Goal: Transaction & Acquisition: Purchase product/service

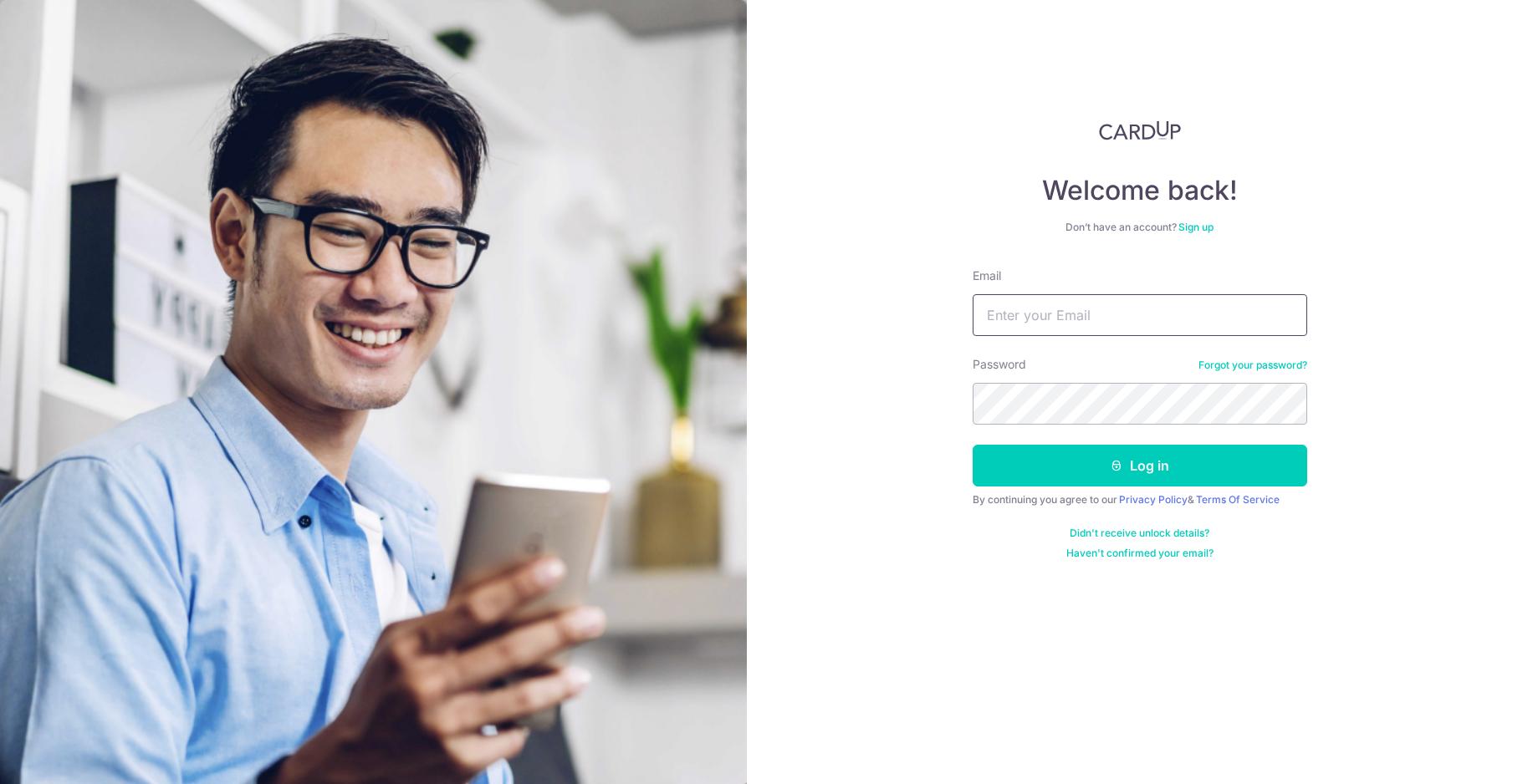
type input "ysoofei_18@yahoo.com"
click at [1090, 465] on button "Log in" at bounding box center [1140, 466] width 335 height 42
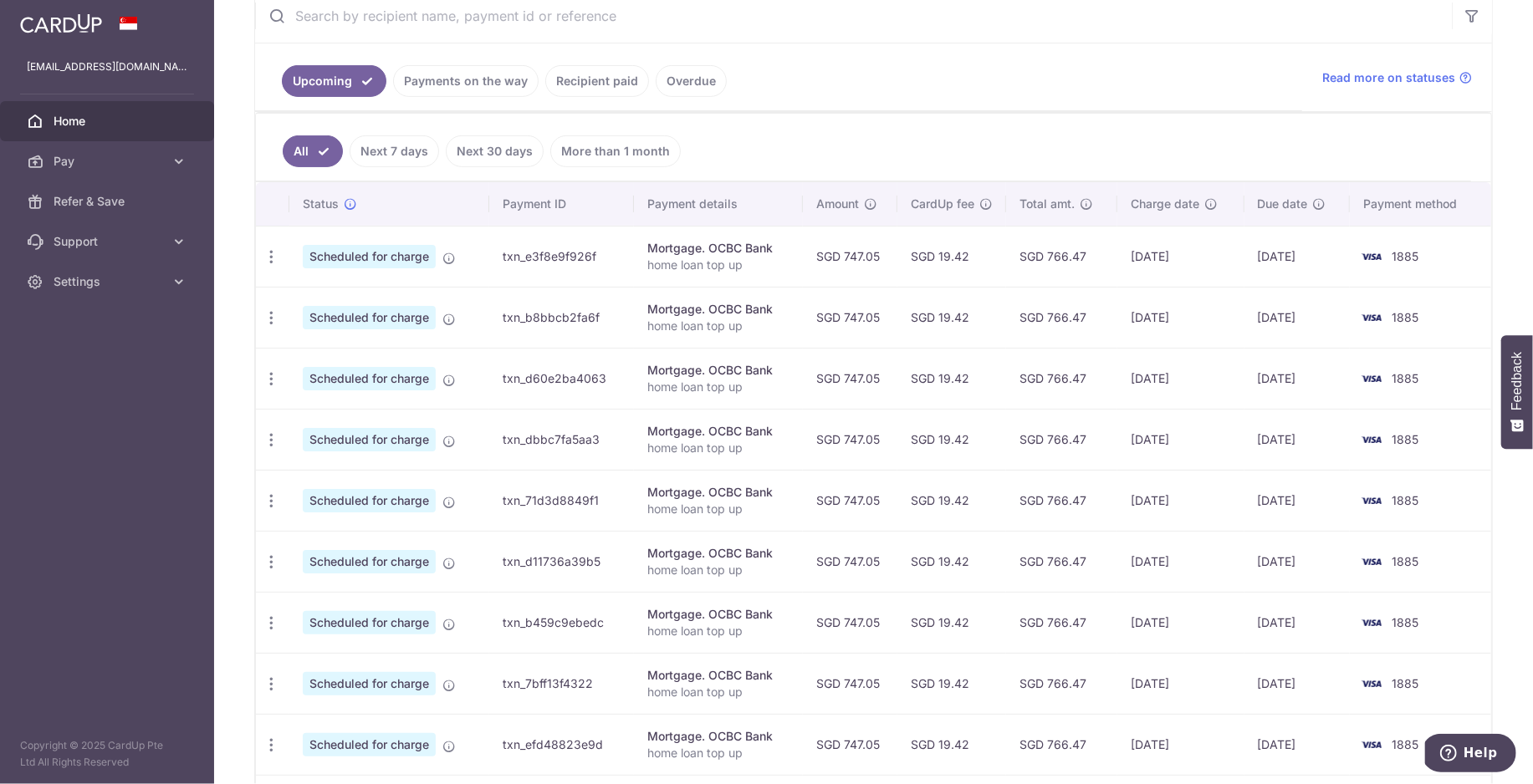
scroll to position [516, 0]
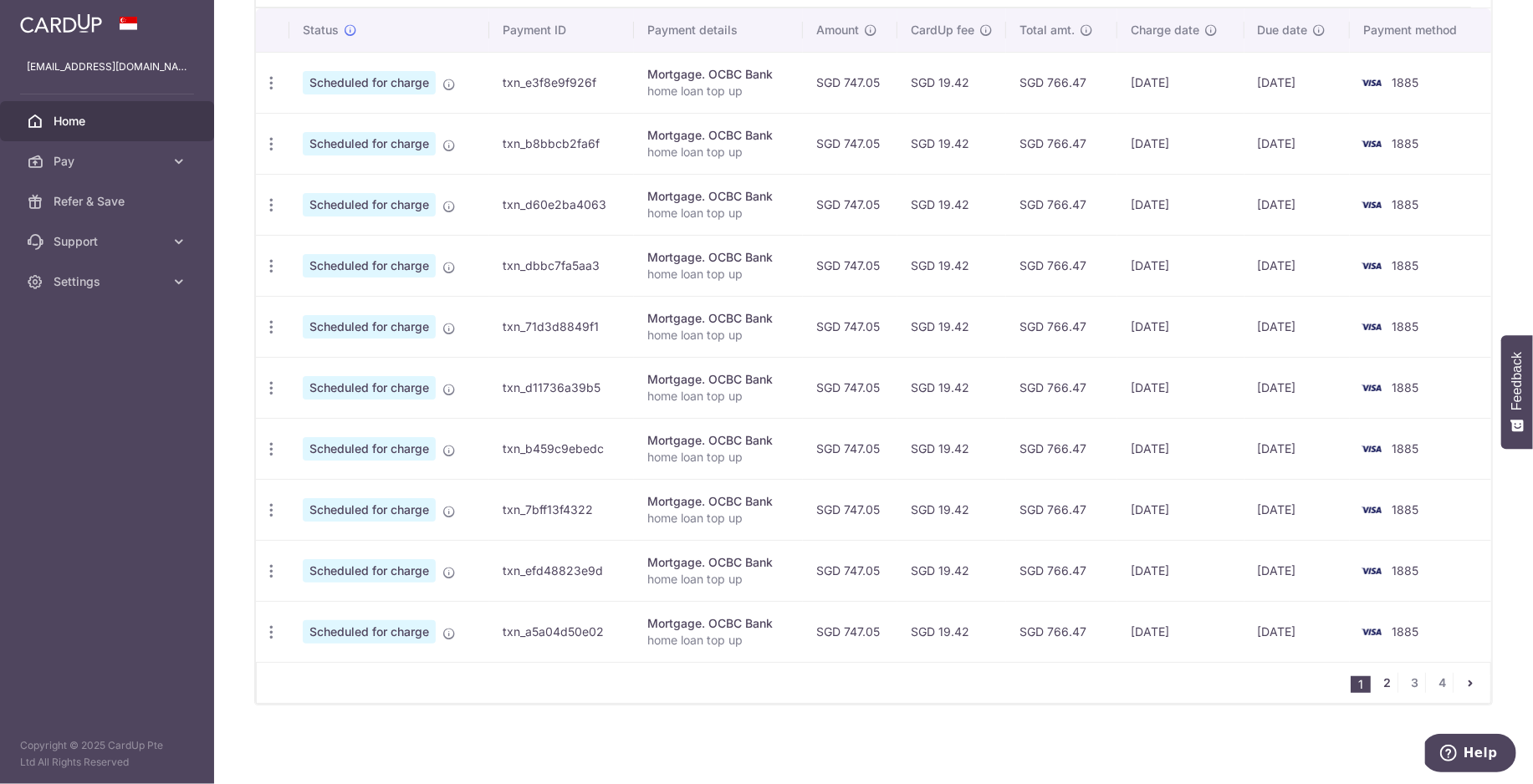
click at [1391, 685] on link "2" at bounding box center [1388, 683] width 20 height 20
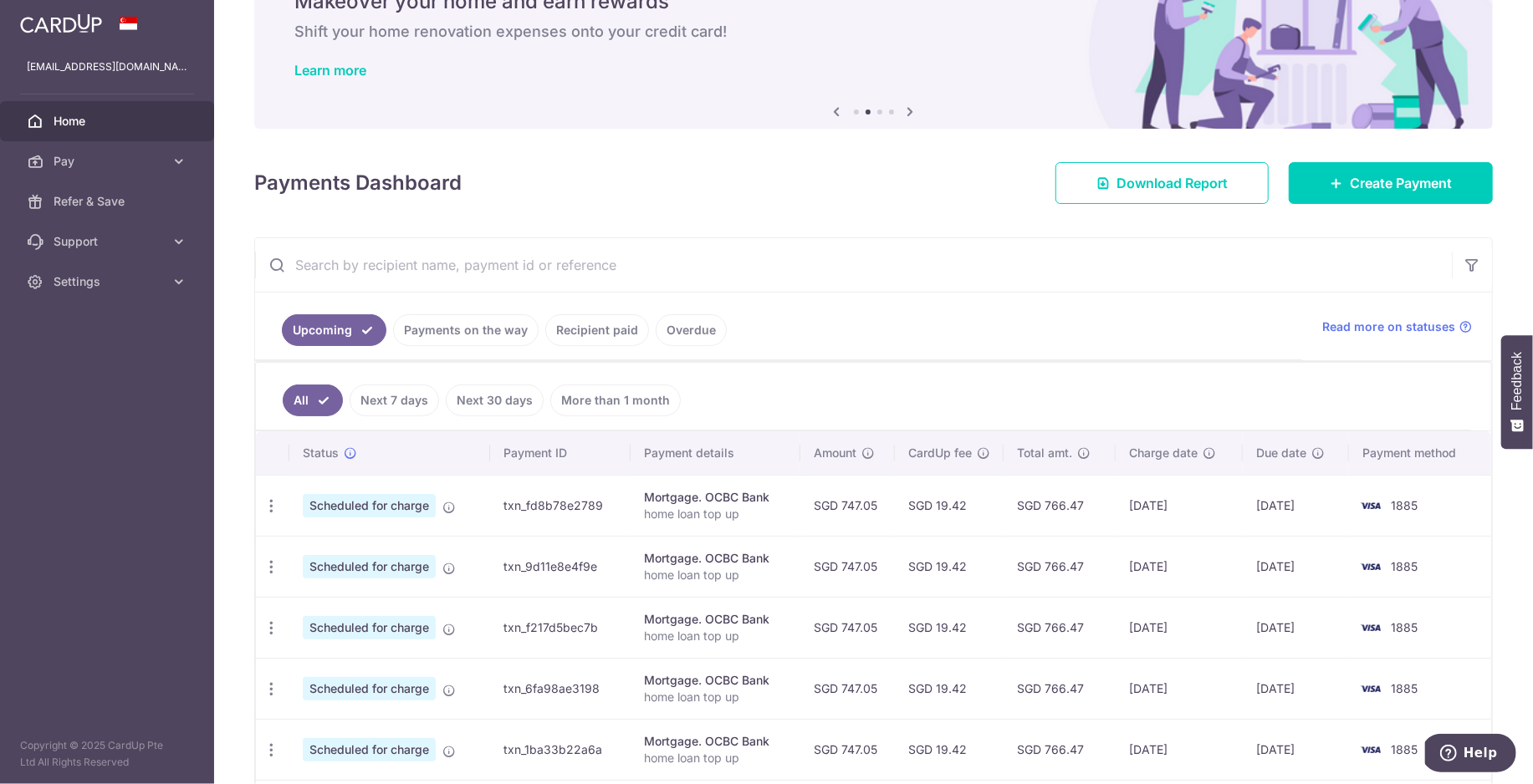
scroll to position [0, 0]
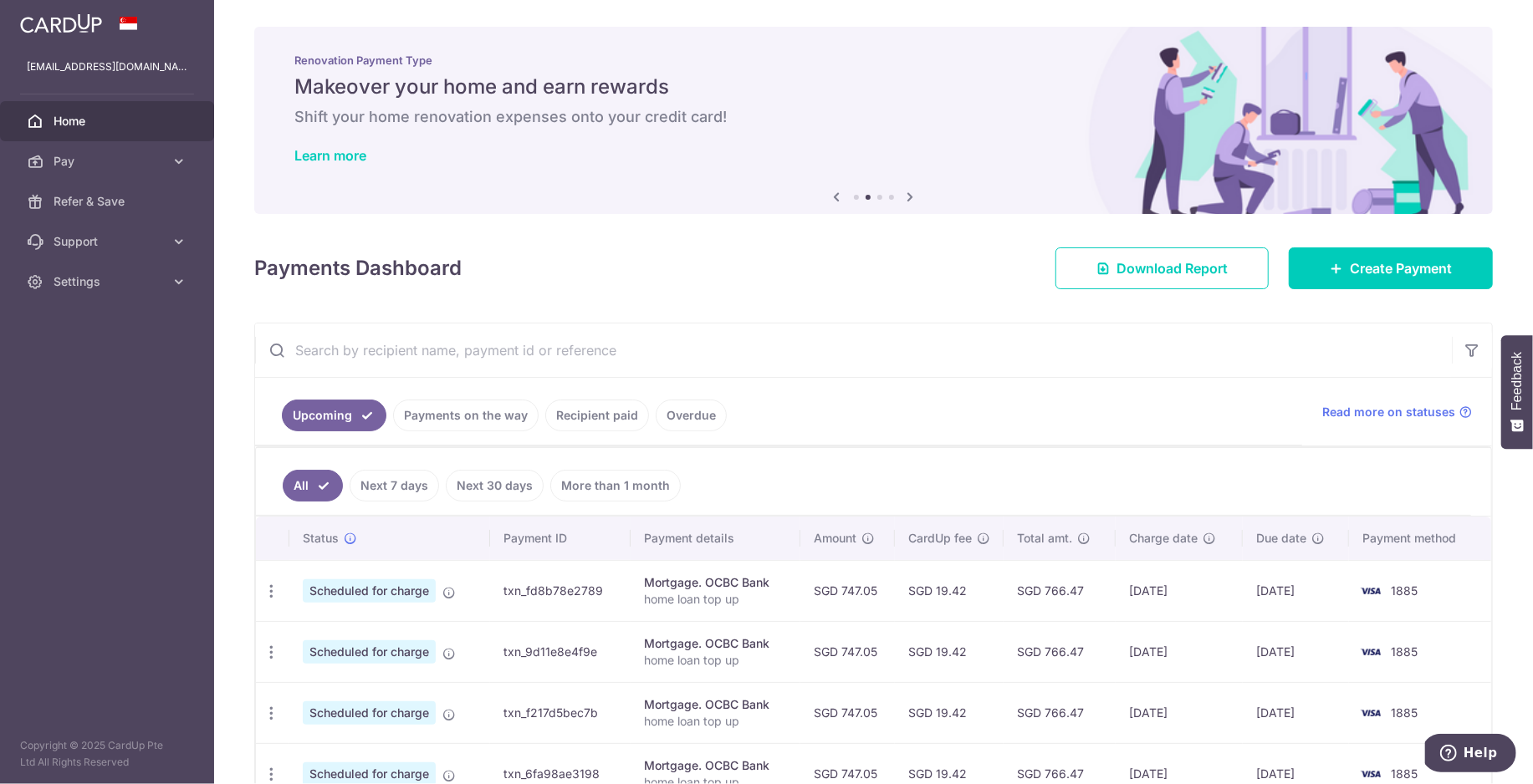
click at [606, 412] on link "Recipient paid" at bounding box center [597, 415] width 103 height 32
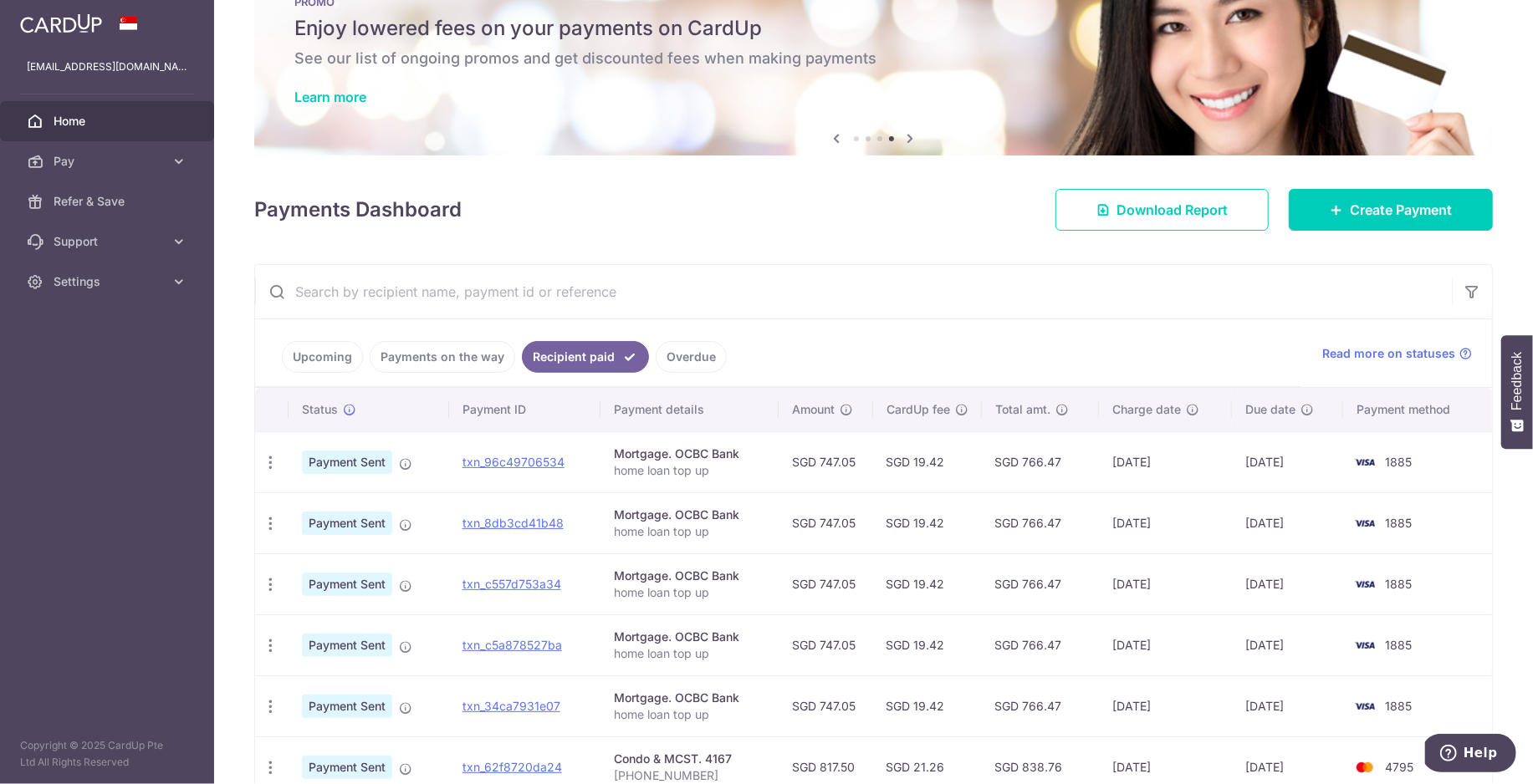
scroll to position [22, 0]
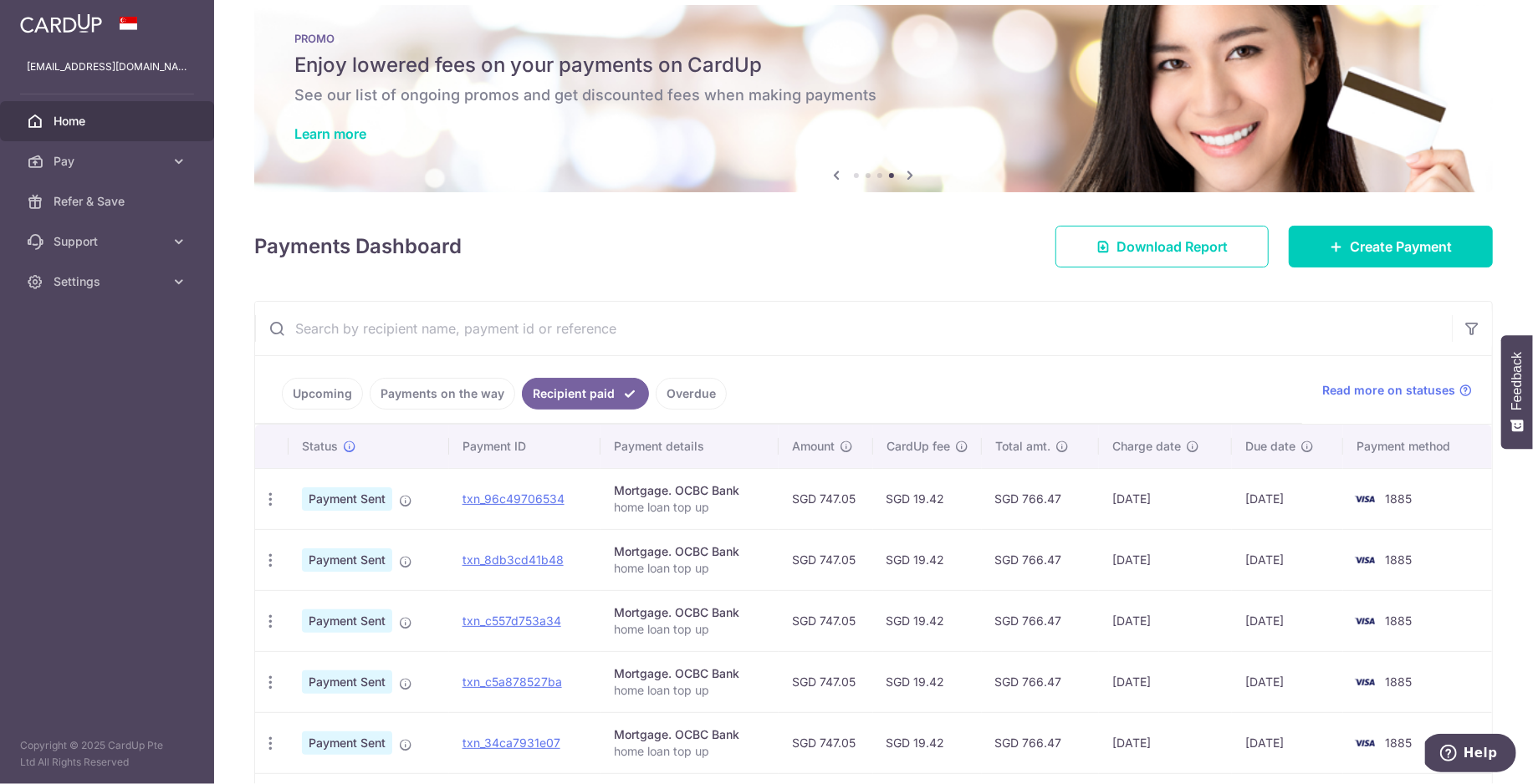
click at [310, 397] on link "Upcoming" at bounding box center [322, 394] width 81 height 32
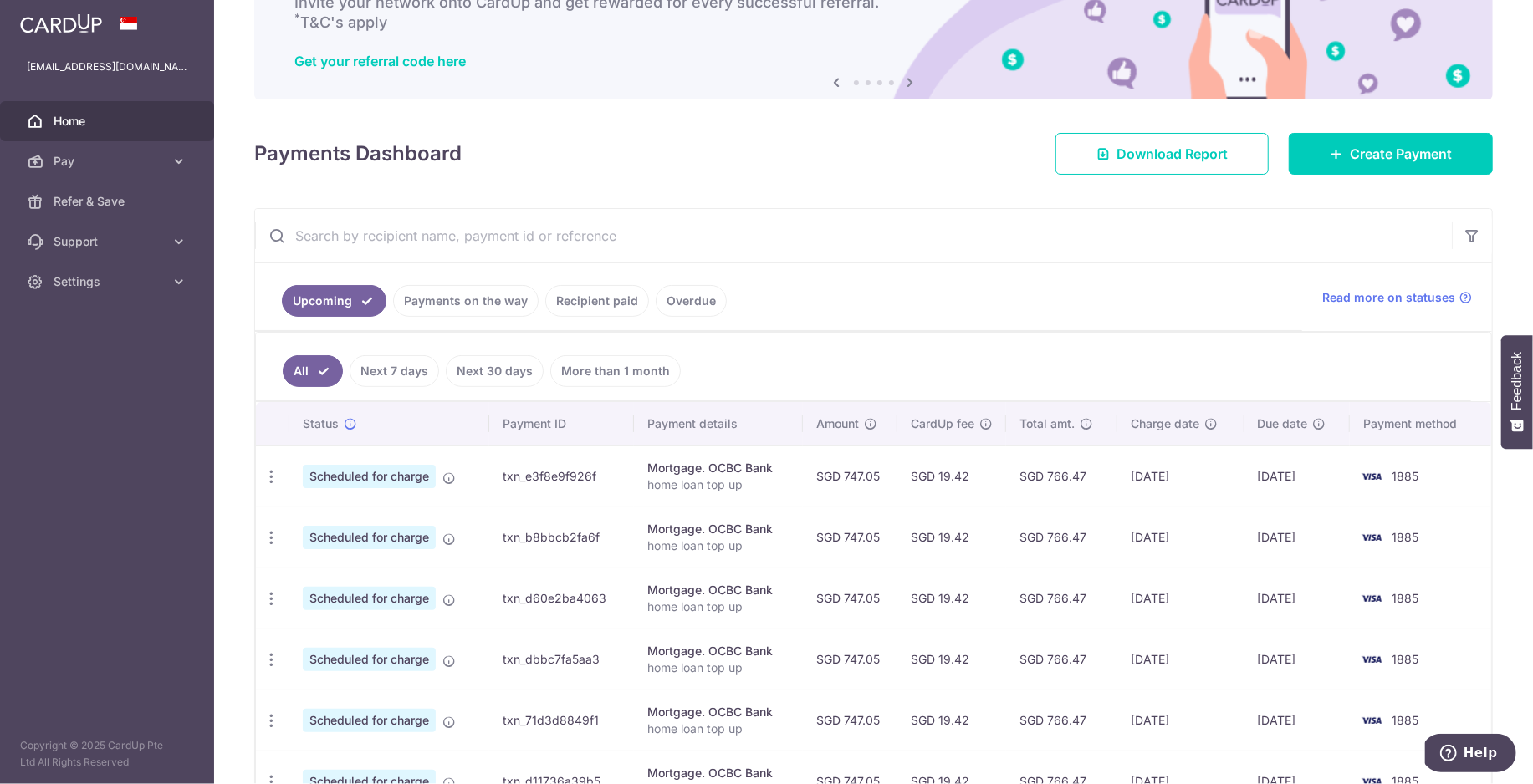
scroll to position [0, 0]
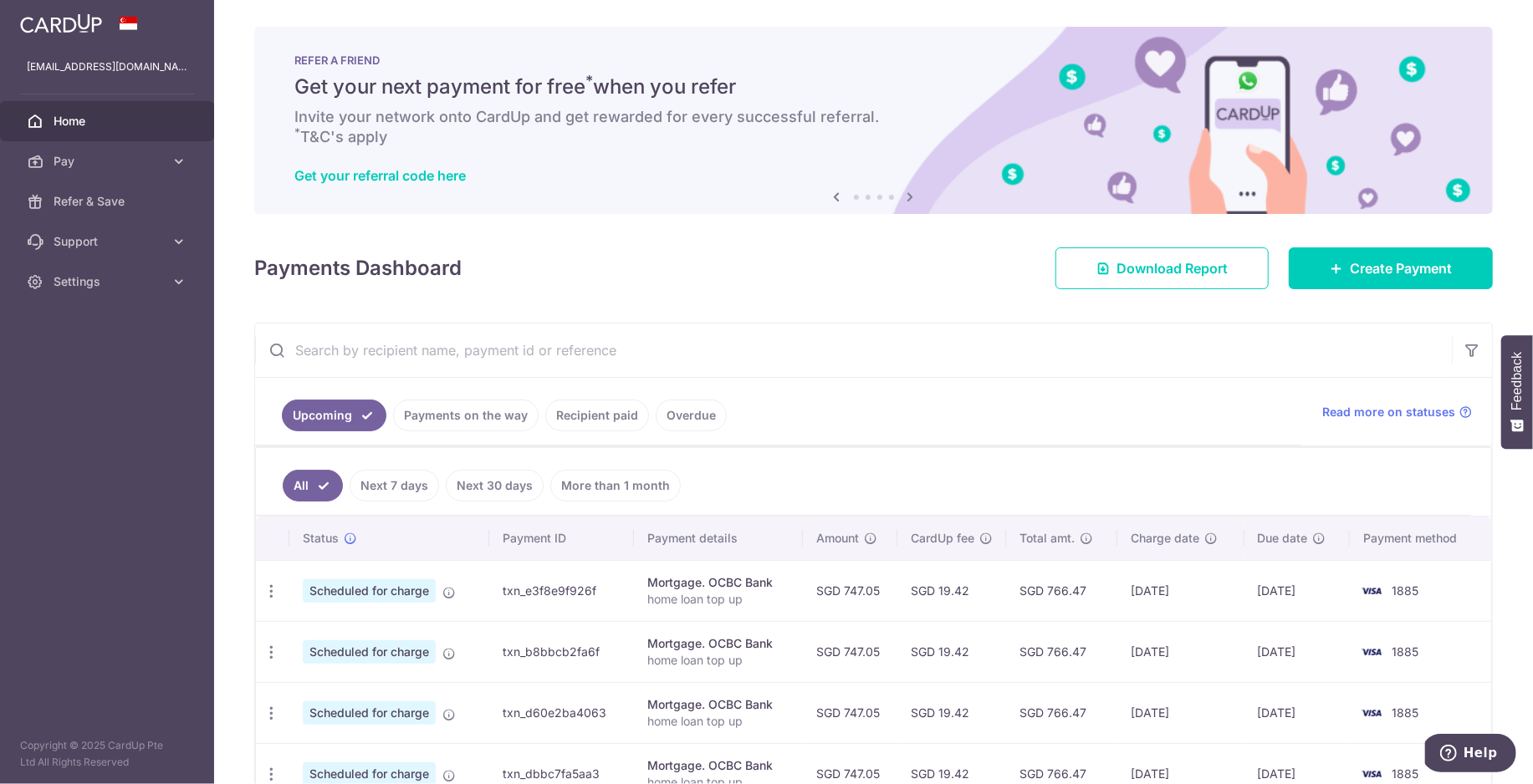
click at [594, 426] on link "Recipient paid" at bounding box center [597, 415] width 103 height 32
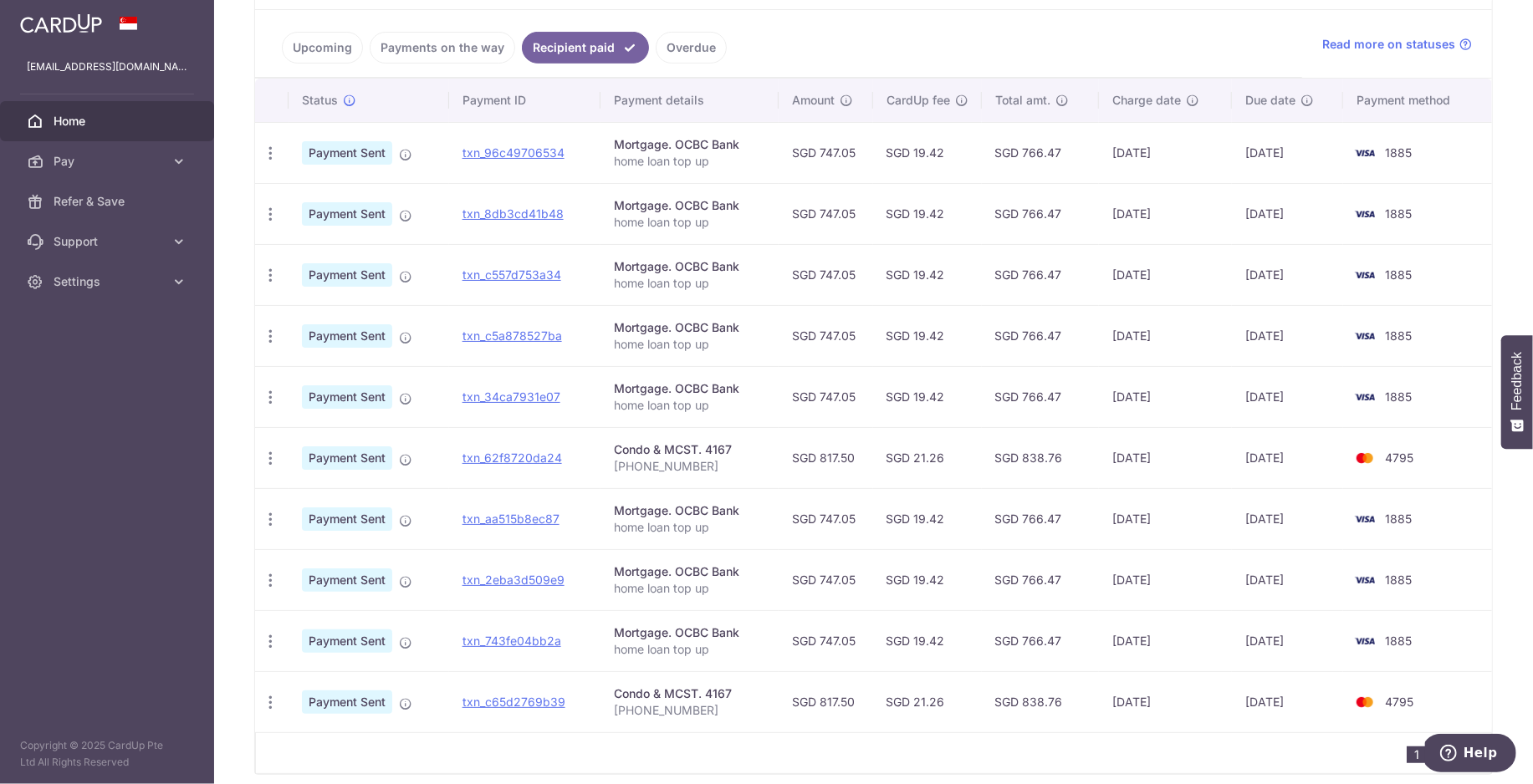
scroll to position [395, 0]
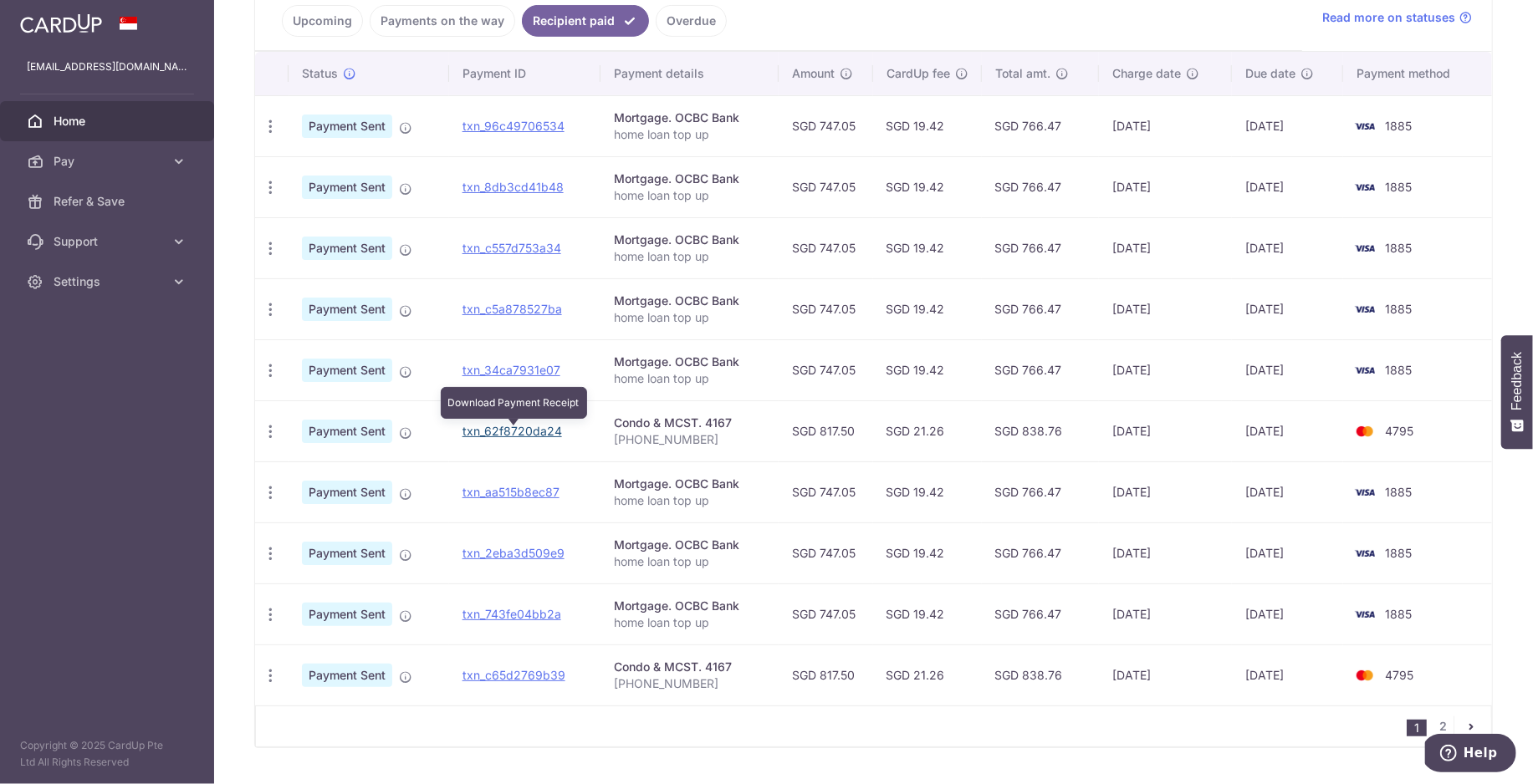
click at [541, 438] on link "txn_62f8720da24" at bounding box center [513, 431] width 100 height 15
click at [276, 437] on icon "button" at bounding box center [270, 431] width 17 height 17
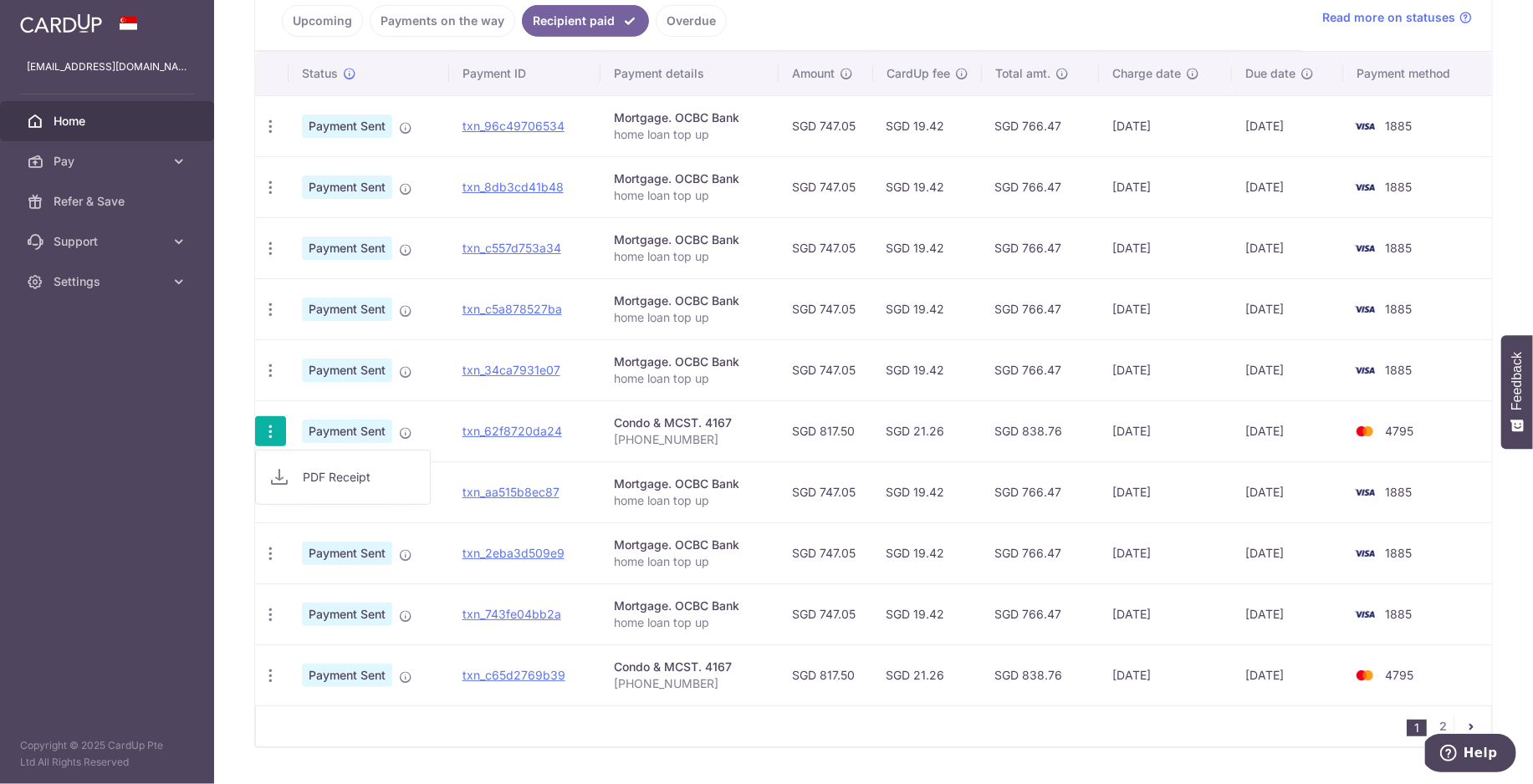
click at [569, 450] on td "txn_62f8720da24" at bounding box center [525, 430] width 152 height 61
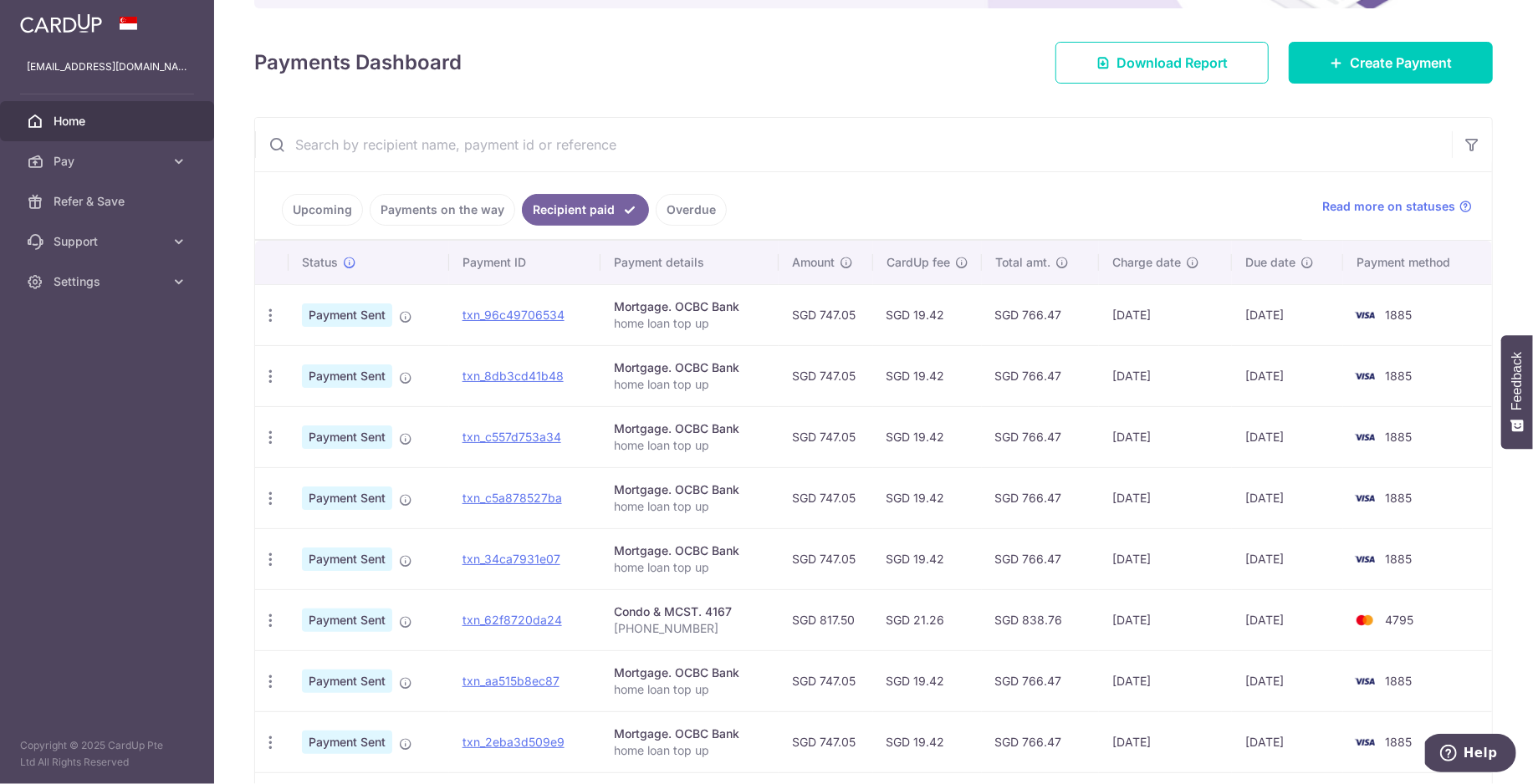
scroll to position [0, 0]
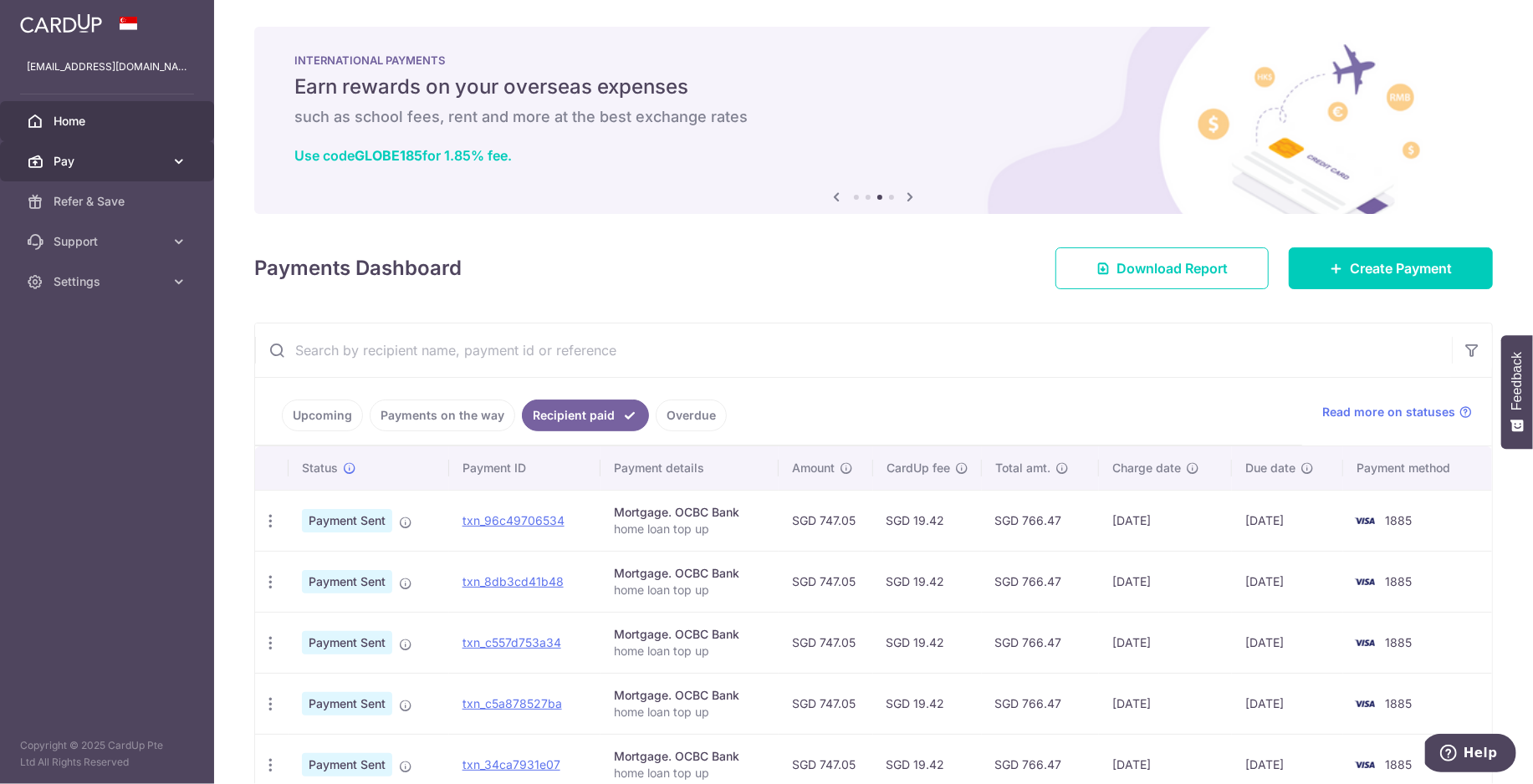
click at [176, 161] on icon at bounding box center [179, 162] width 16 height 16
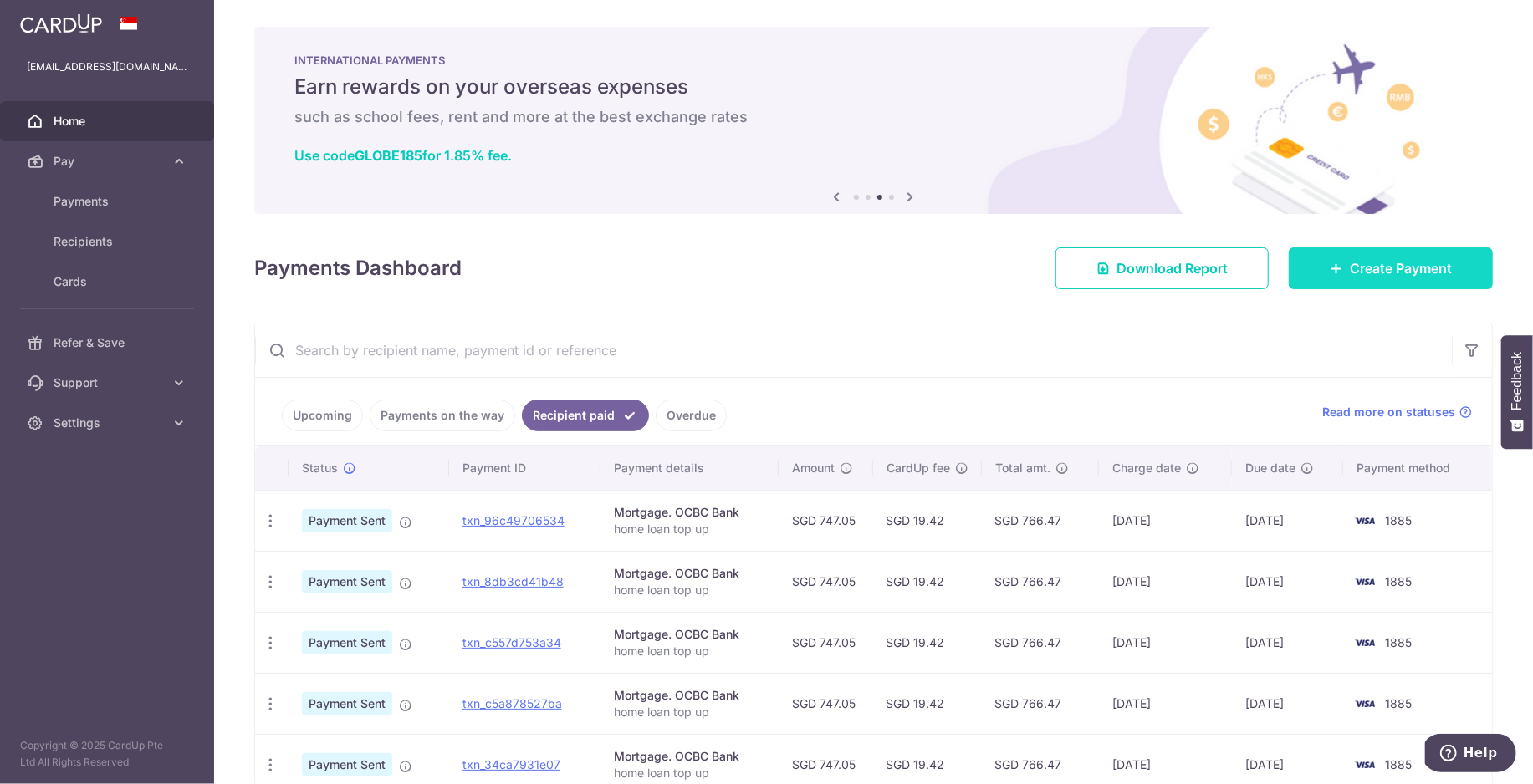
click at [1409, 271] on span "Create Payment" at bounding box center [1400, 269] width 102 height 20
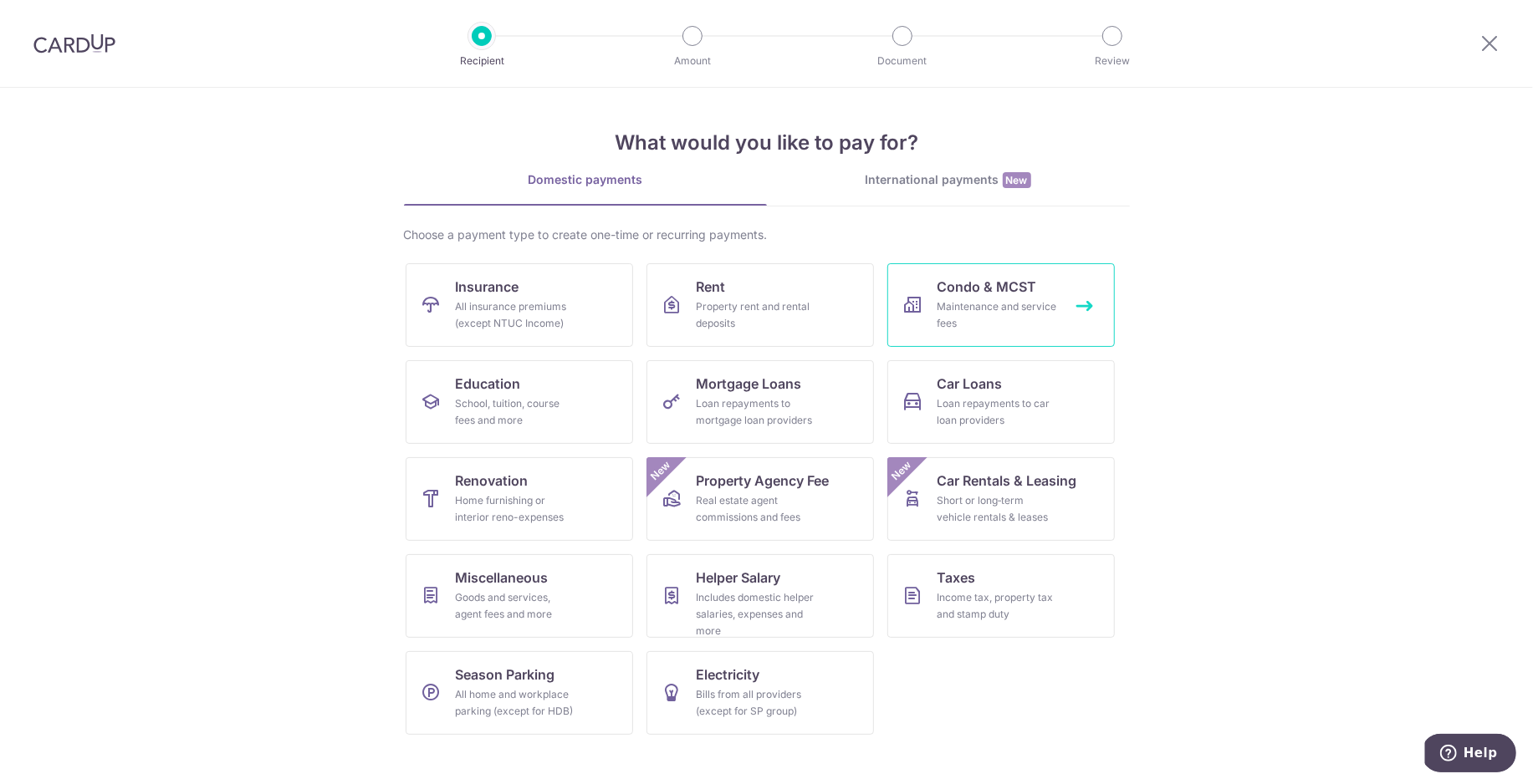
click at [978, 277] on span "Condo & MCST" at bounding box center [988, 287] width 100 height 20
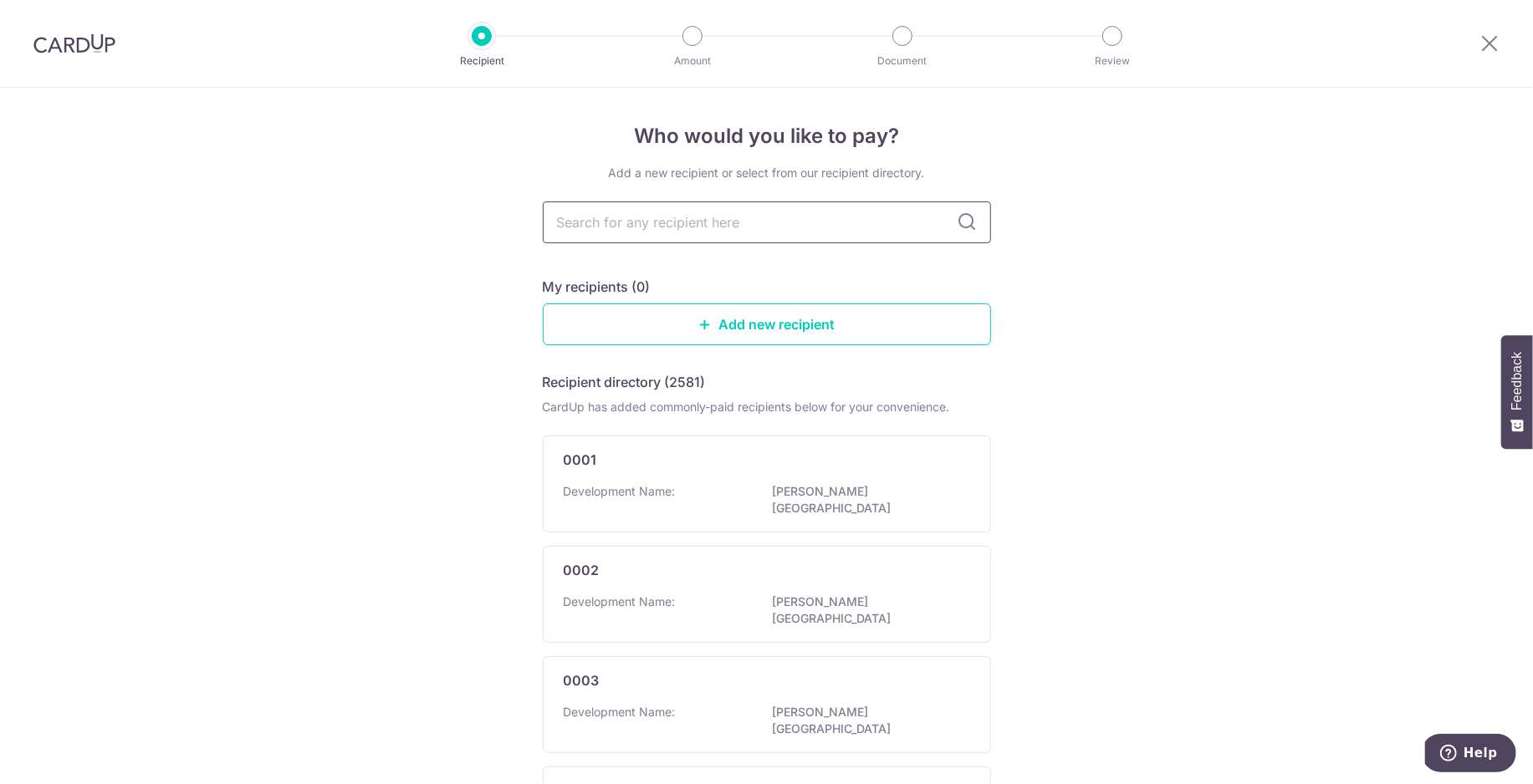
type input "m"
type input "c"
type input "mcst"
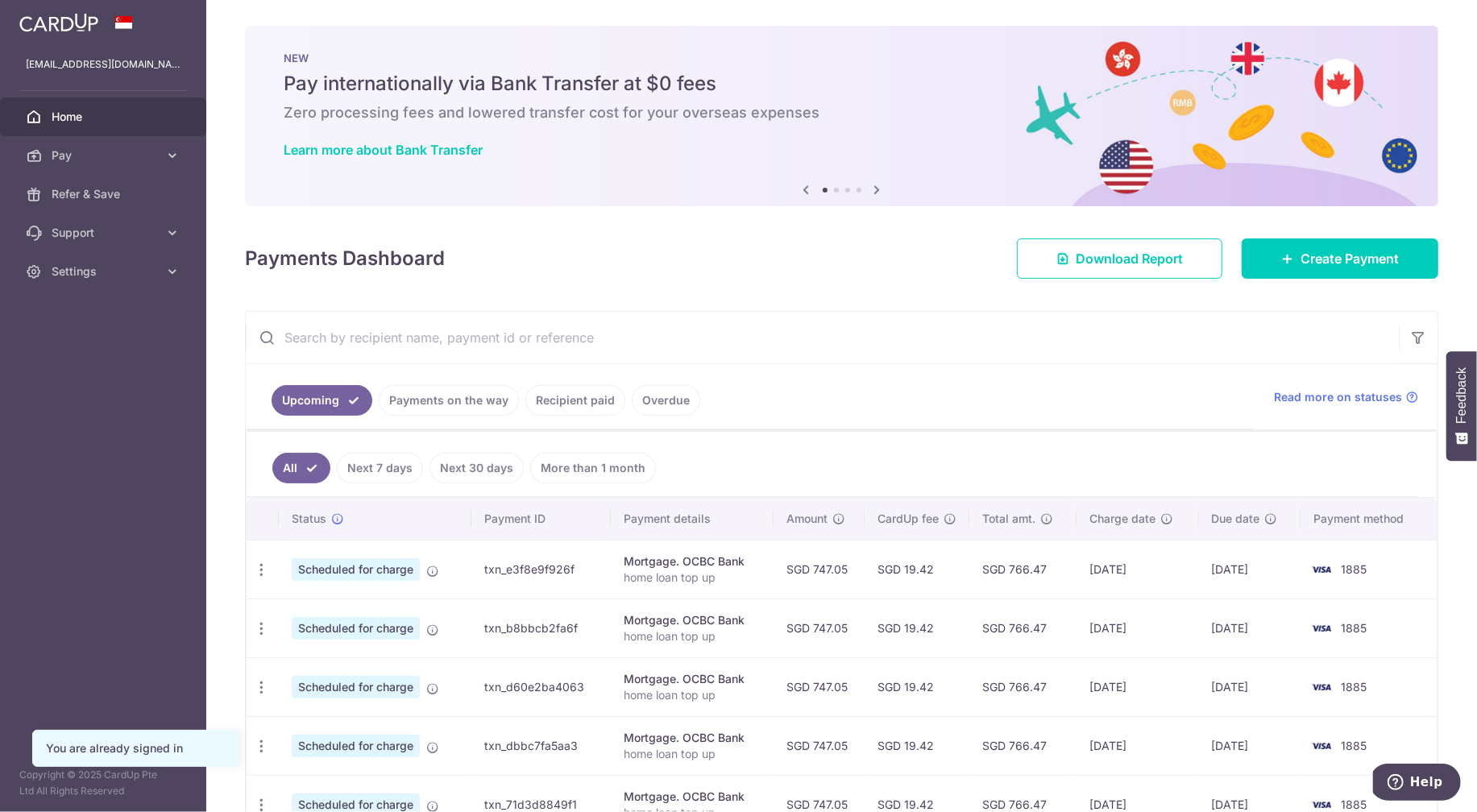
click at [548, 404] on link "Recipient paid" at bounding box center [575, 399] width 100 height 31
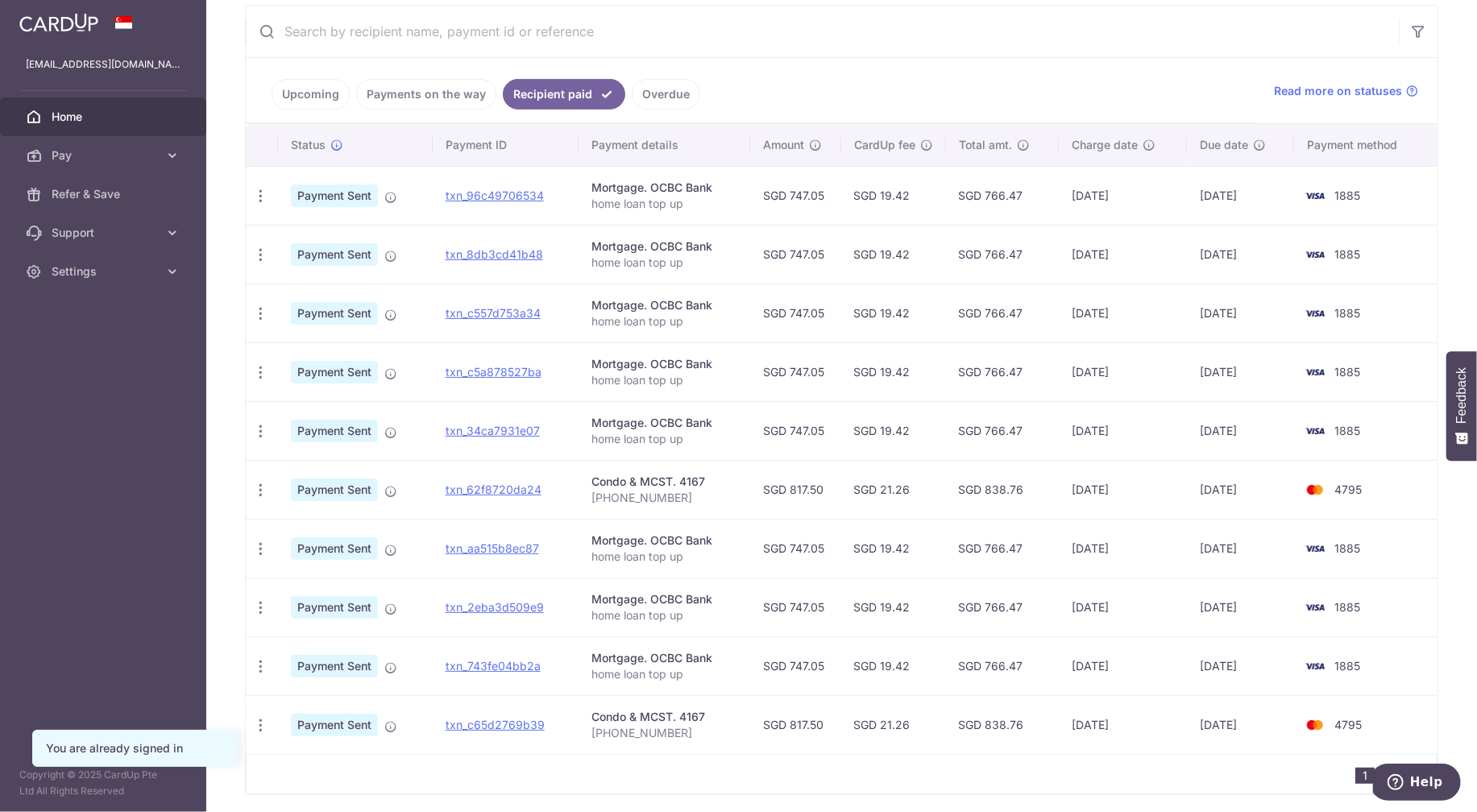
scroll to position [371, 0]
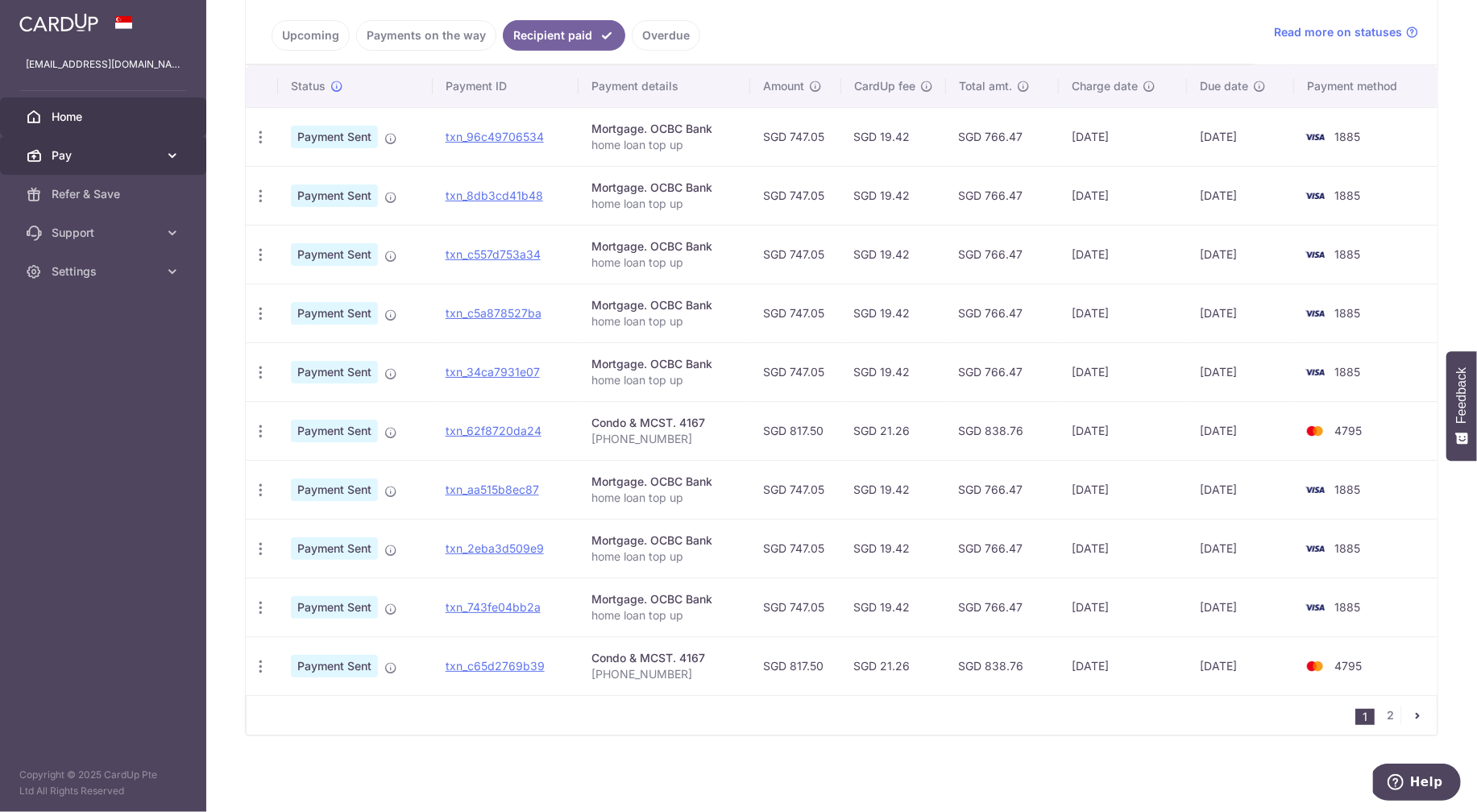
click at [84, 155] on span "Pay" at bounding box center [105, 156] width 107 height 16
click at [88, 193] on span "Payments" at bounding box center [105, 194] width 107 height 16
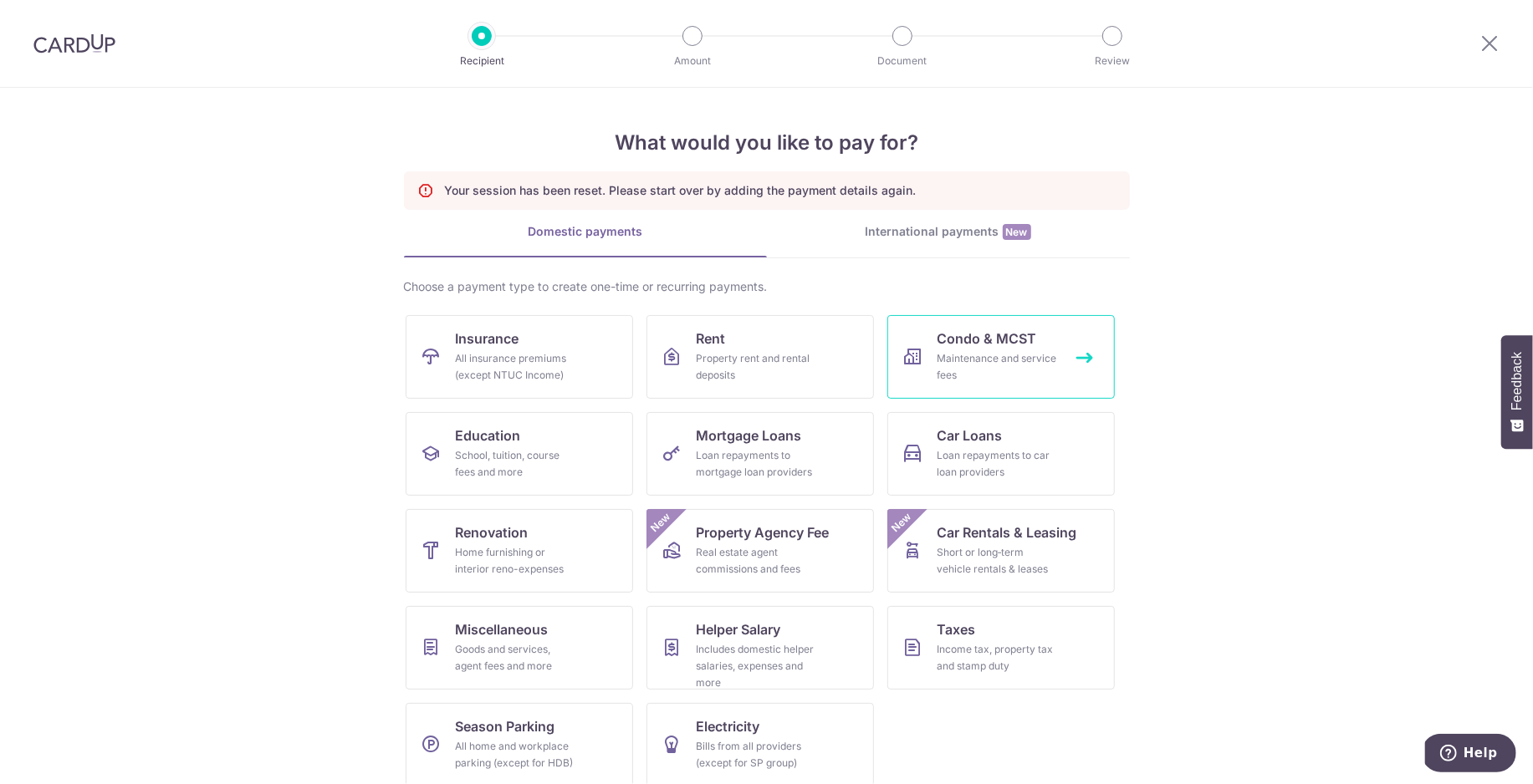
click at [977, 361] on div "Maintenance and service fees" at bounding box center [997, 367] width 121 height 34
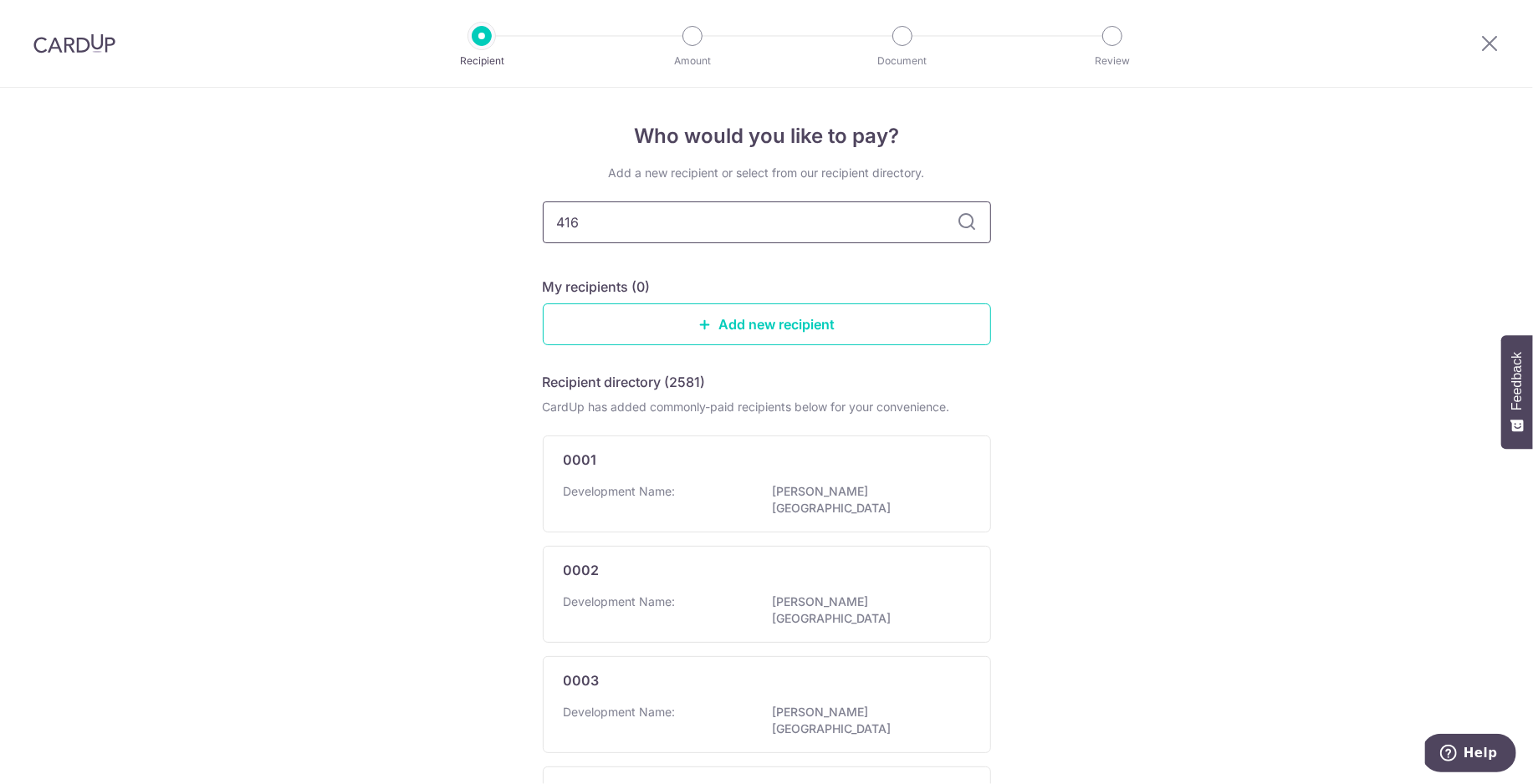
type input "4167"
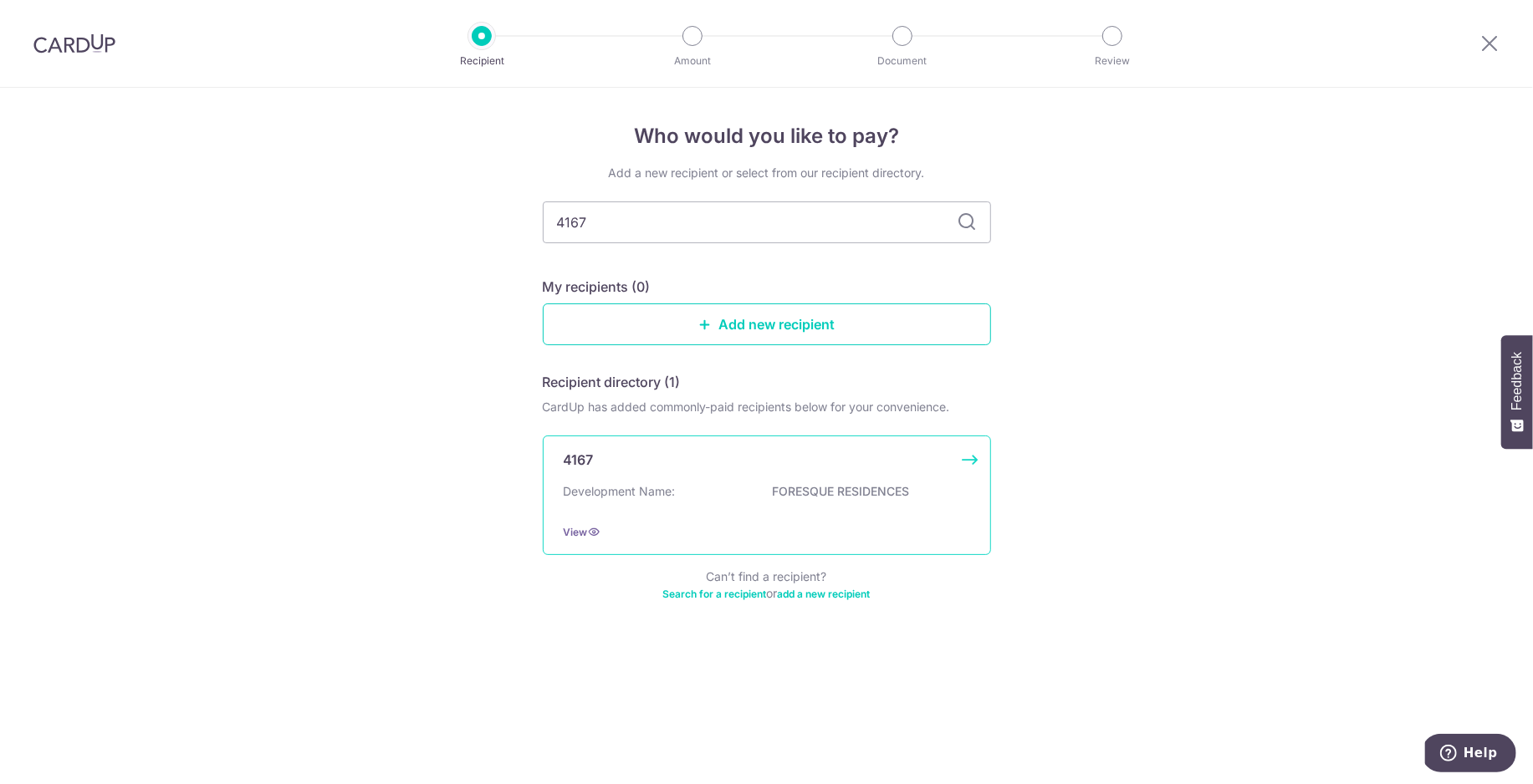
click at [834, 522] on div "4167 Development Name: FORESQUE RESIDENCES View" at bounding box center [767, 495] width 448 height 120
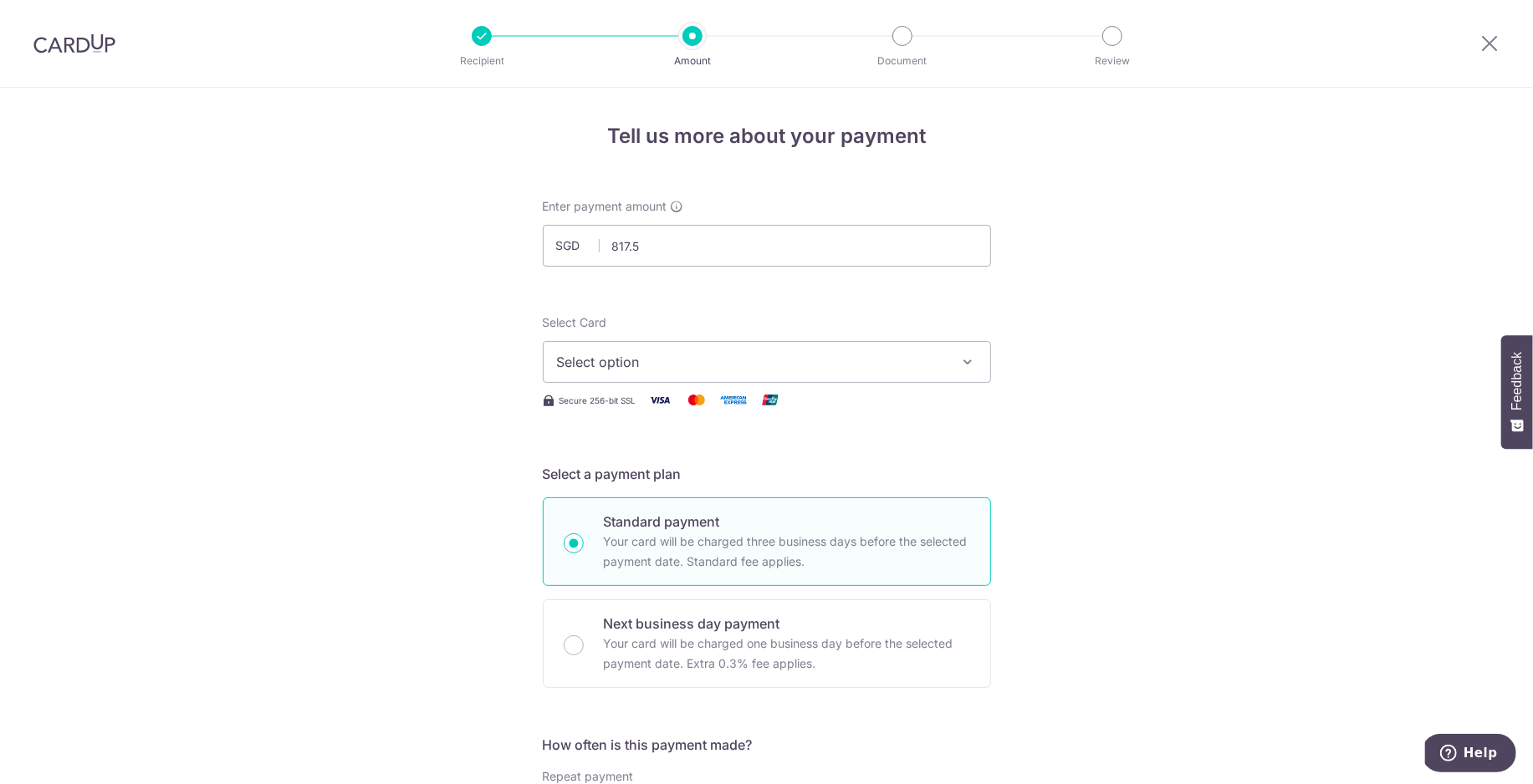
type input "817.50"
click at [684, 367] on span "Select option" at bounding box center [752, 362] width 389 height 20
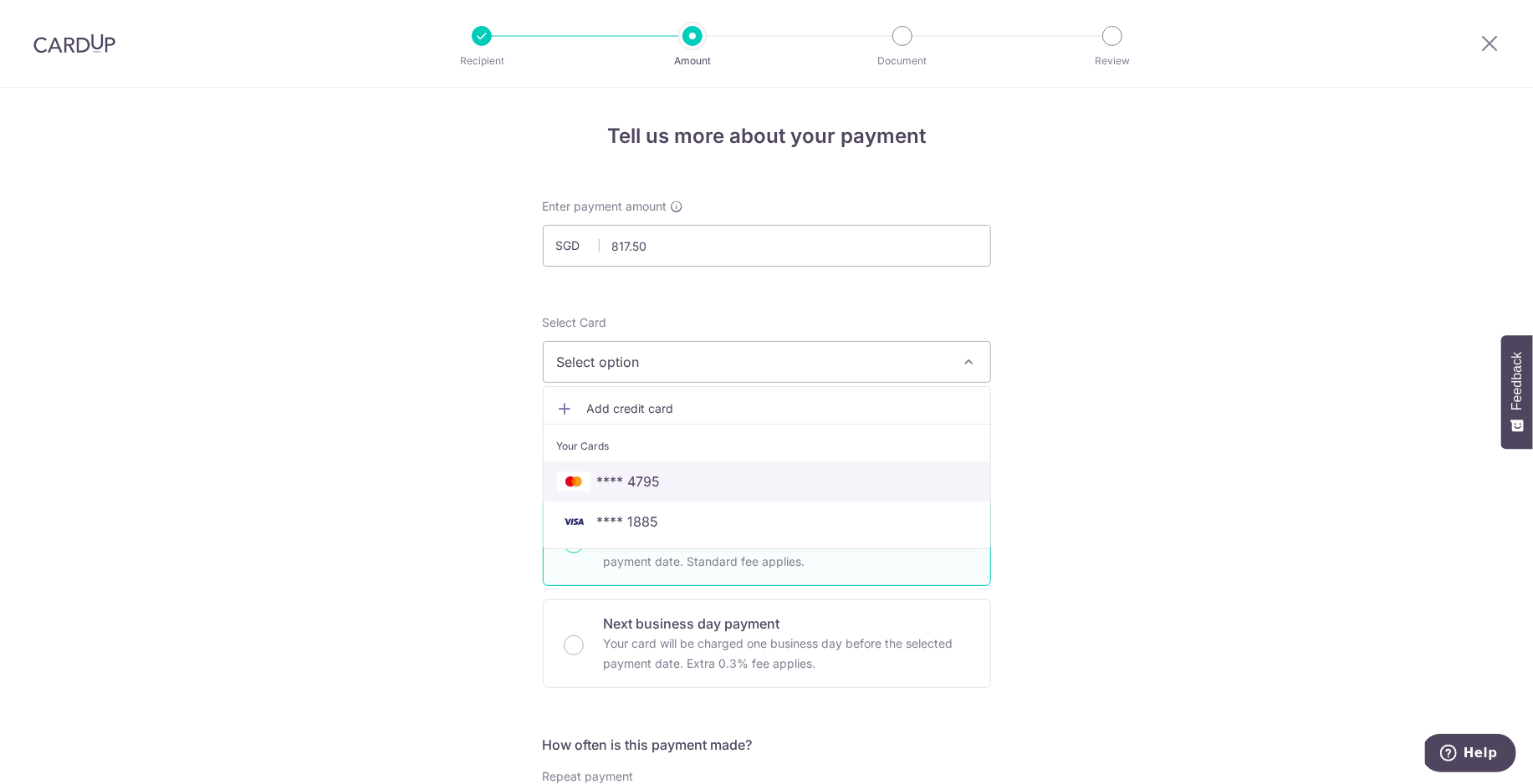
click at [642, 486] on span "**** 4795" at bounding box center [629, 482] width 64 height 20
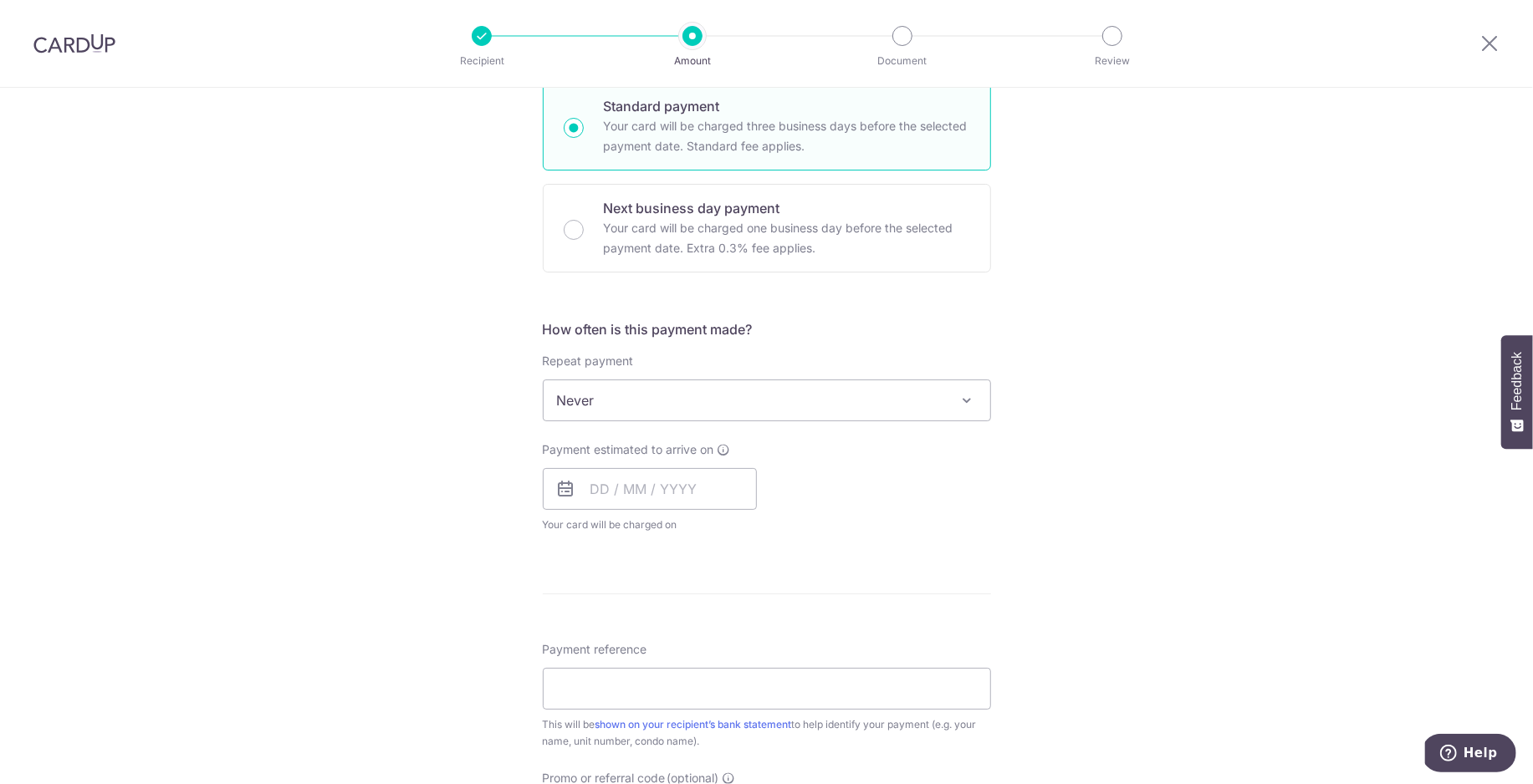
scroll to position [421, 0]
click at [840, 393] on span "Never" at bounding box center [767, 395] width 447 height 40
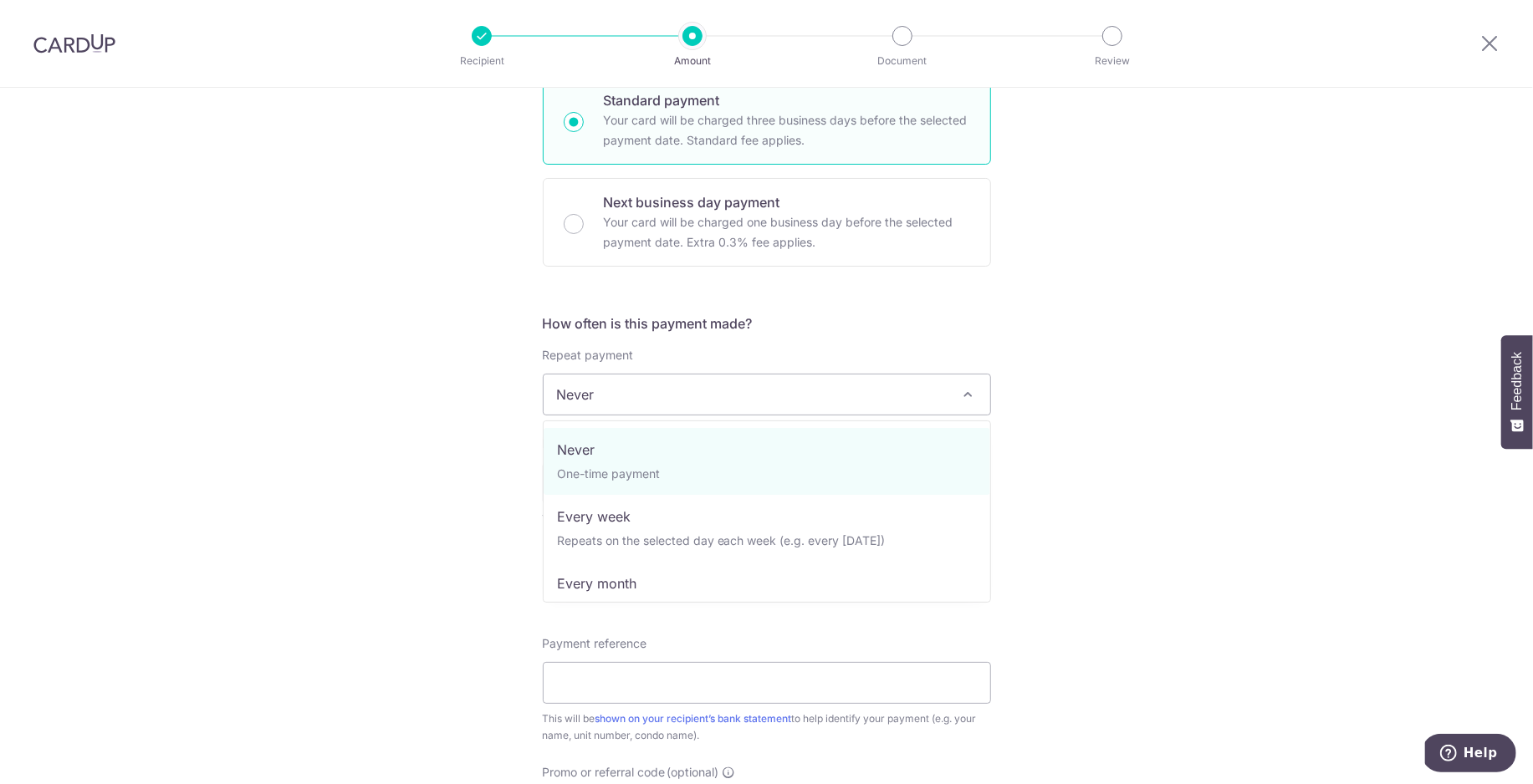
click at [1174, 410] on div "Tell us more about your payment Enter payment amount SGD 817.50 817.50 Select C…" at bounding box center [766, 422] width 1533 height 1513
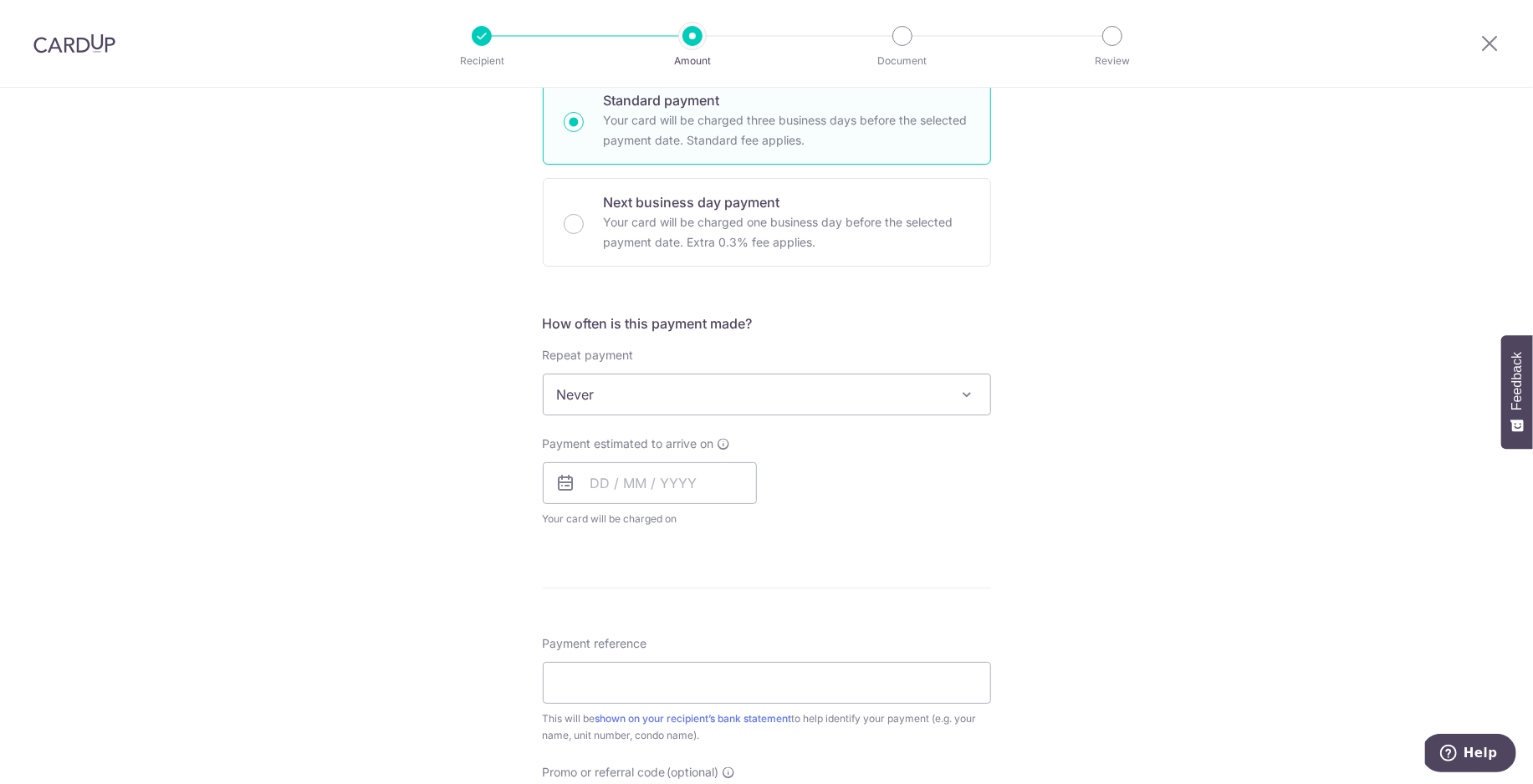
scroll to position [469, 0]
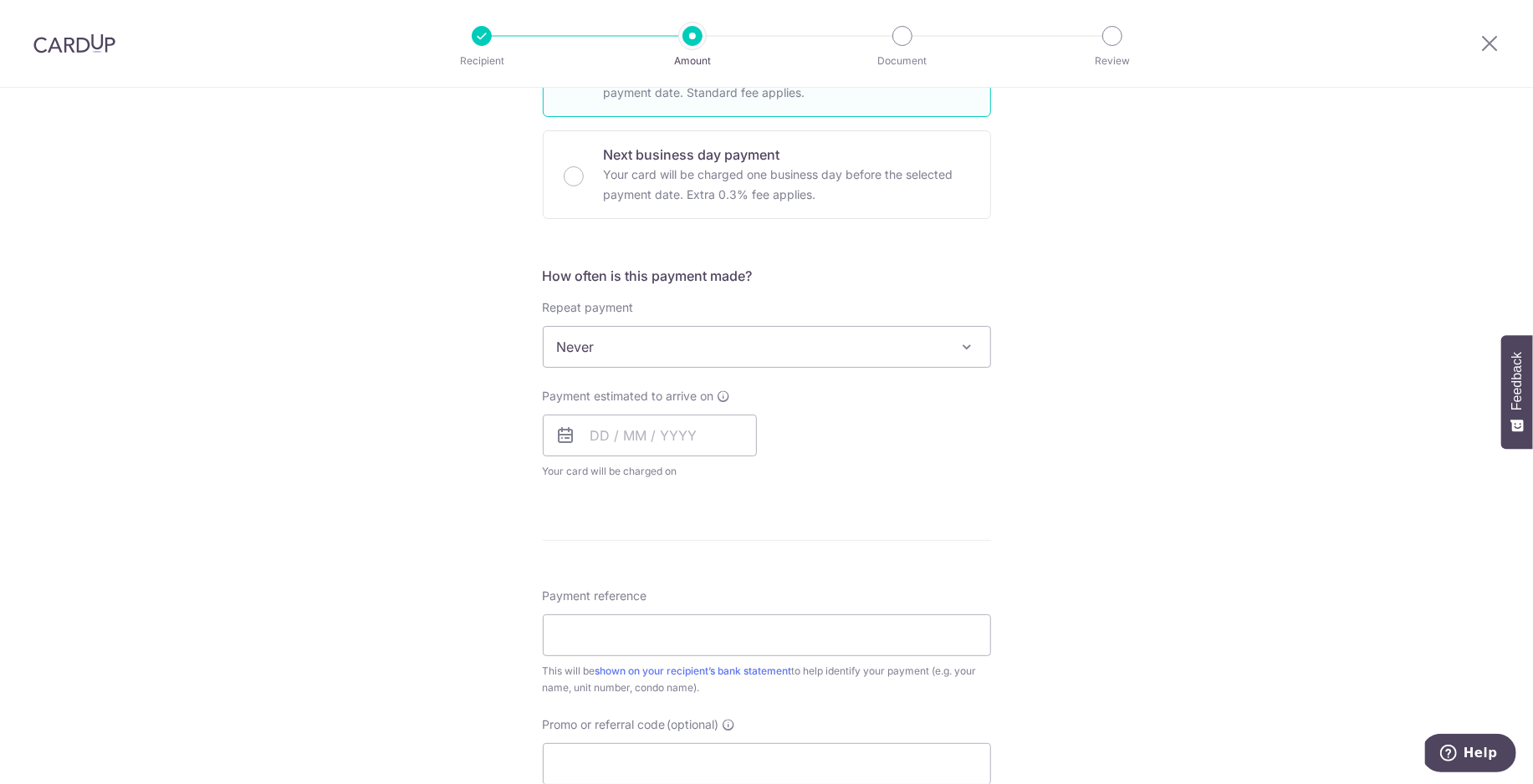
click at [830, 358] on span "Never" at bounding box center [767, 347] width 447 height 40
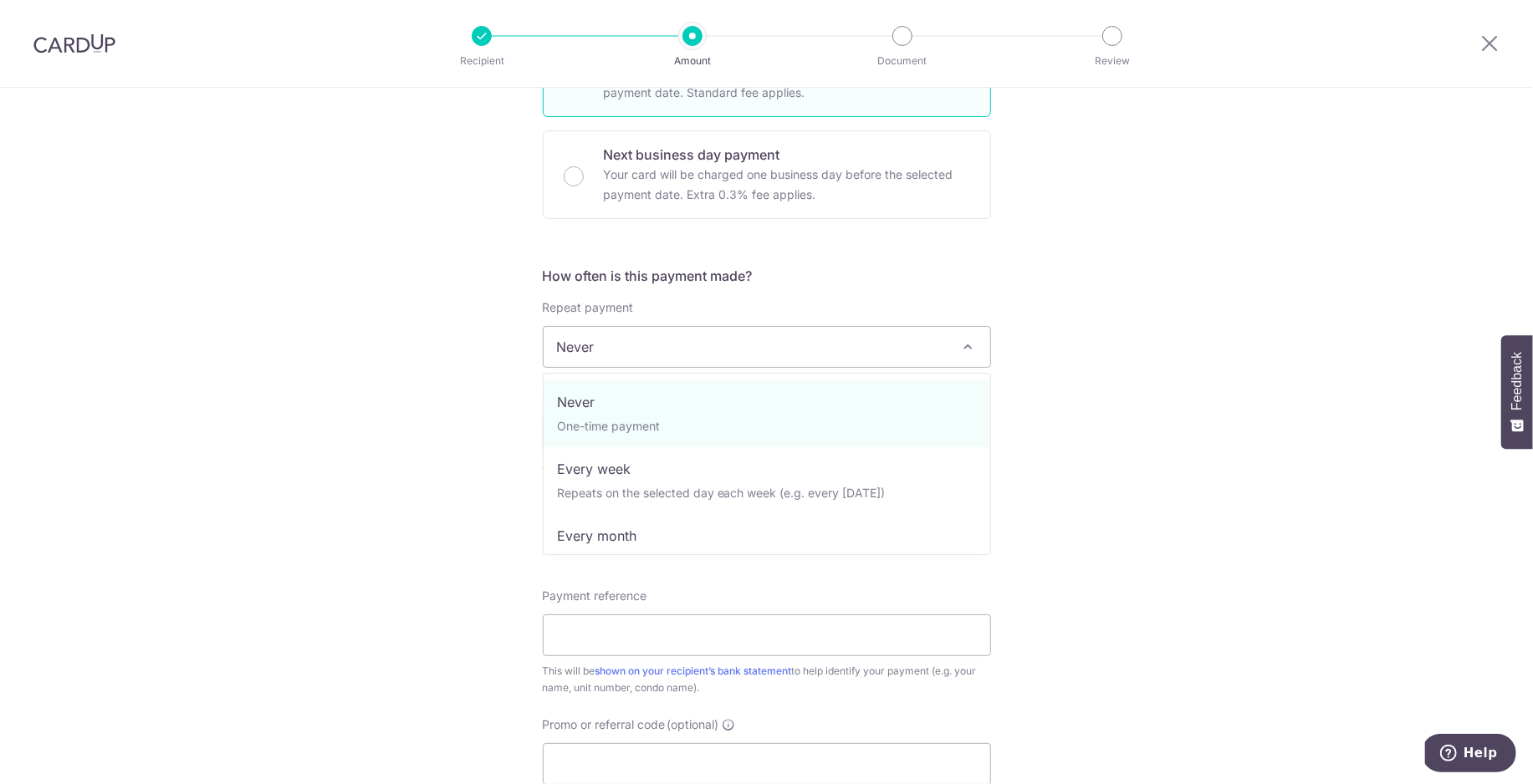
click at [1173, 363] on div "Tell us more about your payment Enter payment amount SGD 817.50 817.50 Select C…" at bounding box center [766, 375] width 1533 height 1513
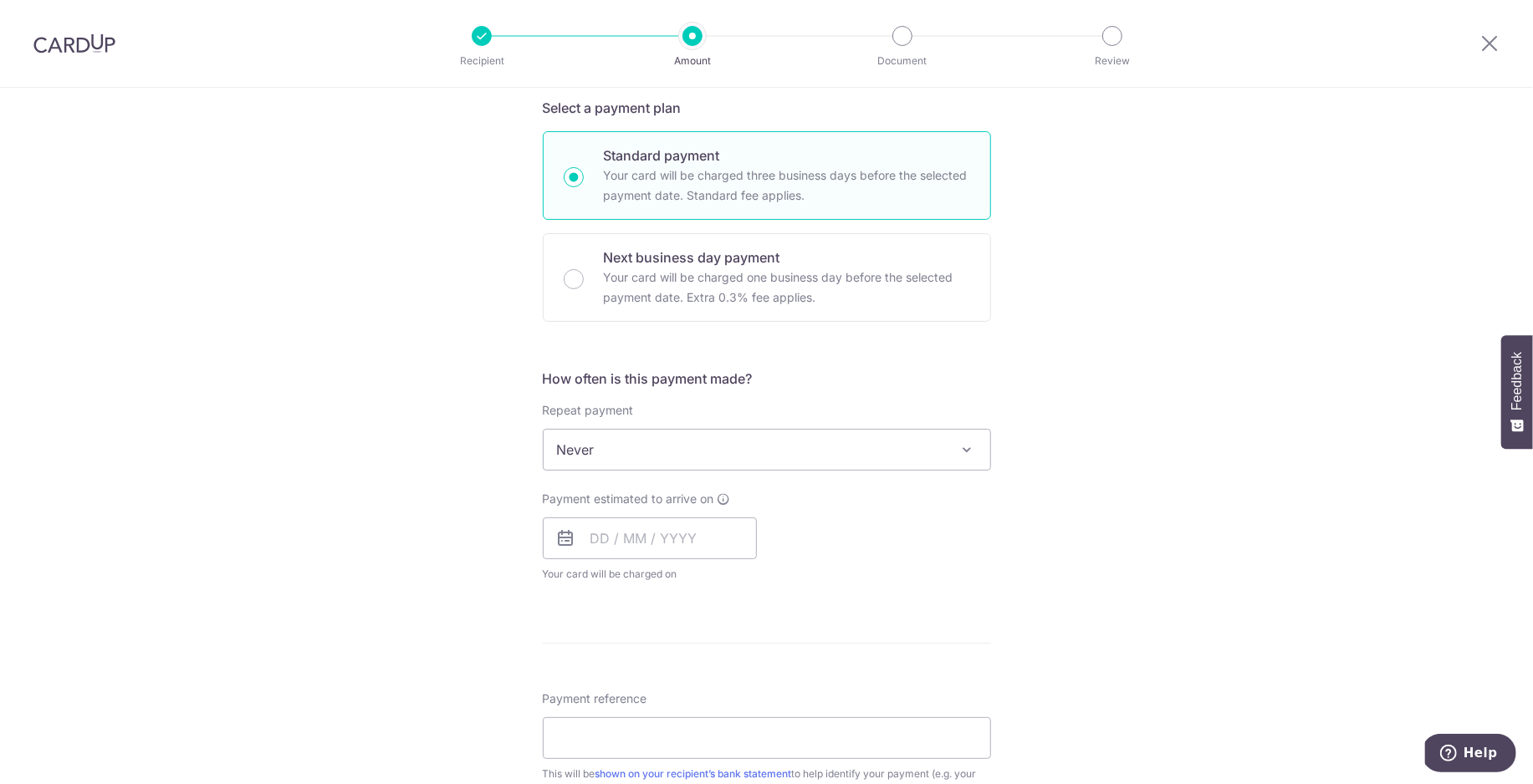
scroll to position [366, 0]
click at [661, 461] on span "Never" at bounding box center [767, 451] width 447 height 40
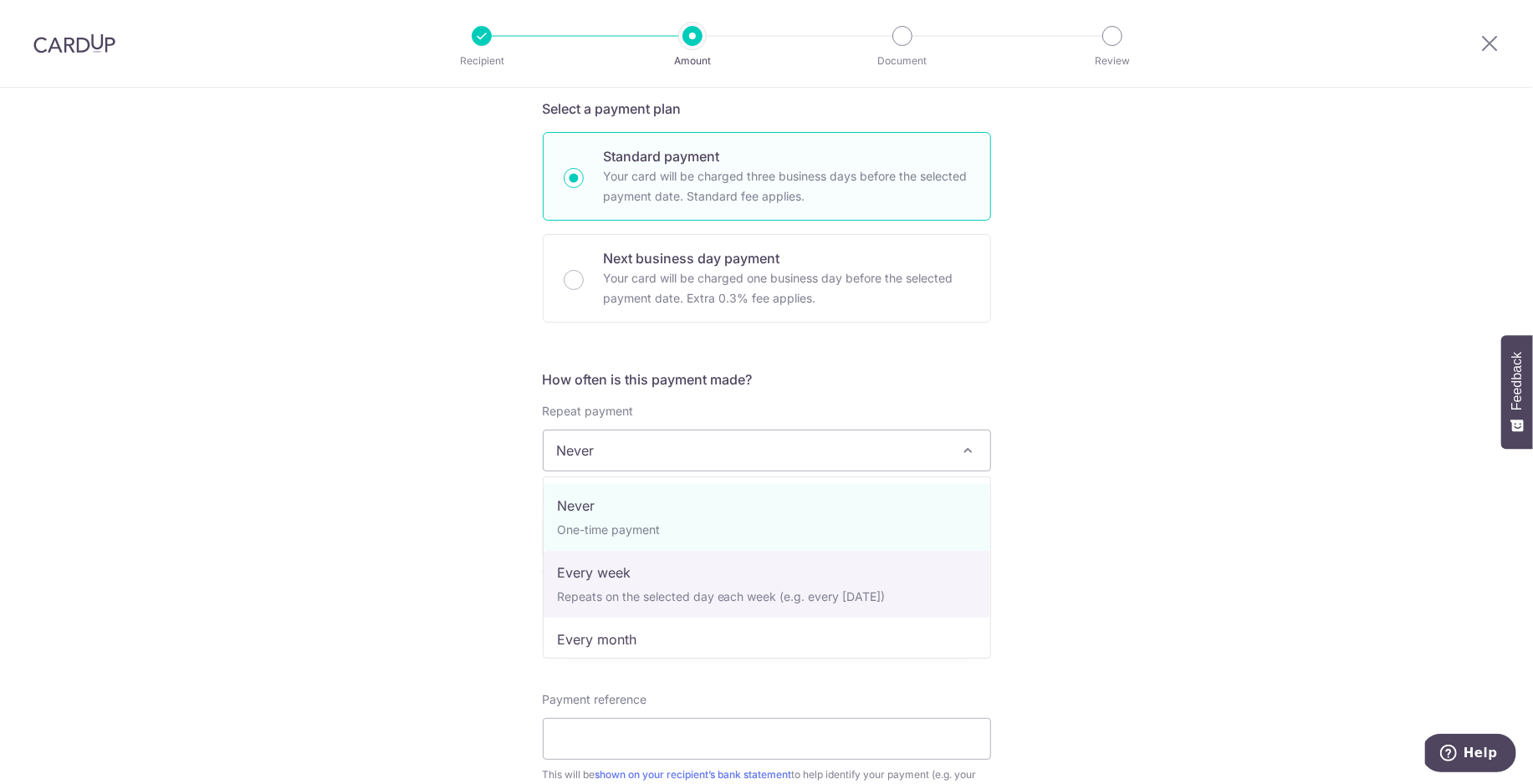
click at [1193, 365] on div "Tell us more about your payment Enter payment amount SGD 817.50 817.50 Select C…" at bounding box center [766, 478] width 1533 height 1513
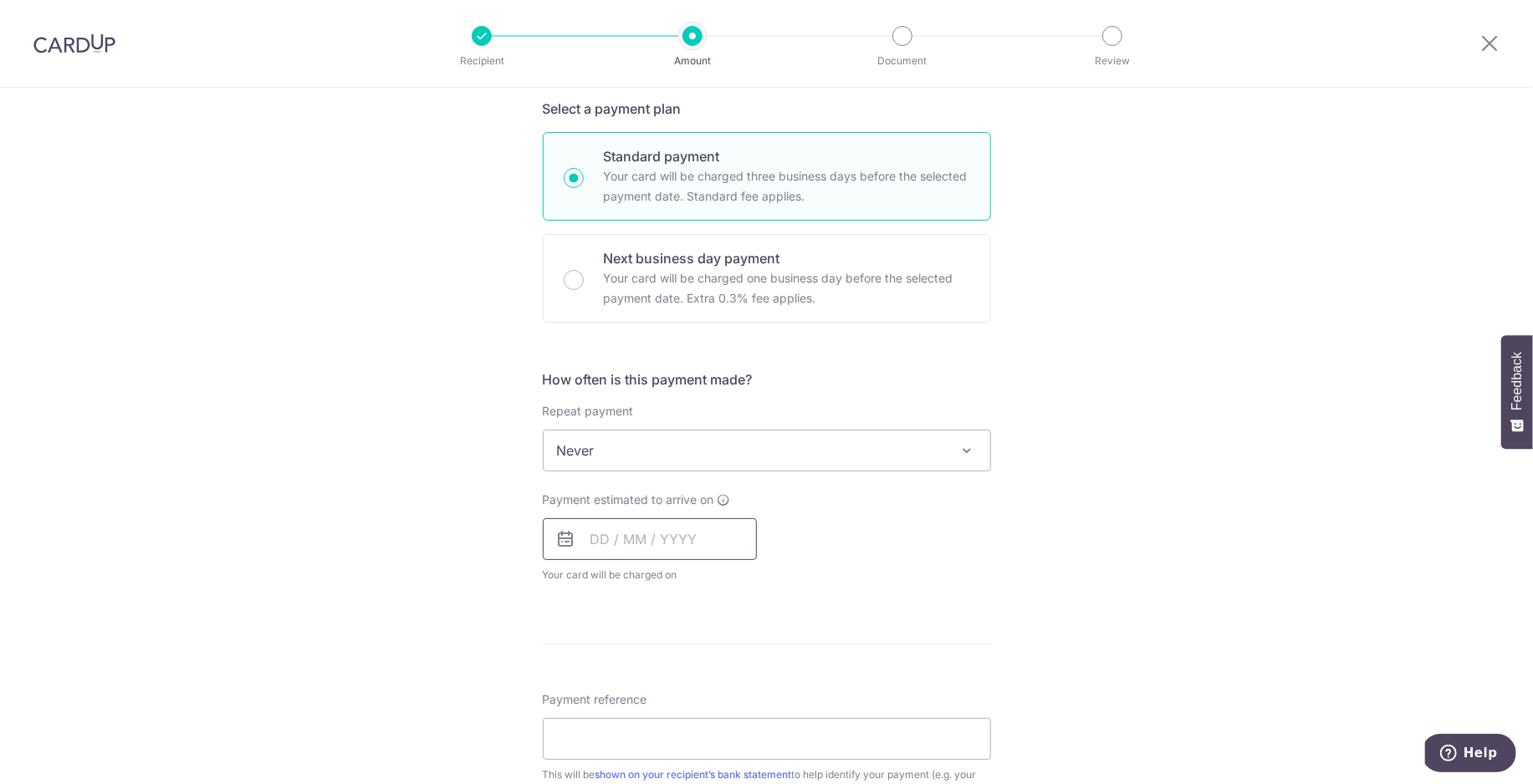
click at [597, 552] on input "text" at bounding box center [650, 539] width 214 height 42
click at [1114, 479] on div "Tell us more about your payment Enter payment amount SGD 817.50 817.50 Select C…" at bounding box center [766, 478] width 1533 height 1513
click at [653, 554] on input "text" at bounding box center [650, 539] width 214 height 42
click at [973, 533] on div "Payment estimated to arrive on Prev Next Sep Oct Nov Dec 2025 2026 2027 2028 20…" at bounding box center [767, 537] width 468 height 92
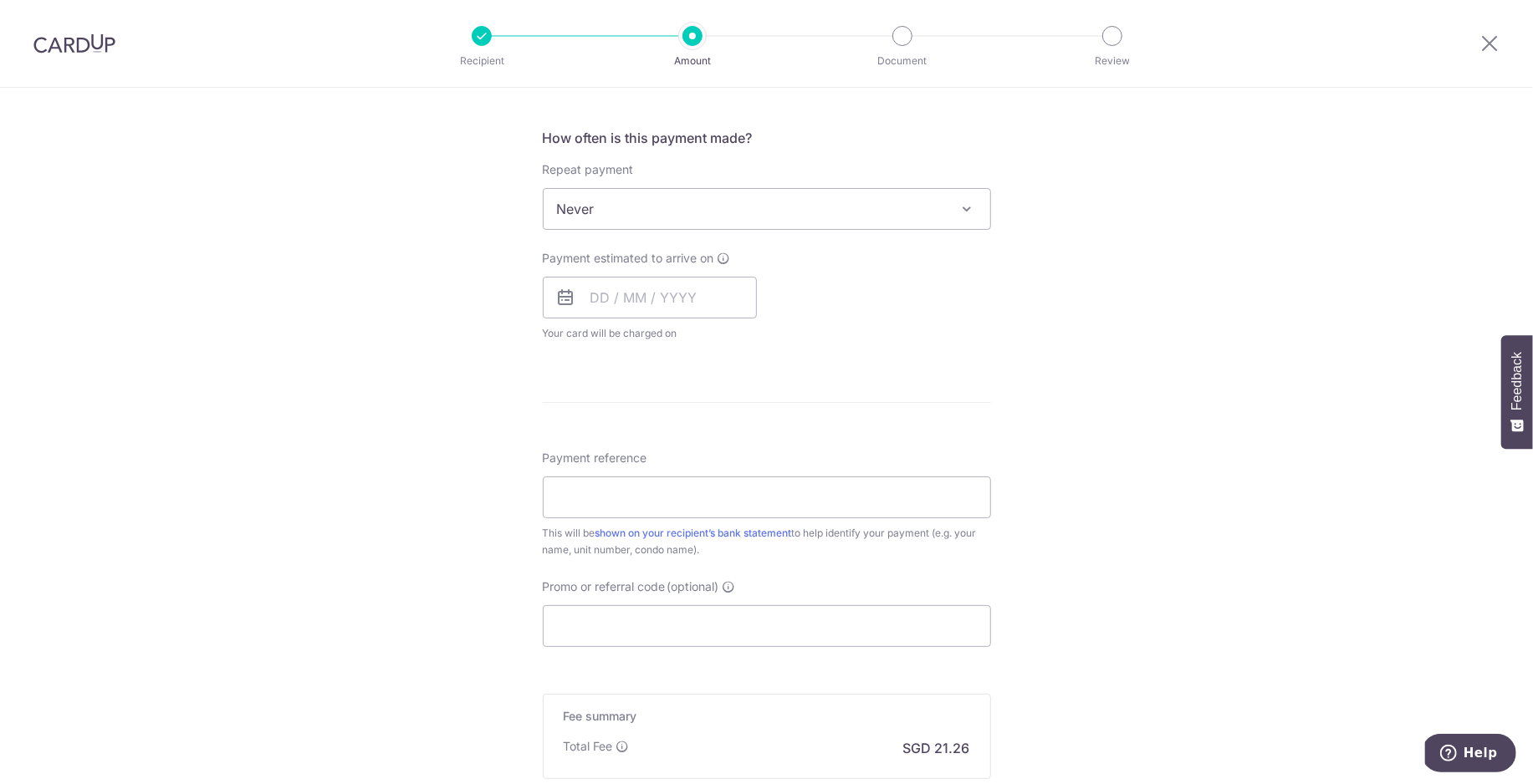
scroll to position [603, 0]
click at [660, 312] on input "text" at bounding box center [650, 301] width 214 height 42
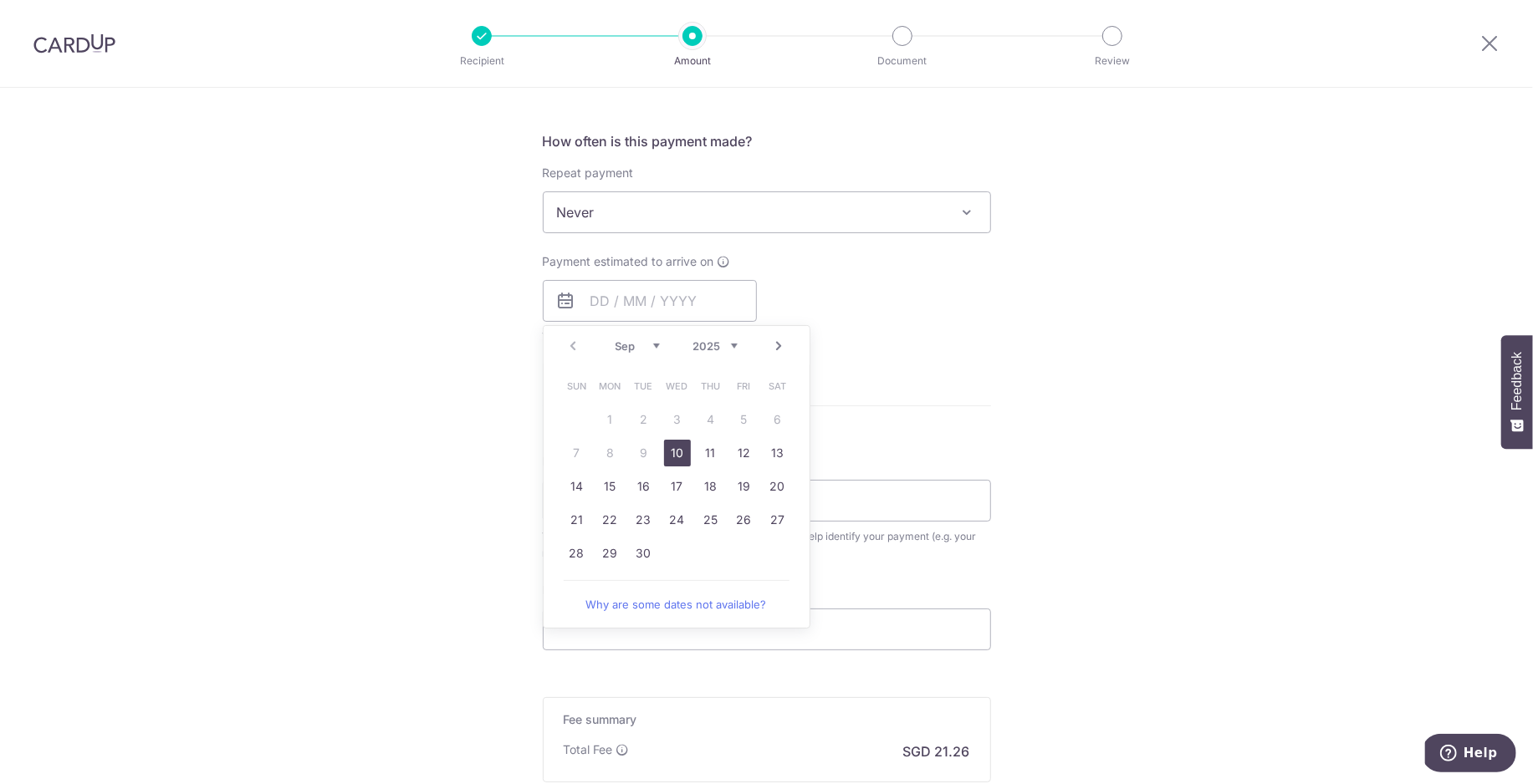
click at [780, 352] on link "Next" at bounding box center [780, 346] width 20 height 20
click at [707, 490] on link "16" at bounding box center [711, 486] width 26 height 26
type input "16/10/2025"
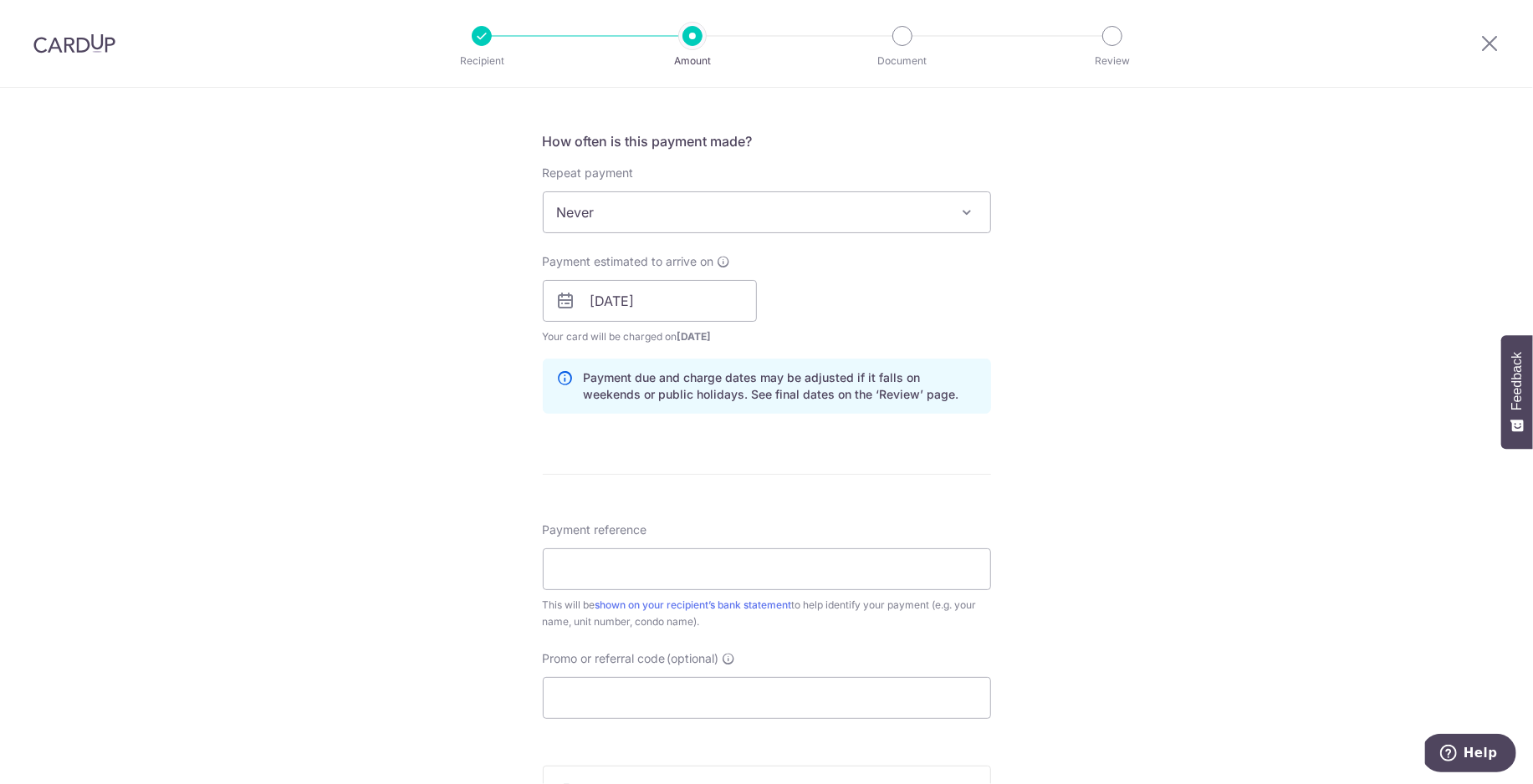
click at [1092, 479] on div "Tell us more about your payment Enter payment amount SGD 817.50 817.50 Select C…" at bounding box center [766, 274] width 1533 height 1582
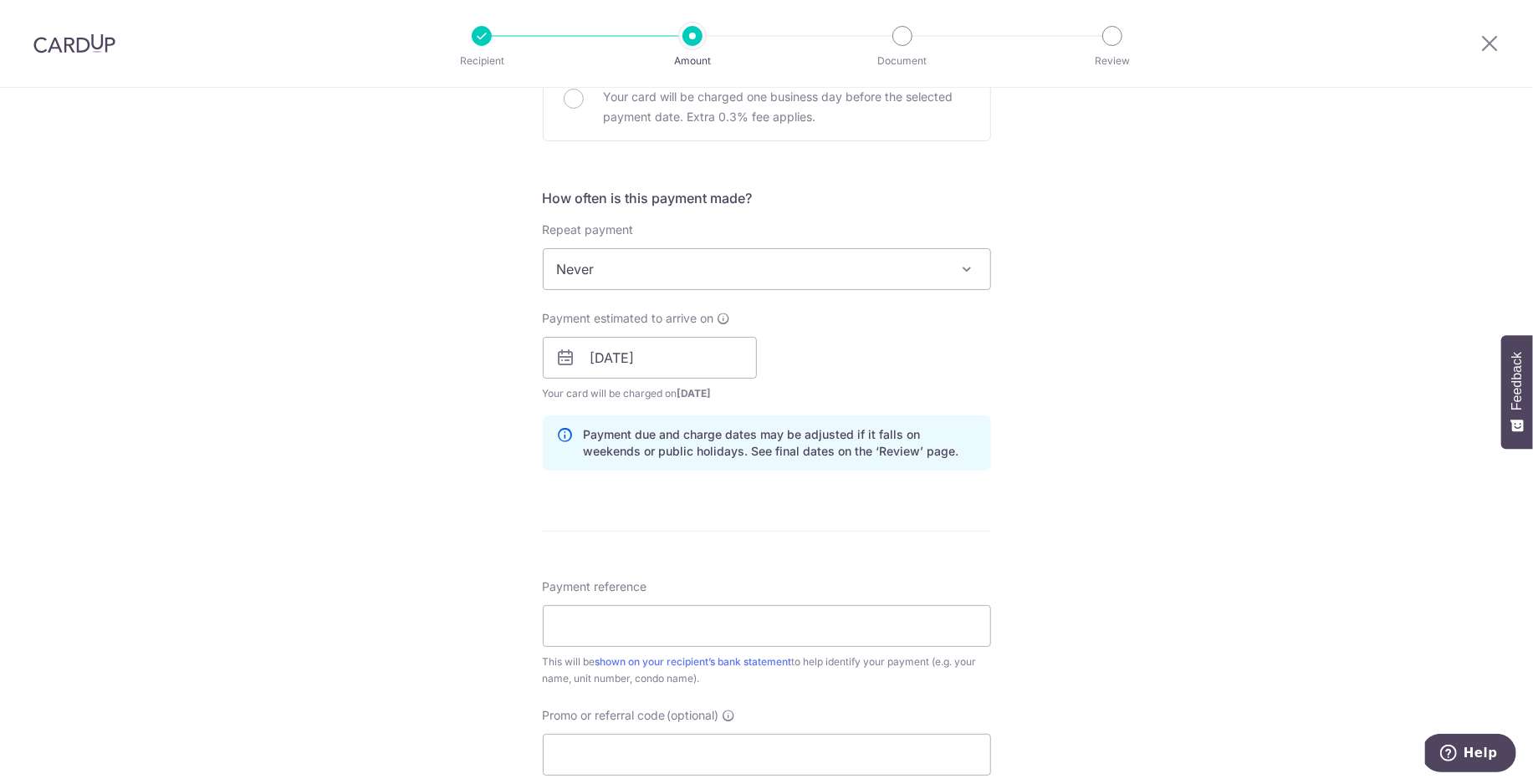
scroll to position [528, 0]
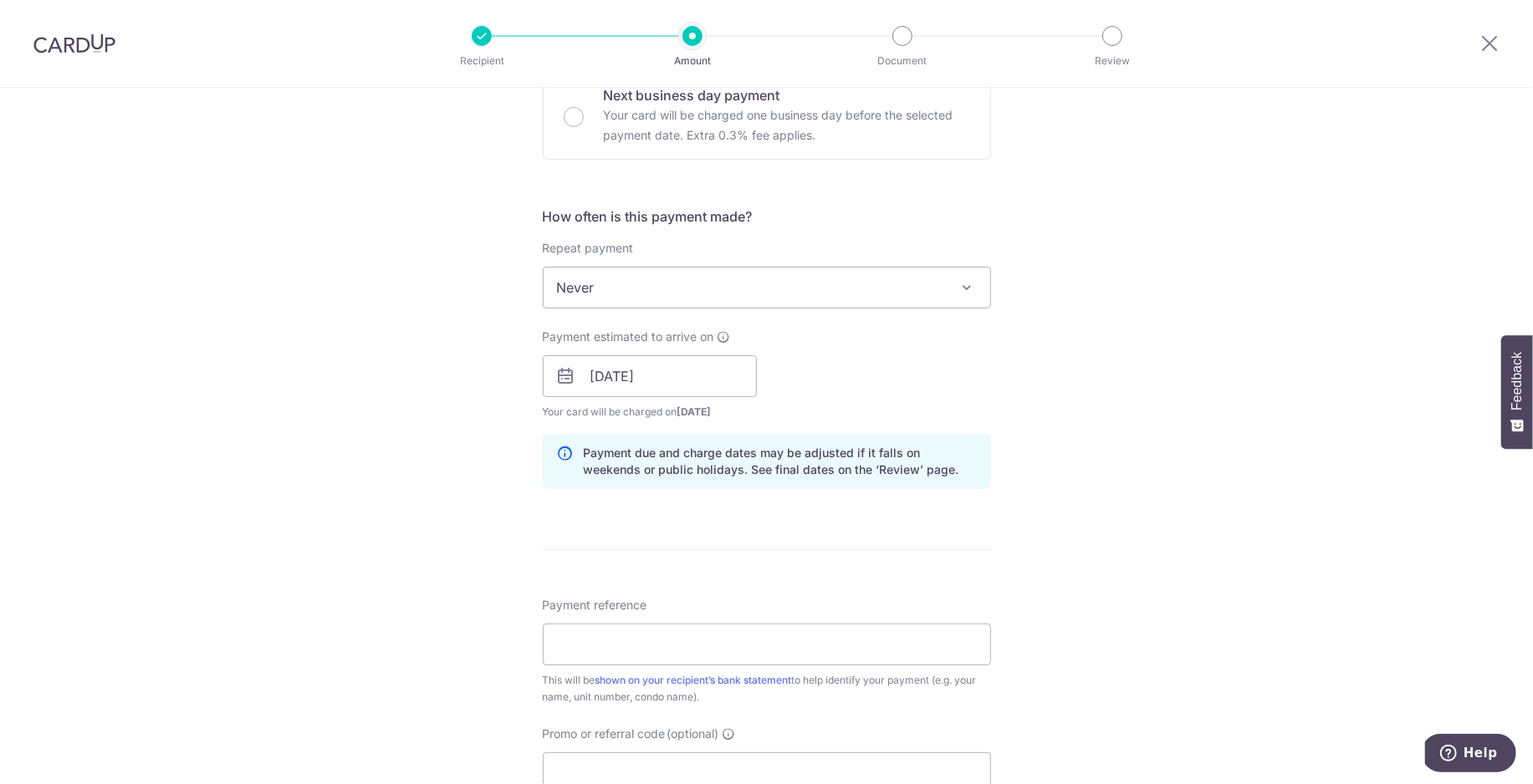
click at [852, 298] on span "Never" at bounding box center [767, 288] width 447 height 40
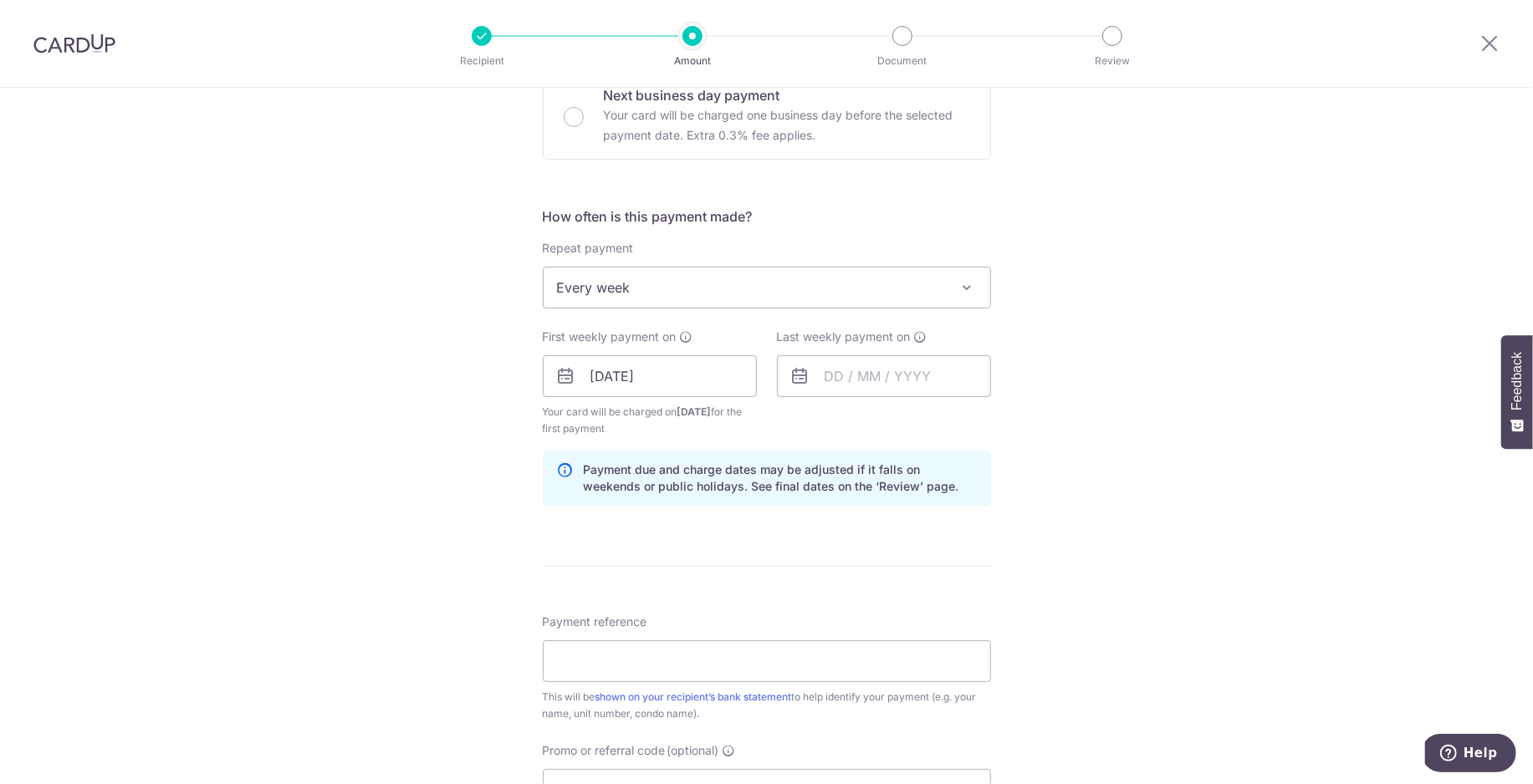
click at [910, 299] on span "Every week" at bounding box center [767, 288] width 447 height 40
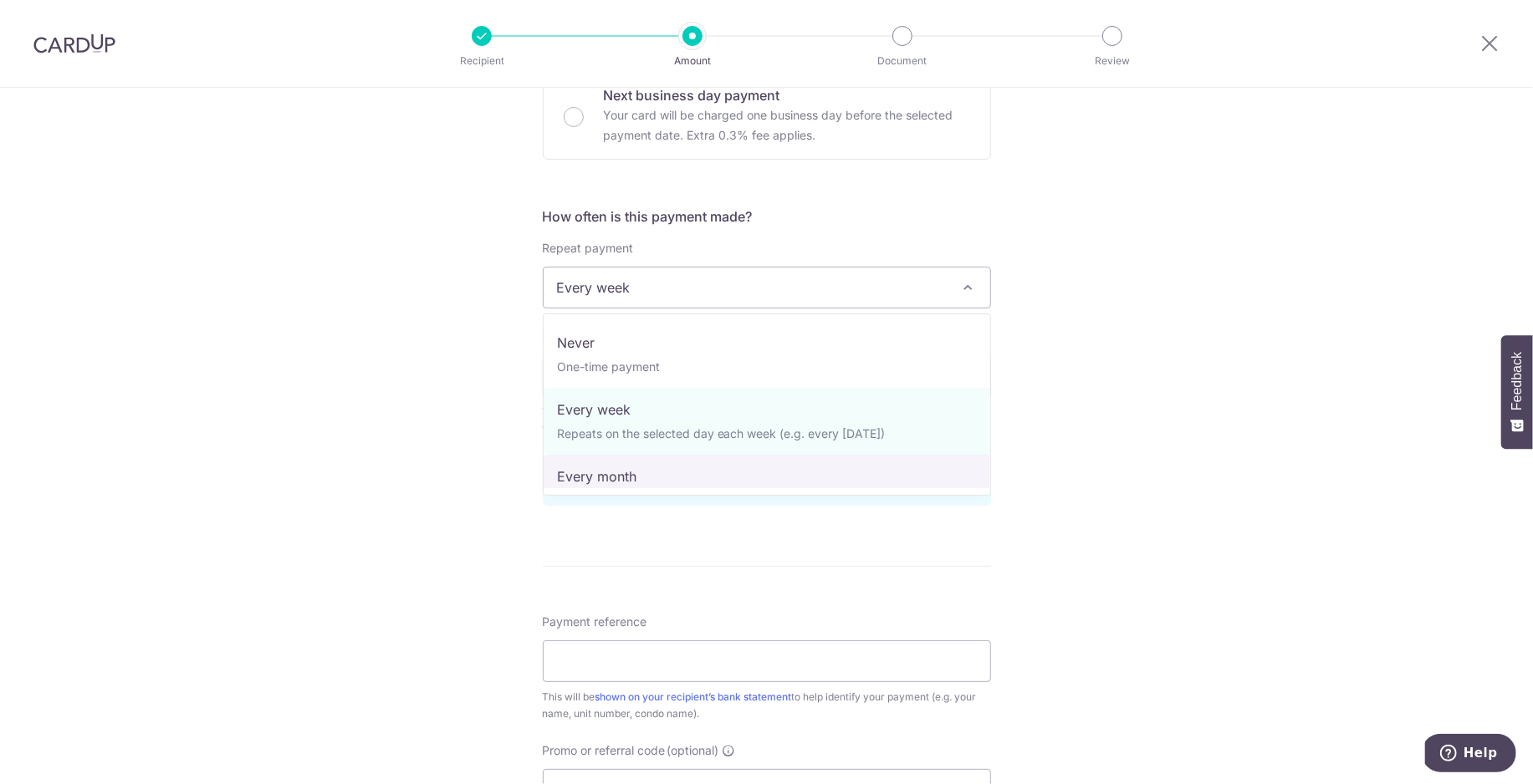
click at [704, 495] on span "Never One-time payment Every week Repeats on the selected day each week (e.g. e…" at bounding box center [767, 405] width 448 height 182
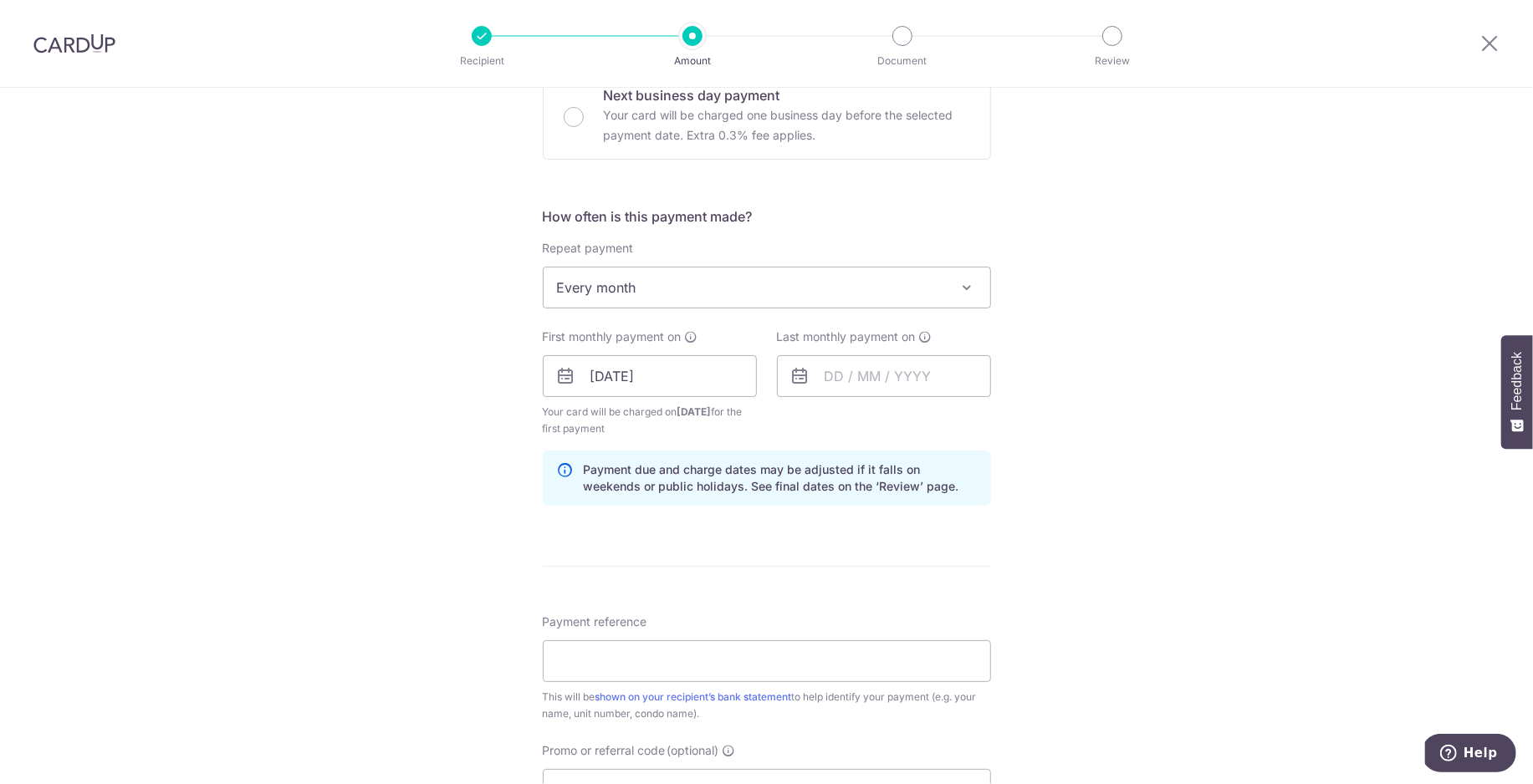
click at [686, 289] on span "Every month" at bounding box center [767, 288] width 447 height 40
click at [1158, 345] on div "Tell us more about your payment Enter payment amount SGD 817.50 817.50 Select C…" at bounding box center [766, 358] width 1533 height 1598
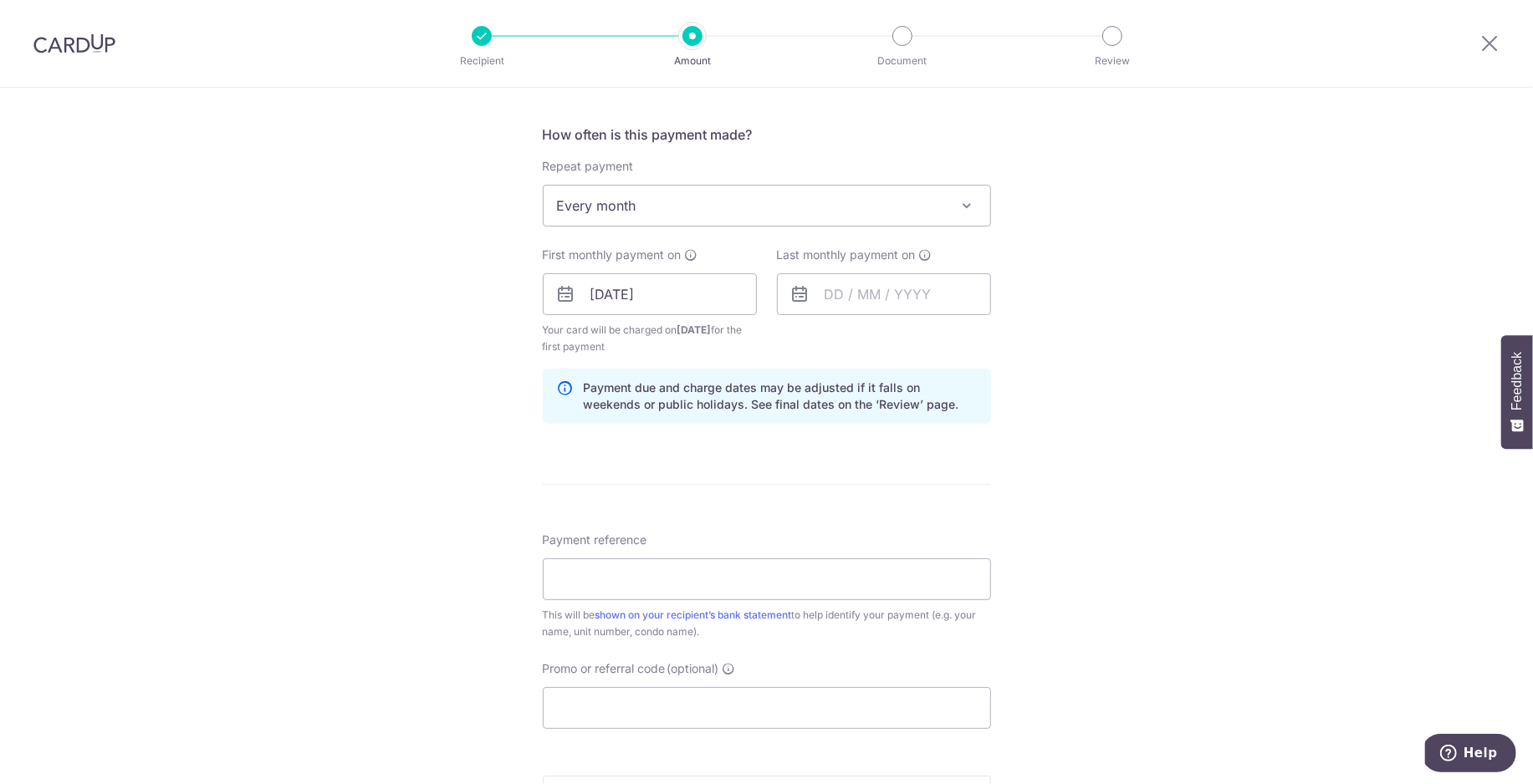
scroll to position [603, 0]
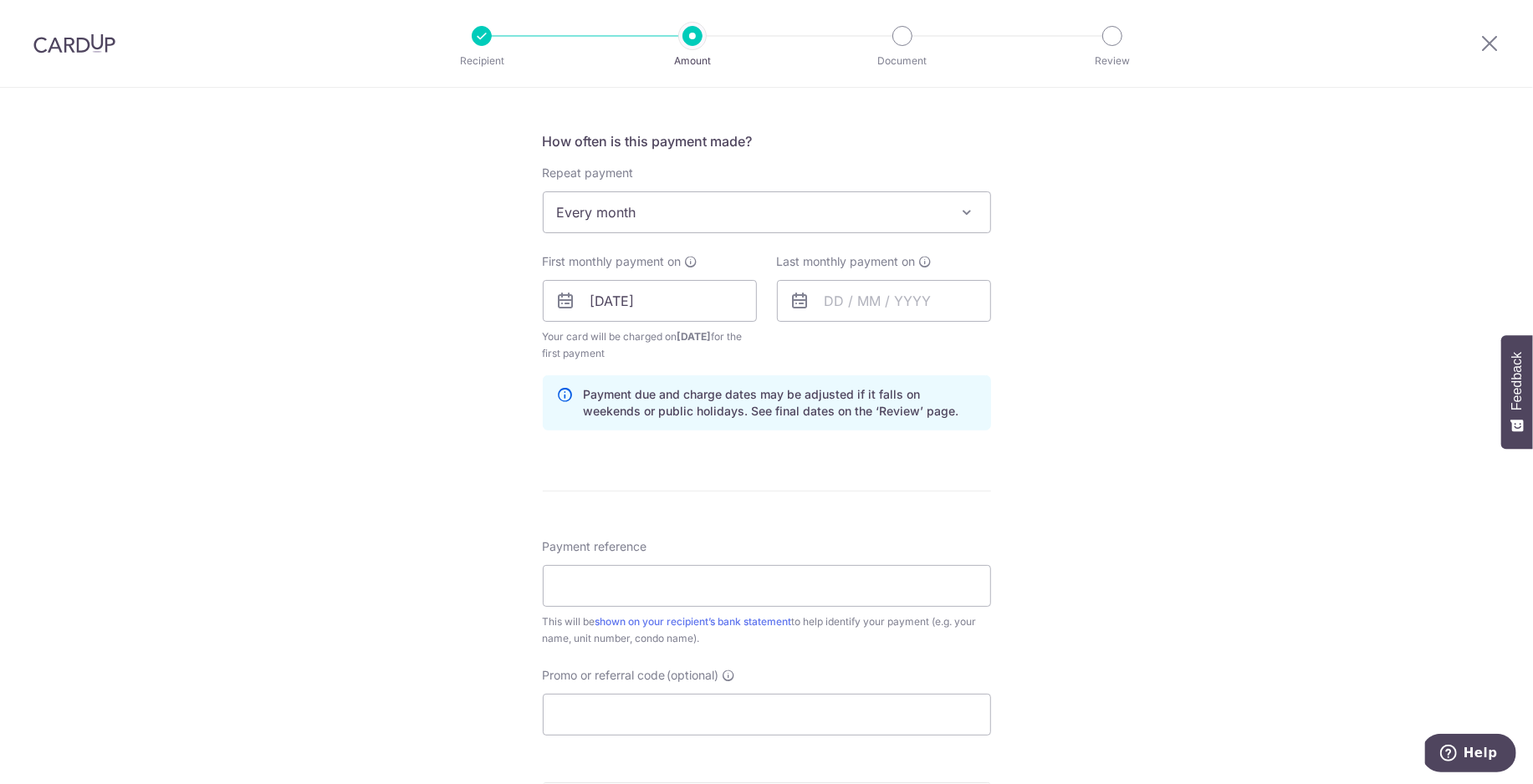
click at [926, 229] on span "Every month" at bounding box center [767, 212] width 447 height 40
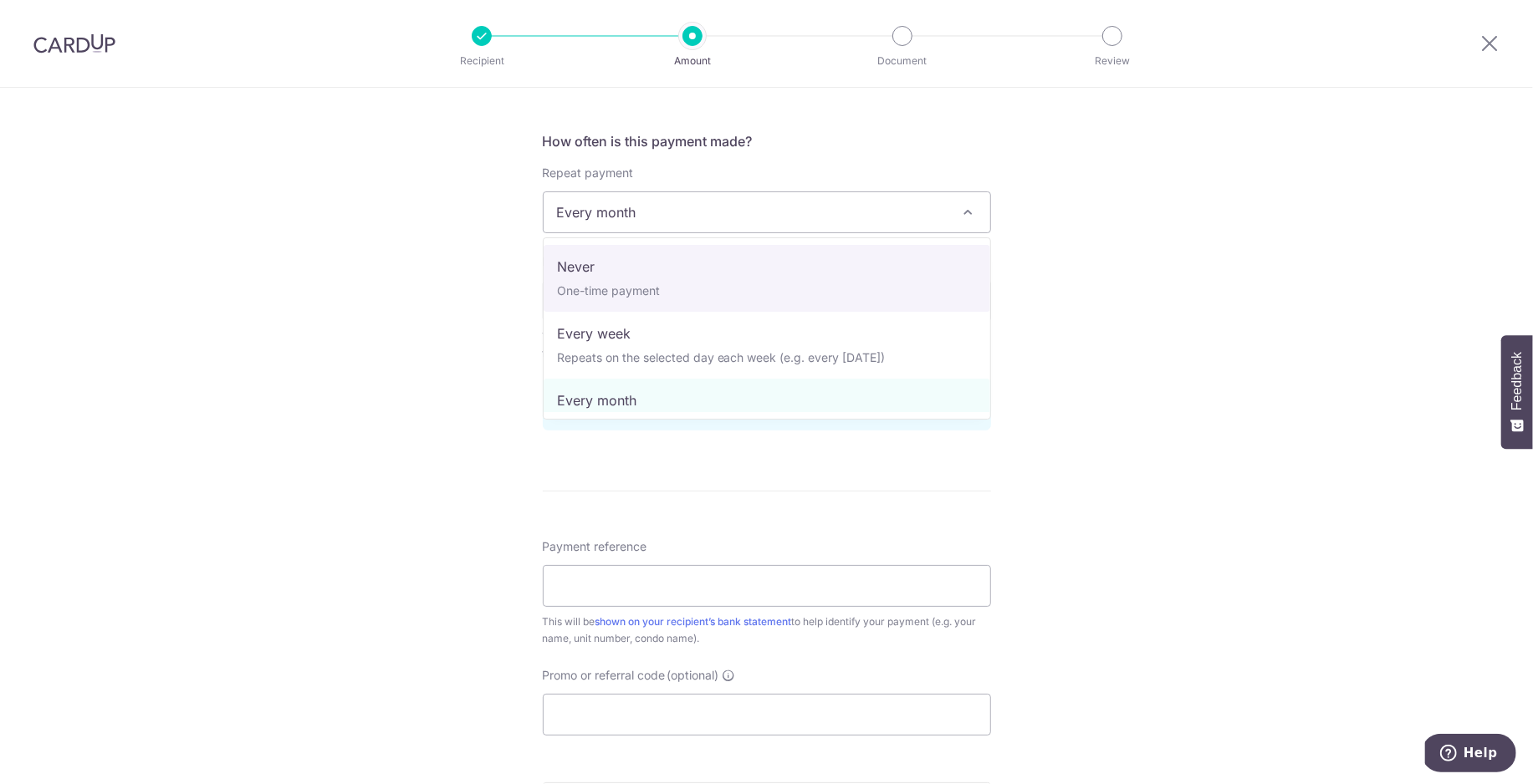
select select "1"
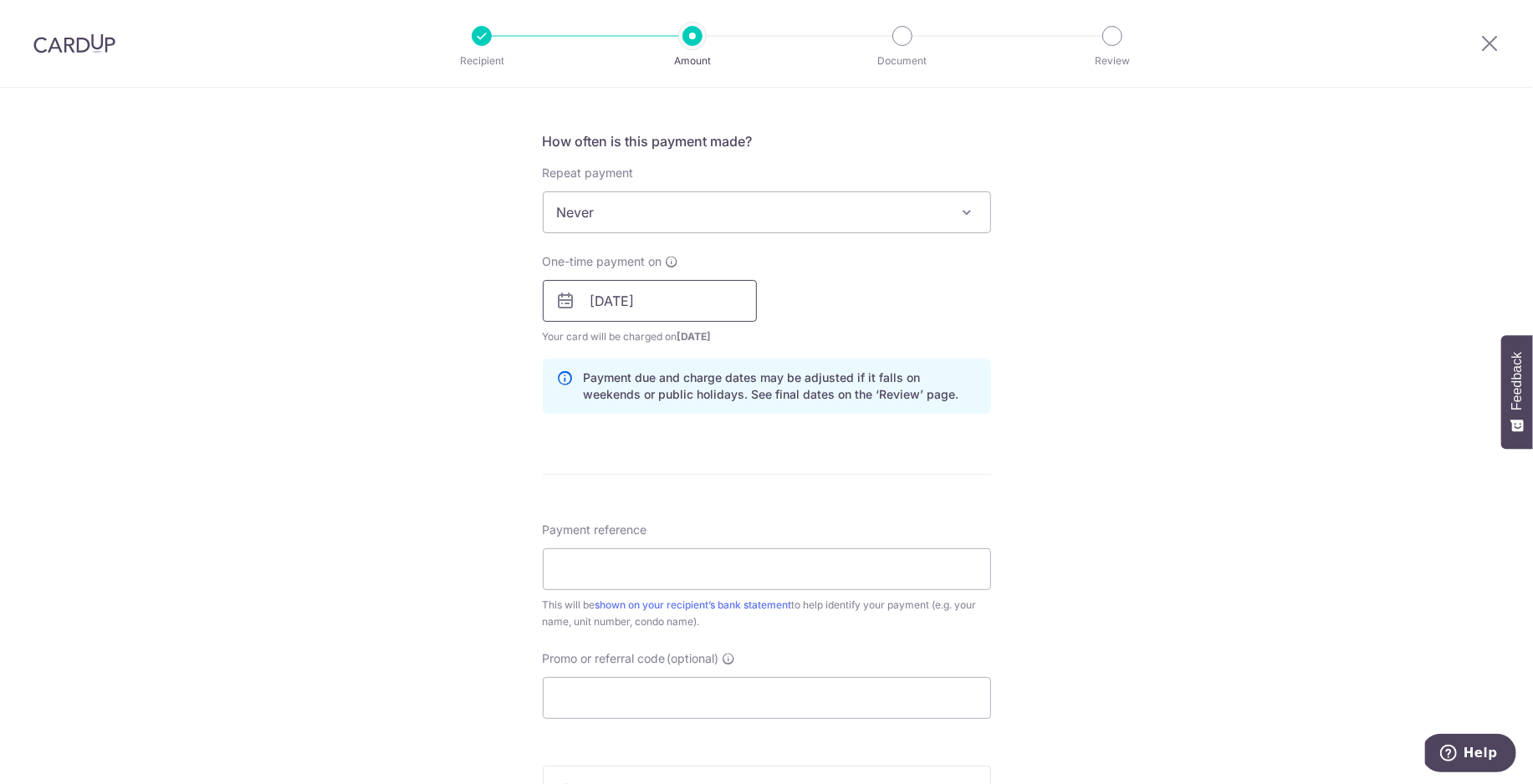
click at [696, 305] on input "16/10/2025" at bounding box center [650, 301] width 214 height 42
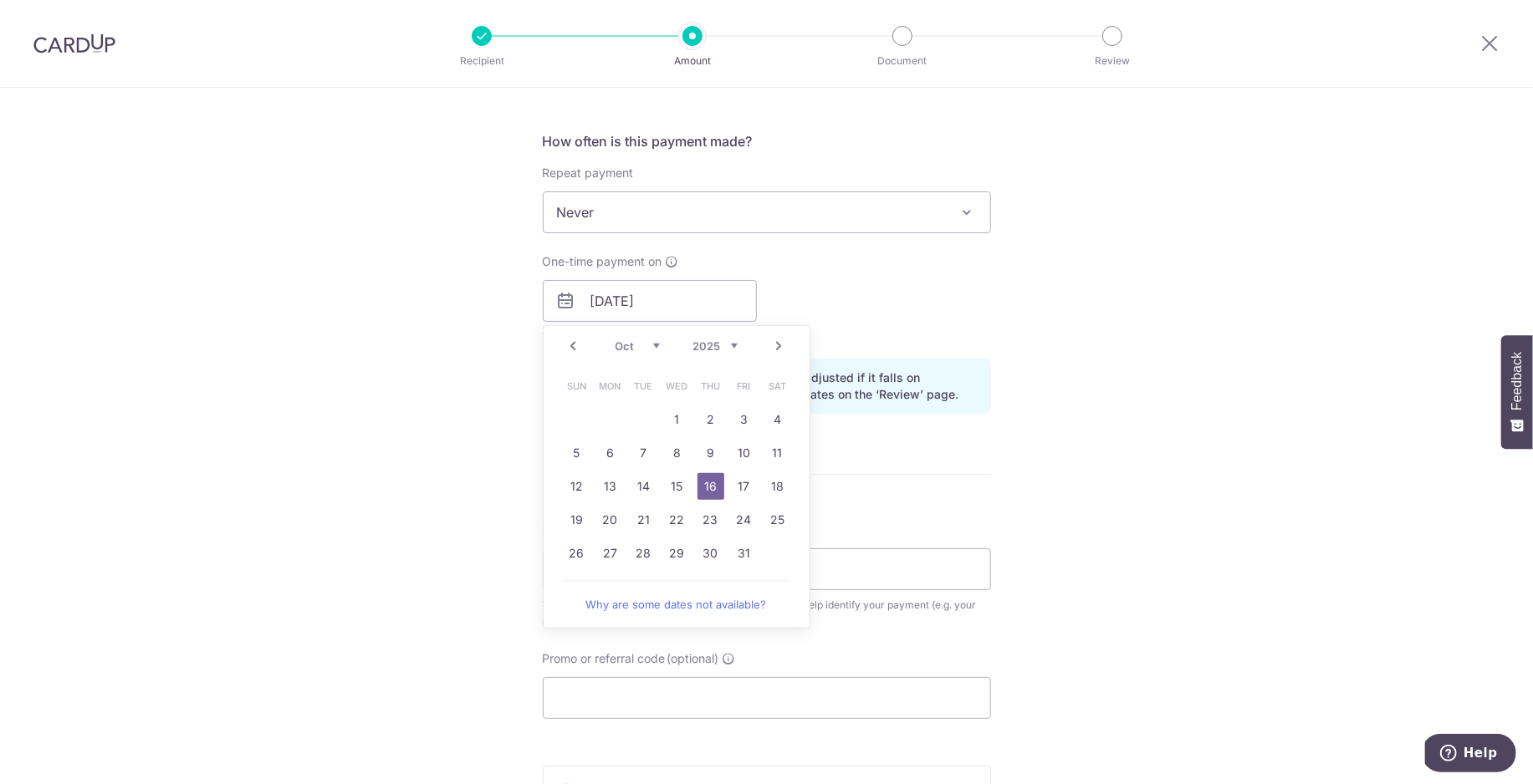
click at [575, 351] on link "Prev" at bounding box center [574, 346] width 20 height 20
click at [575, 351] on div "Prev Next Sep Oct Nov Dec 2025 2026 2027 2028 2029 2030 2031 2032 2033 2034 2035" at bounding box center [676, 346] width 266 height 40
click at [679, 458] on link "10" at bounding box center [677, 453] width 26 height 26
type input "10/09/2025"
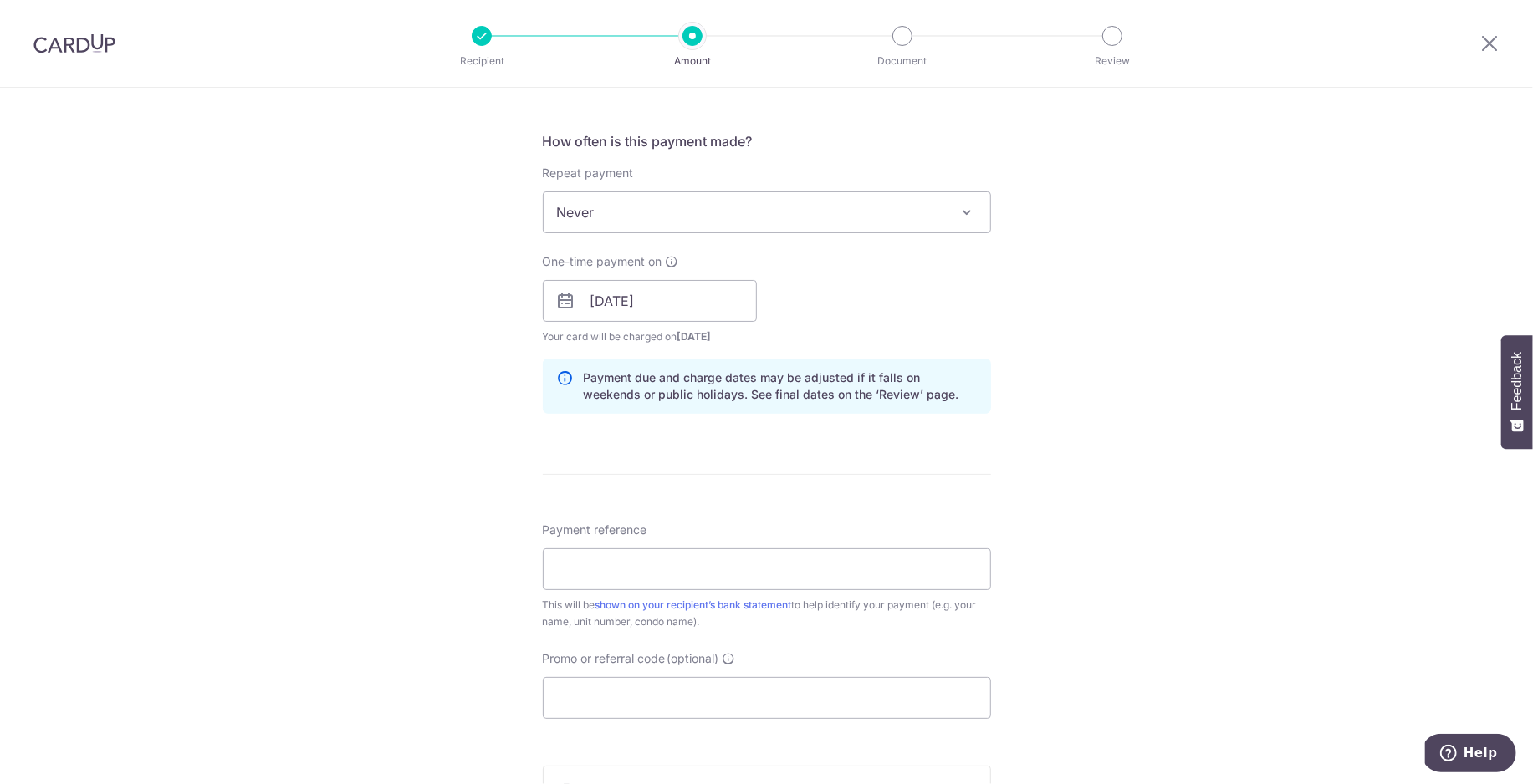
click at [1150, 429] on div "Tell us more about your payment Enter payment amount SGD 817.50 817.50 Select C…" at bounding box center [766, 274] width 1533 height 1582
click at [637, 302] on input "10/09/2025" at bounding box center [650, 301] width 214 height 42
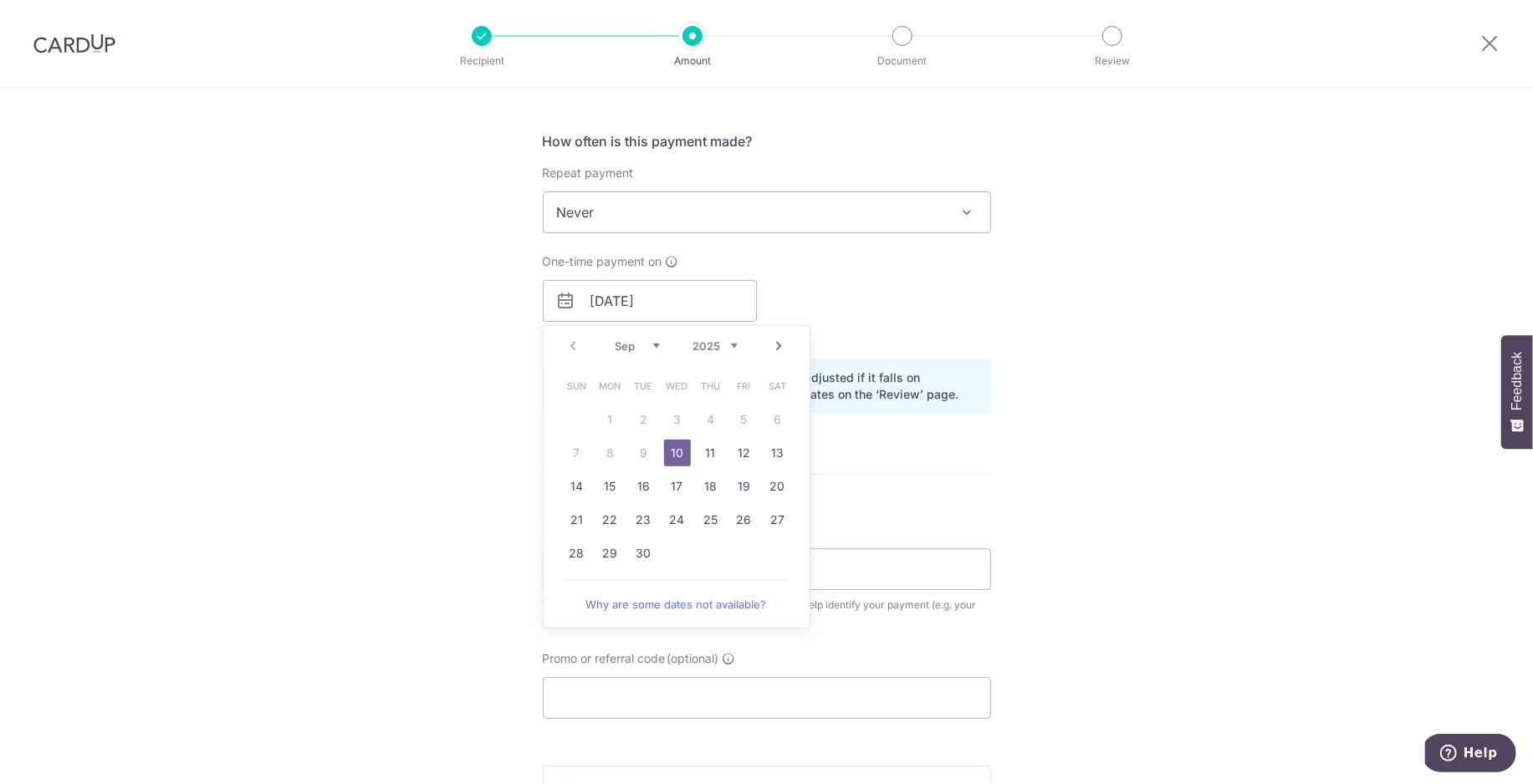
click at [677, 454] on link "10" at bounding box center [677, 453] width 26 height 26
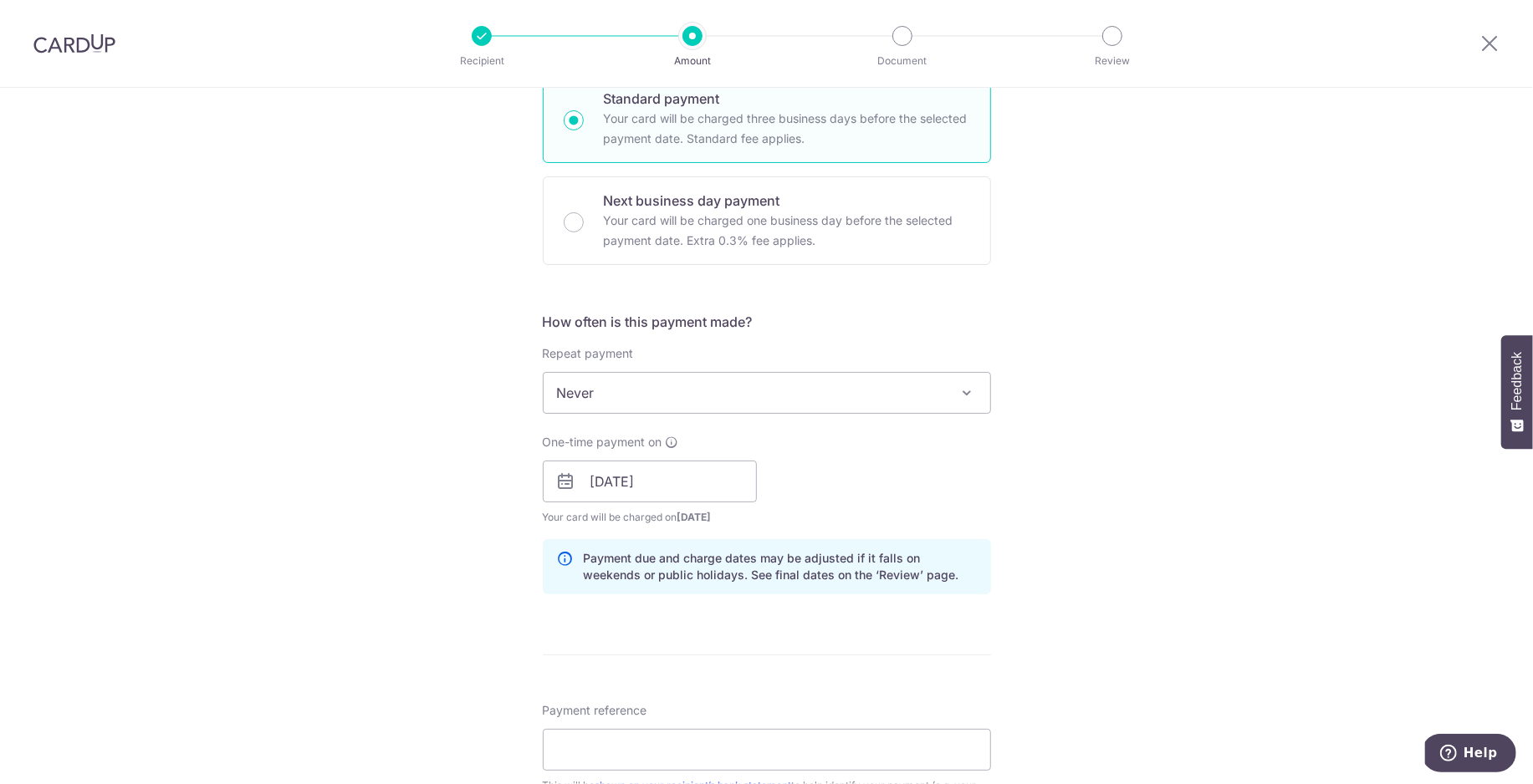
scroll to position [426, 0]
click at [799, 396] on span "Never" at bounding box center [767, 390] width 447 height 40
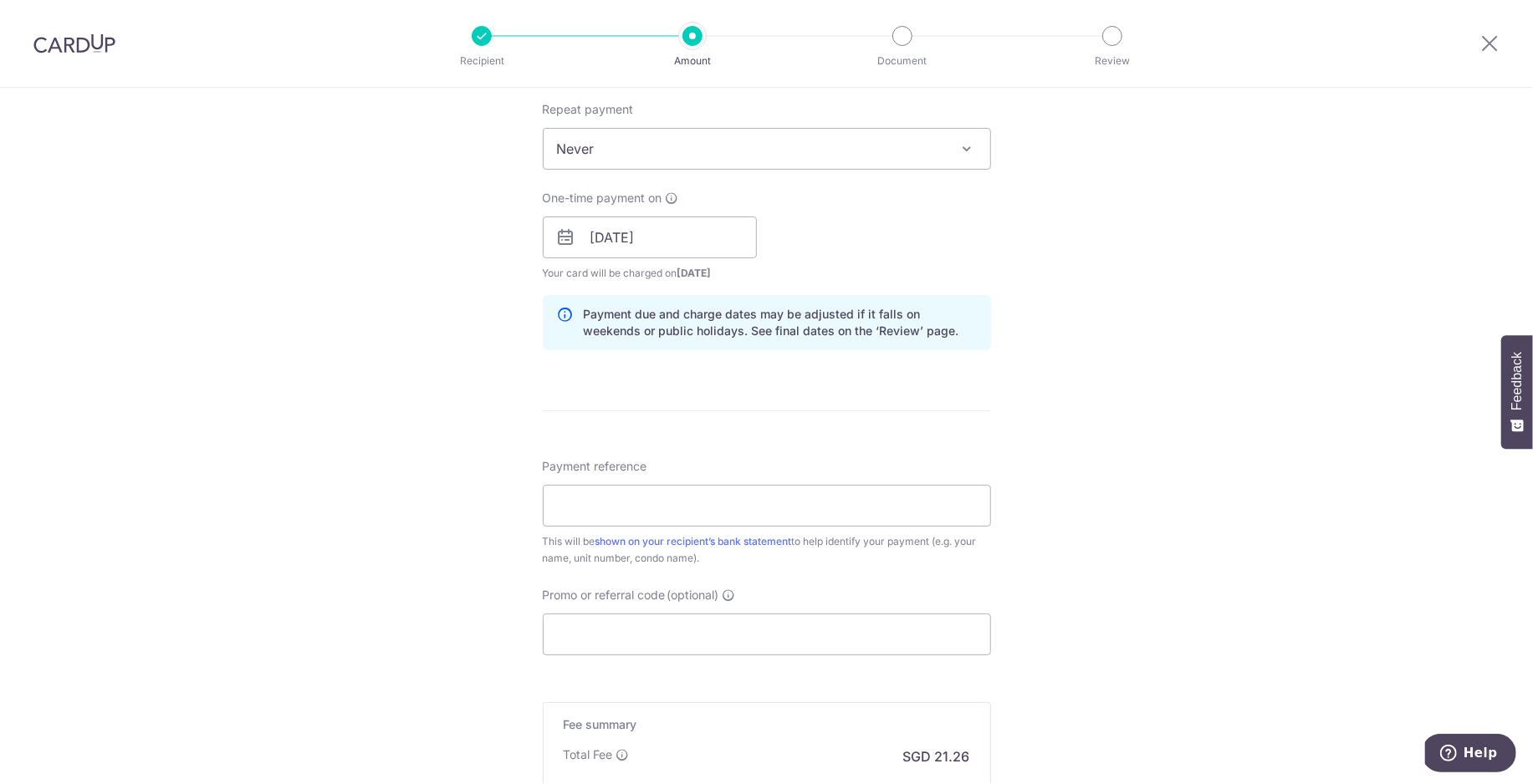
scroll to position [676, 0]
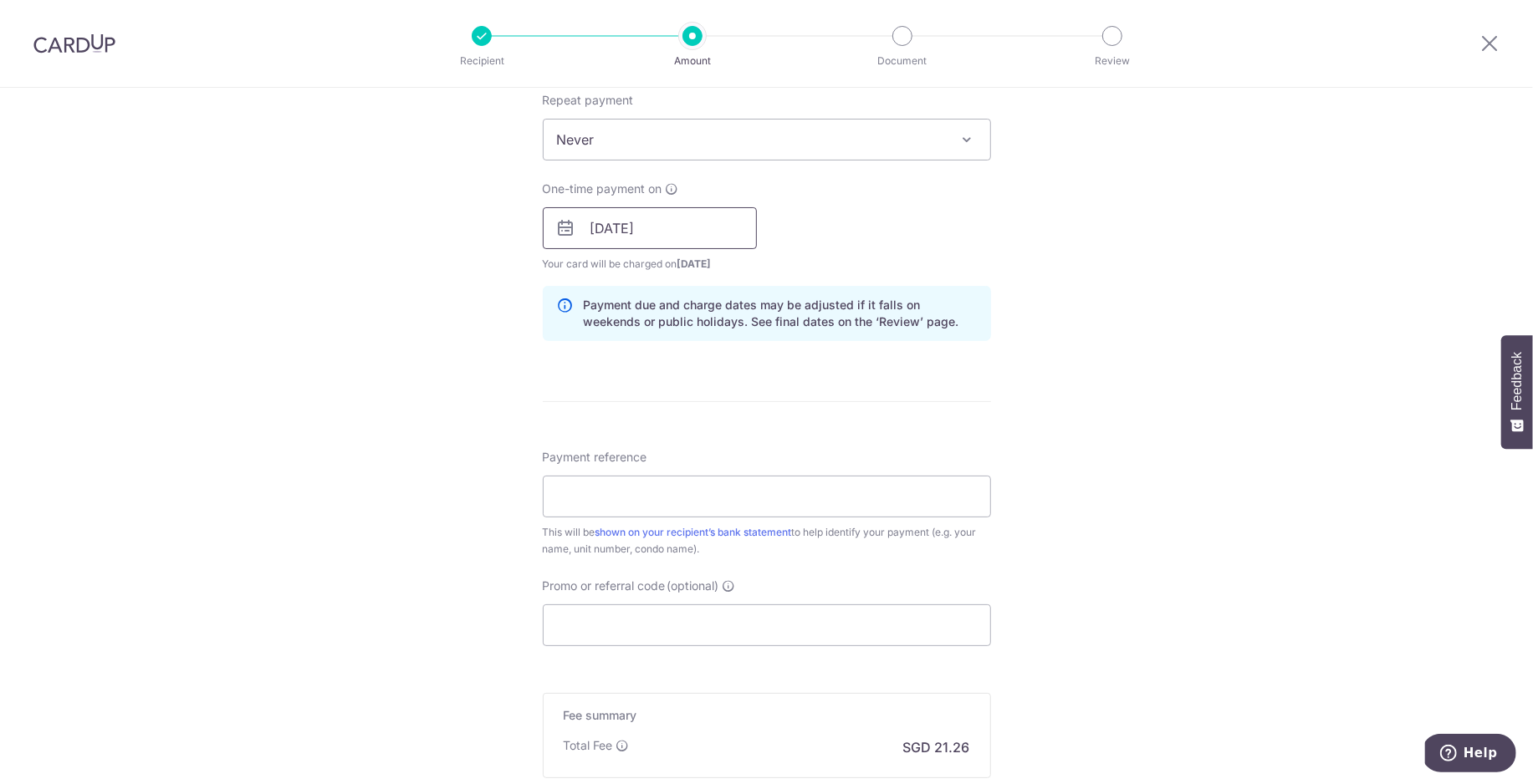
click at [727, 219] on input "10/09/2025" at bounding box center [650, 229] width 214 height 42
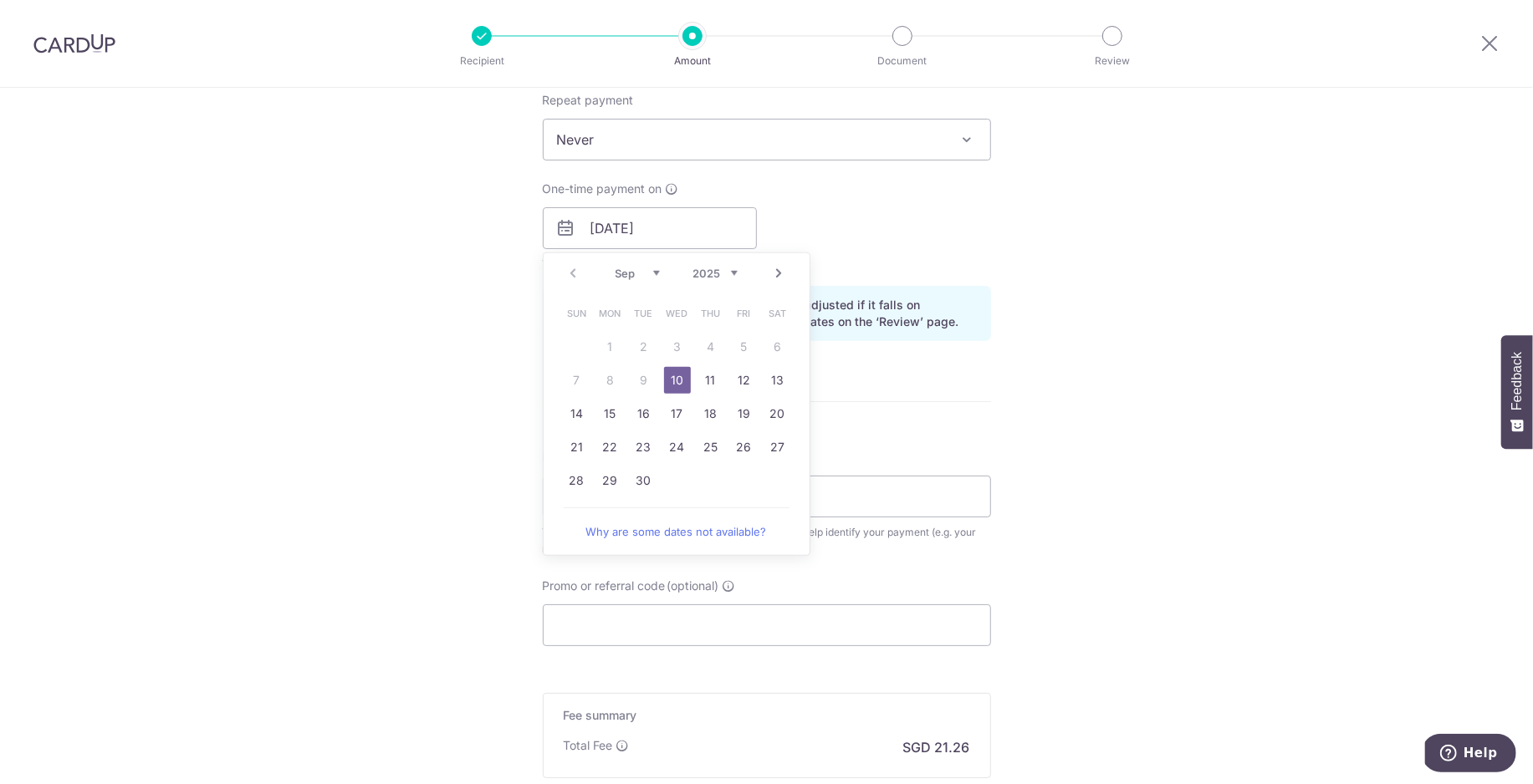
click at [674, 383] on link "10" at bounding box center [677, 380] width 26 height 26
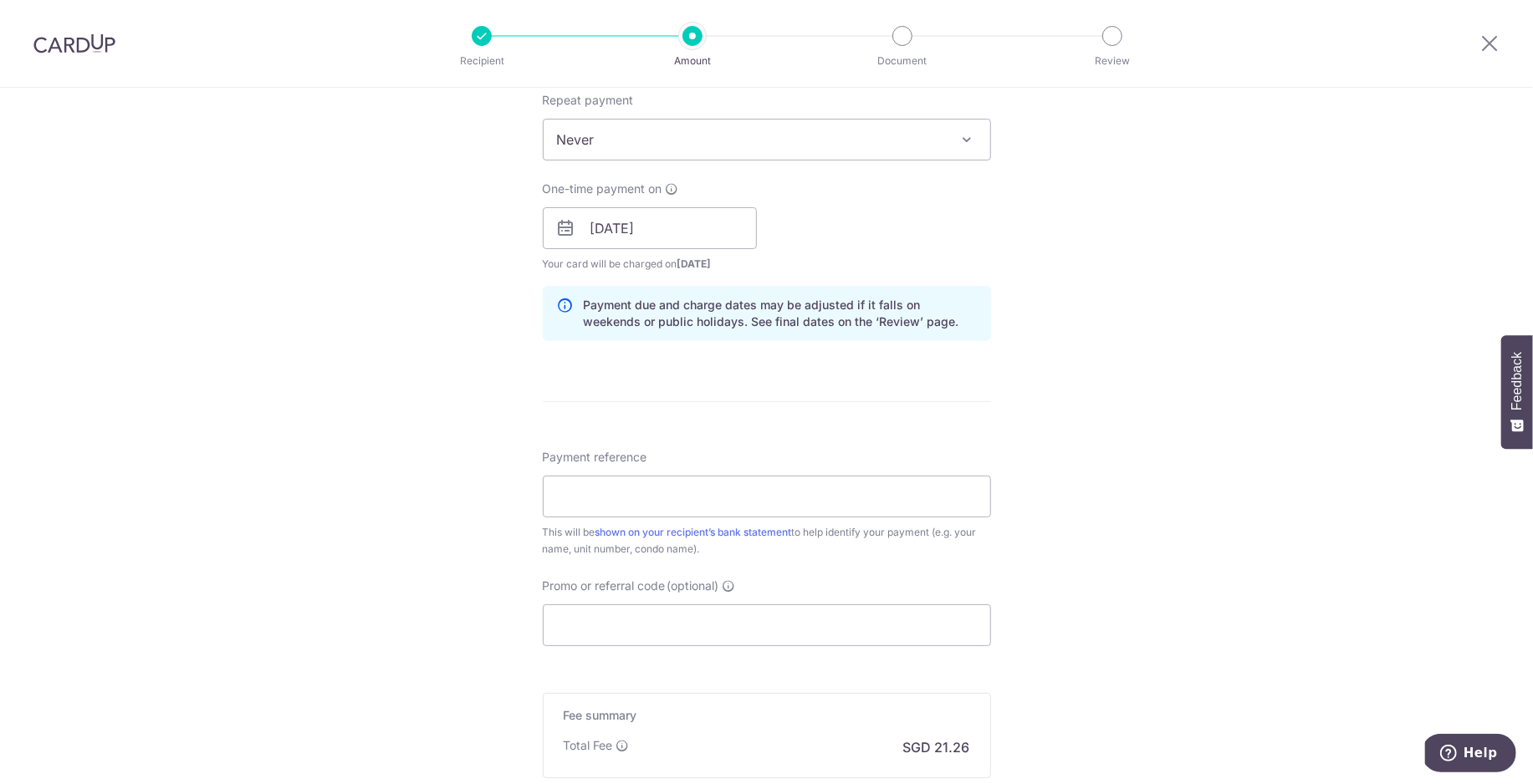
click at [1222, 384] on div "Tell us more about your payment Enter payment amount SGD 817.50 817.50 Select C…" at bounding box center [766, 201] width 1533 height 1582
click at [722, 483] on input "Payment reference" at bounding box center [767, 496] width 448 height 42
type input "[PHONE_NUMBER]"
click at [810, 632] on input "Promo or referral code (optional)" at bounding box center [767, 625] width 448 height 42
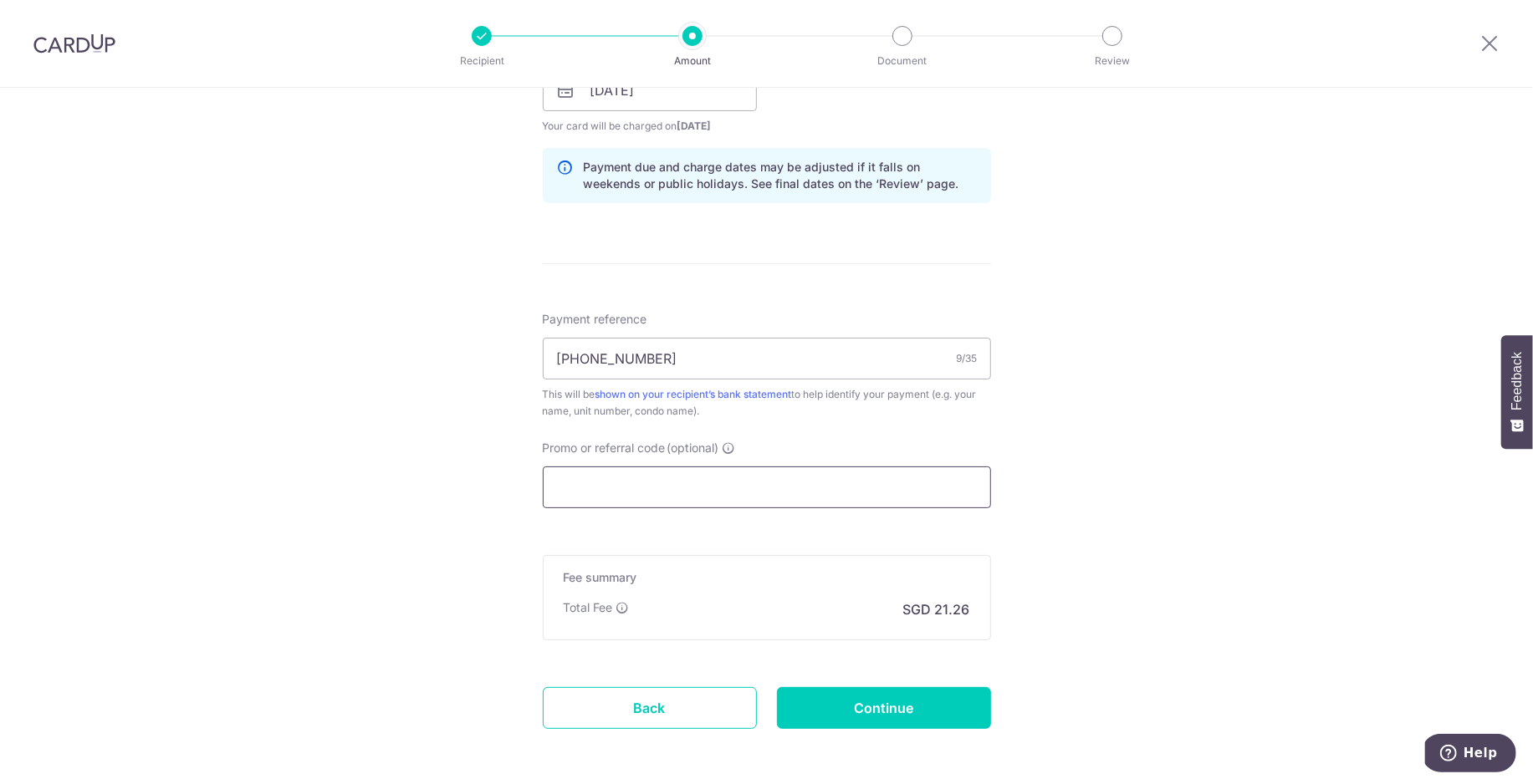
scroll to position [887, 0]
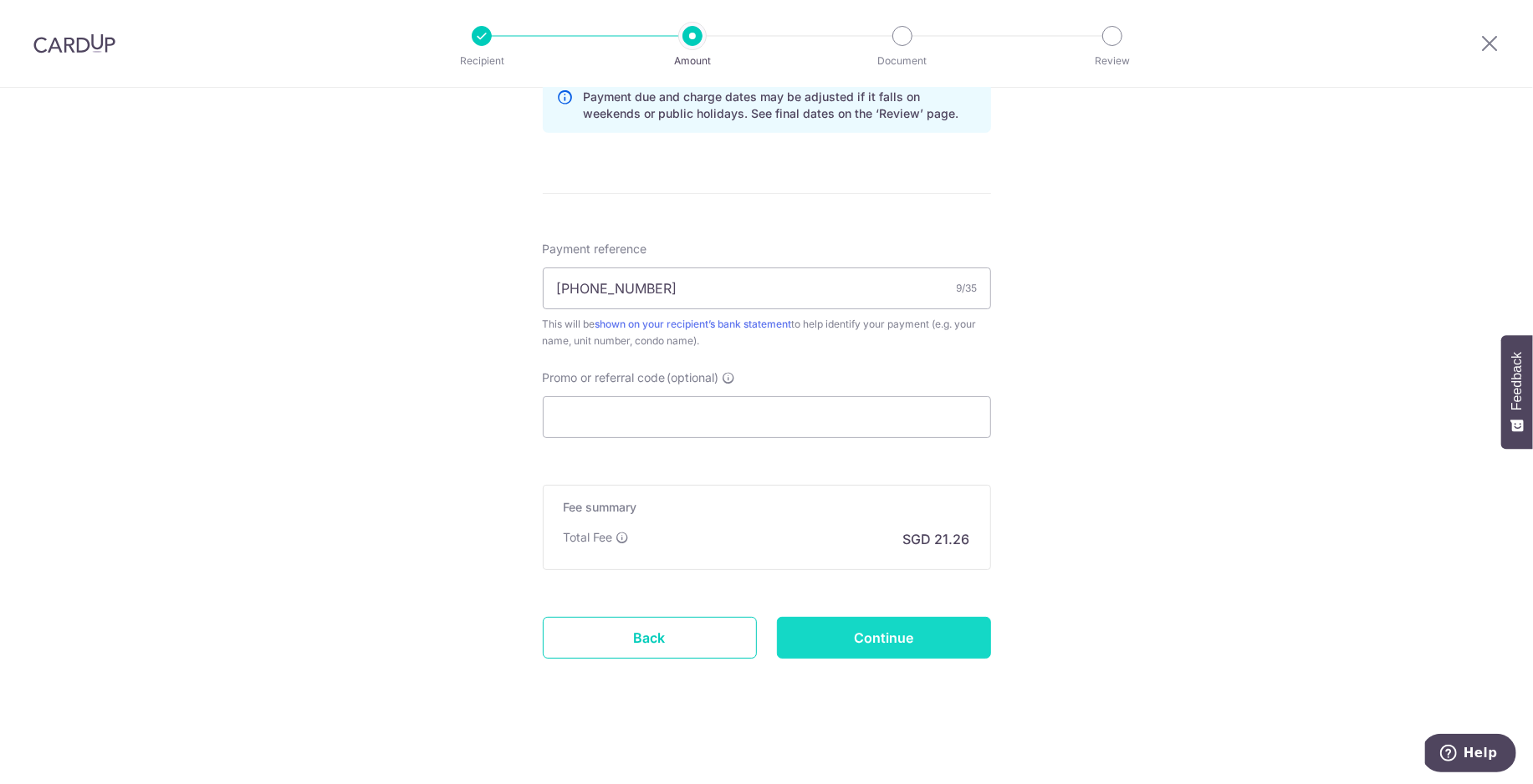
click at [830, 627] on input "Continue" at bounding box center [884, 638] width 214 height 42
type input "Create Schedule"
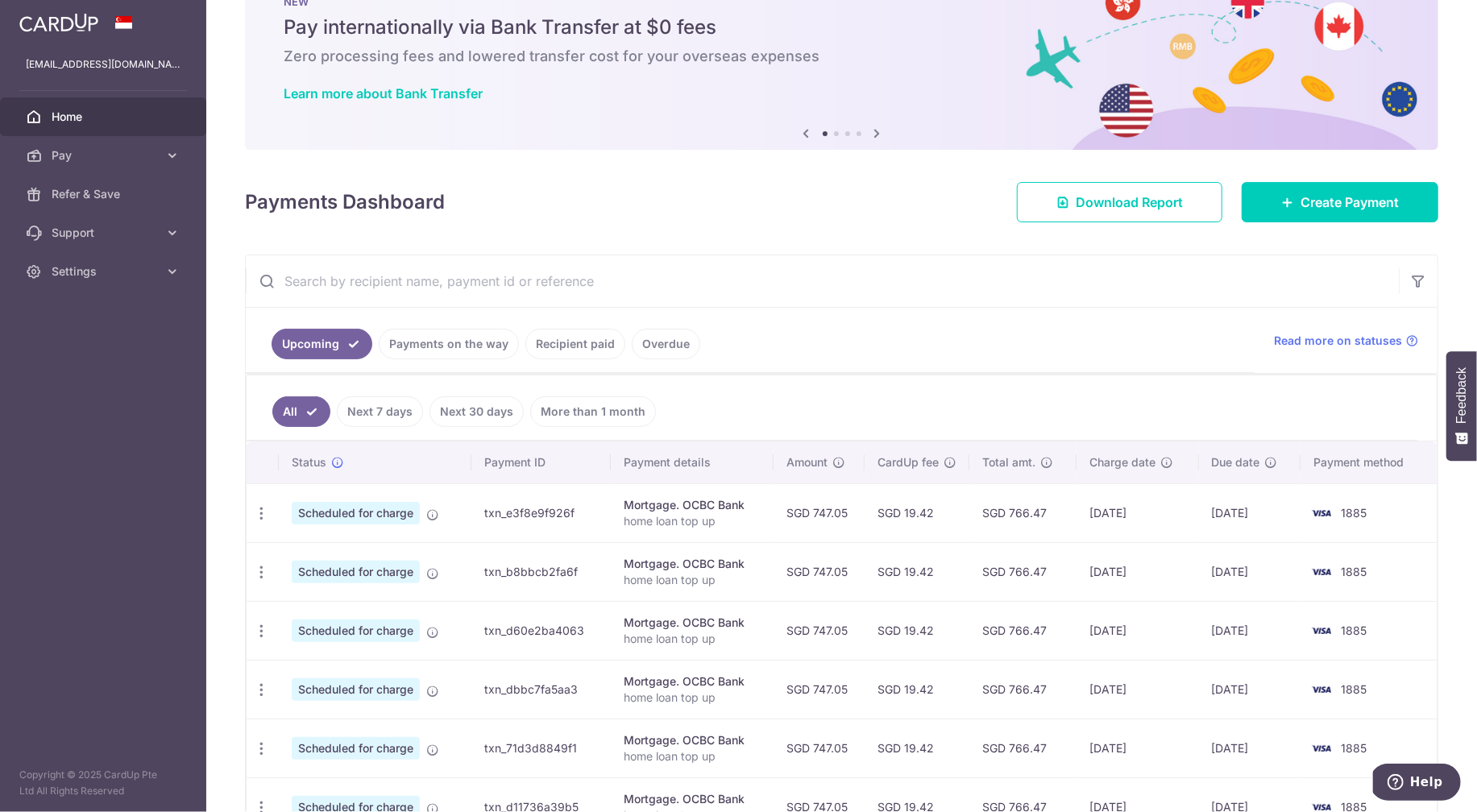
scroll to position [17, 0]
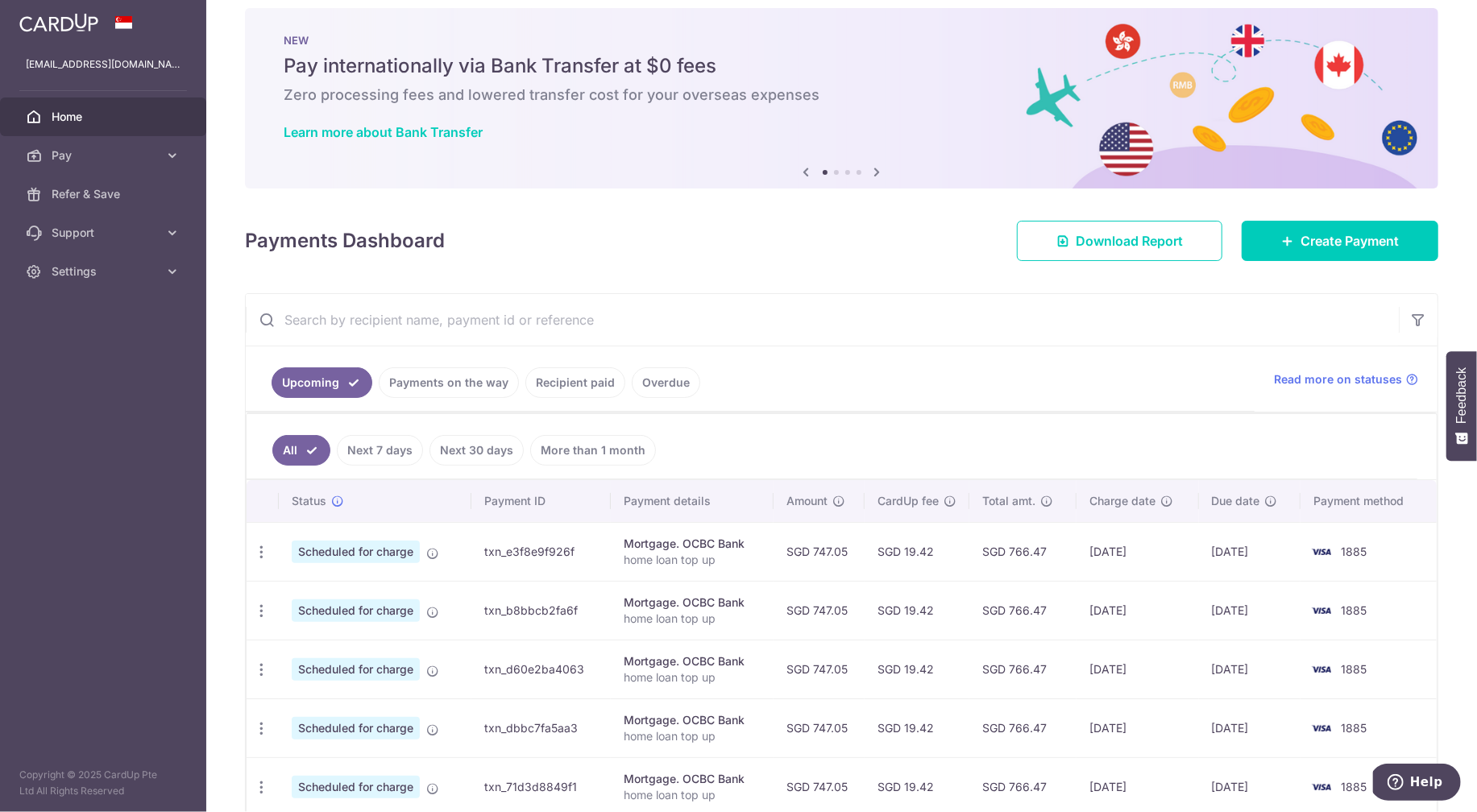
click at [585, 386] on link "Recipient paid" at bounding box center [575, 382] width 100 height 31
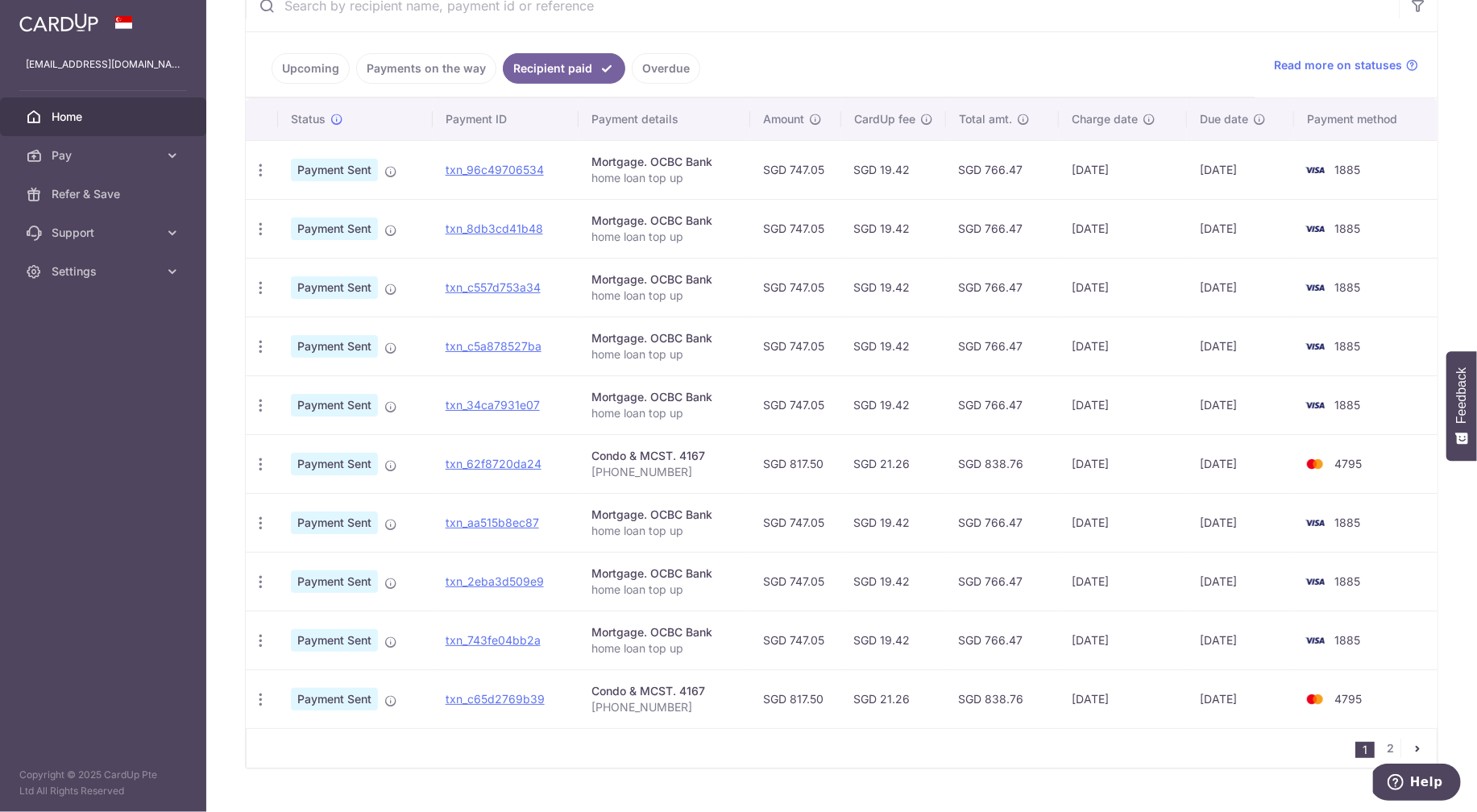
scroll to position [333, 0]
click at [264, 409] on icon "button" at bounding box center [260, 404] width 17 height 17
click at [511, 399] on link "txn_34ca7931e07" at bounding box center [493, 404] width 94 height 14
click at [456, 468] on link "txn_62f8720da24" at bounding box center [494, 463] width 96 height 14
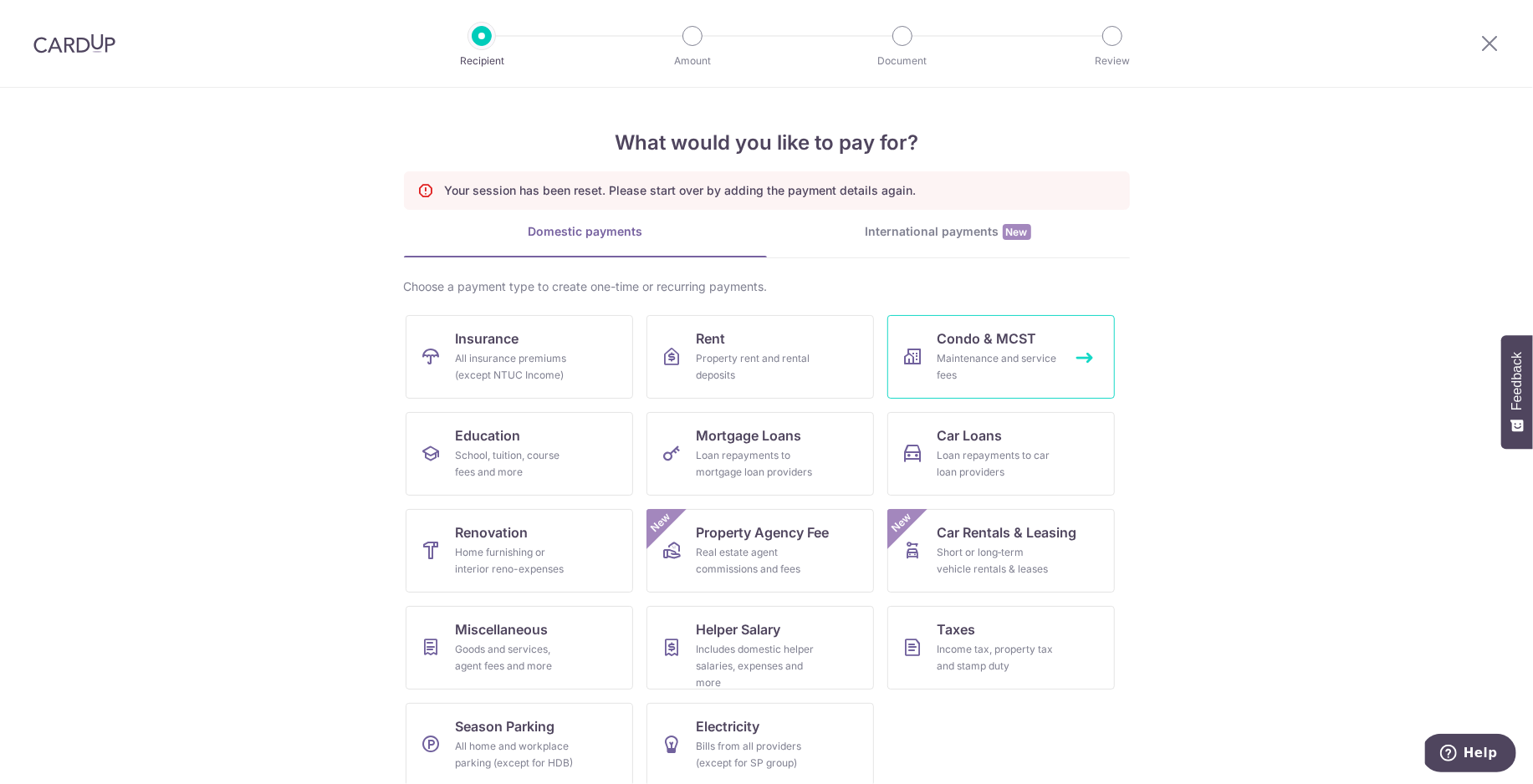
click at [958, 346] on span "Condo & MCST" at bounding box center [988, 338] width 100 height 20
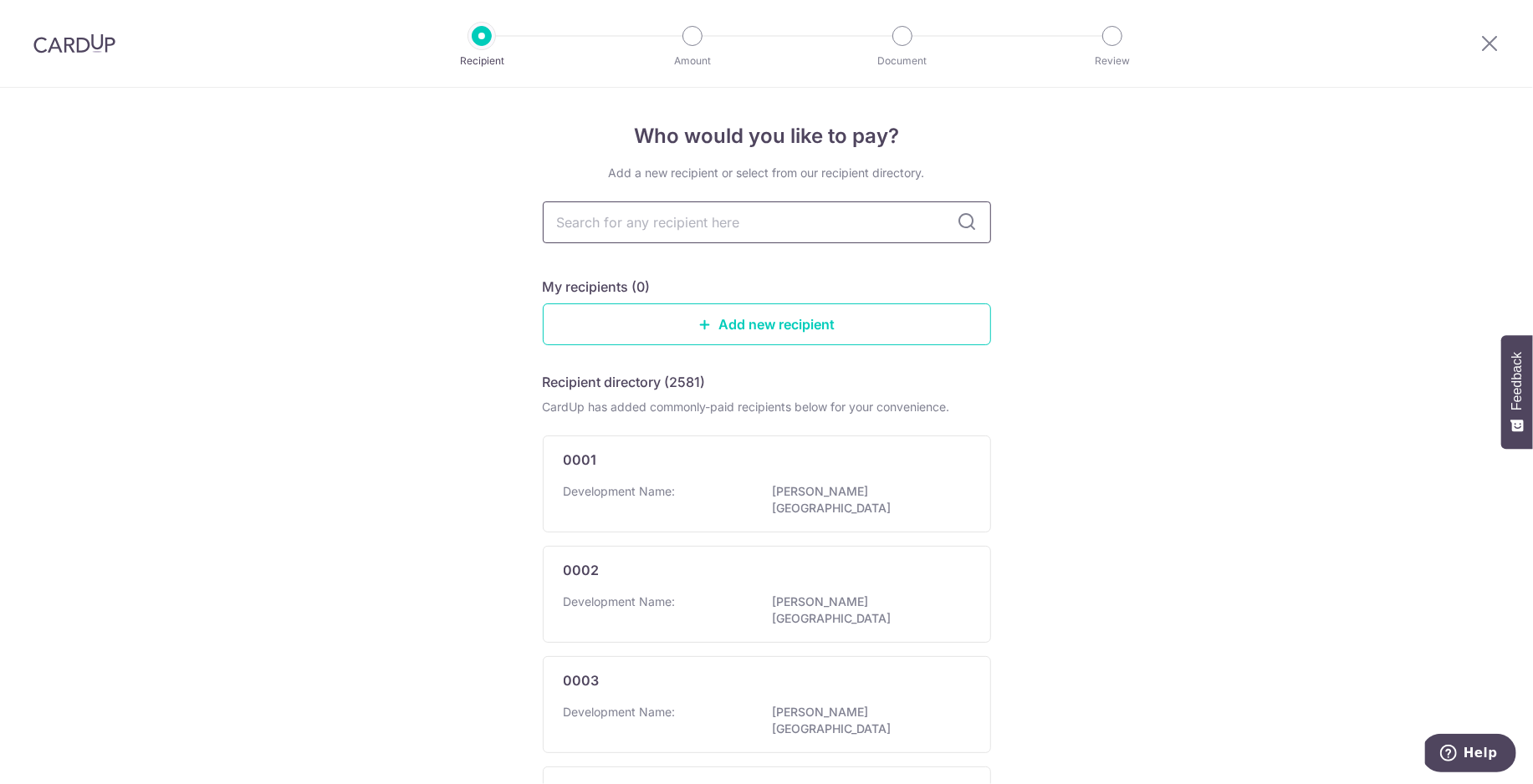
click at [755, 213] on input "text" at bounding box center [767, 222] width 448 height 42
type input "4167"
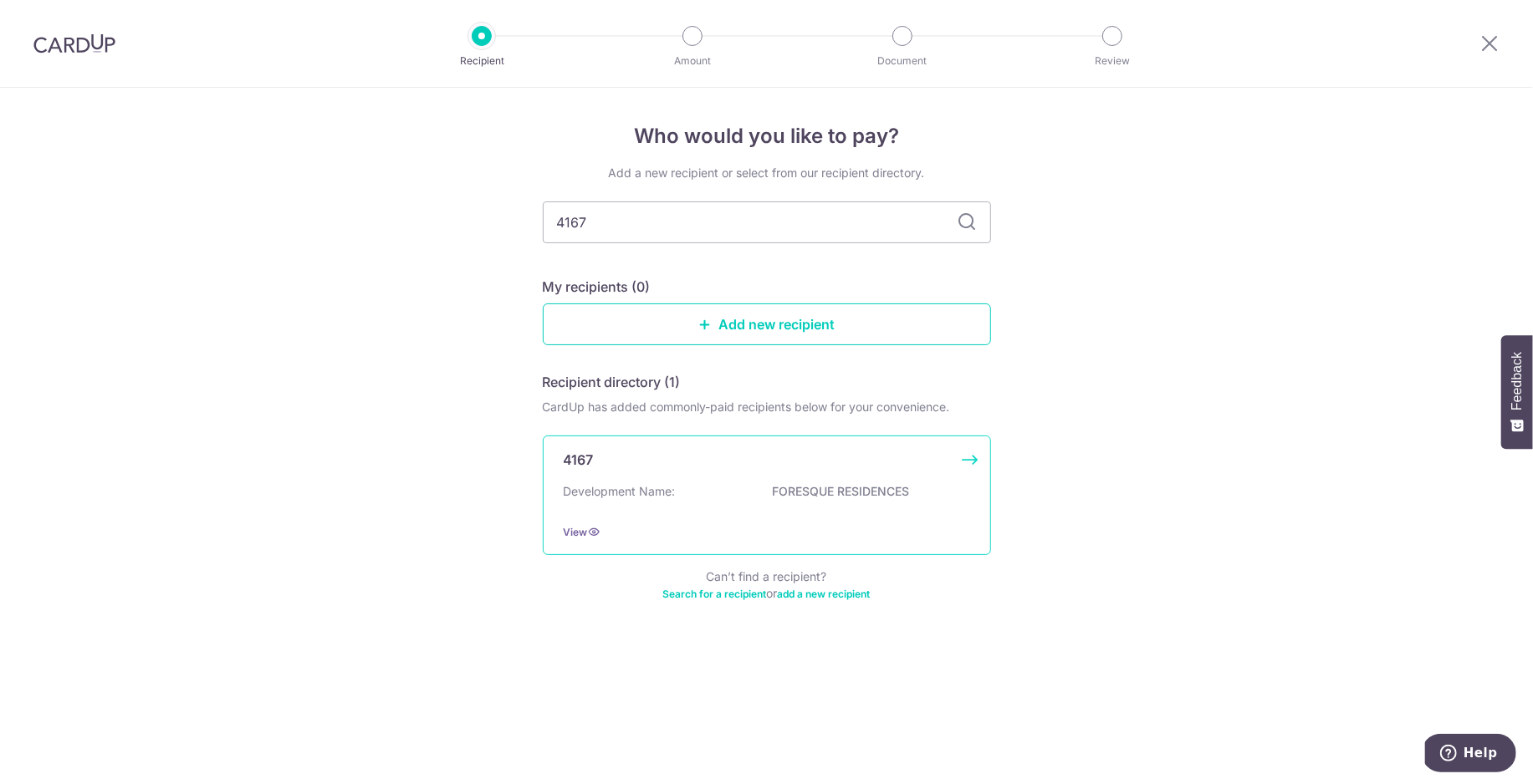
click at [889, 512] on div "4167 Development Name: FORESQUE RESIDENCES View" at bounding box center [767, 495] width 448 height 120
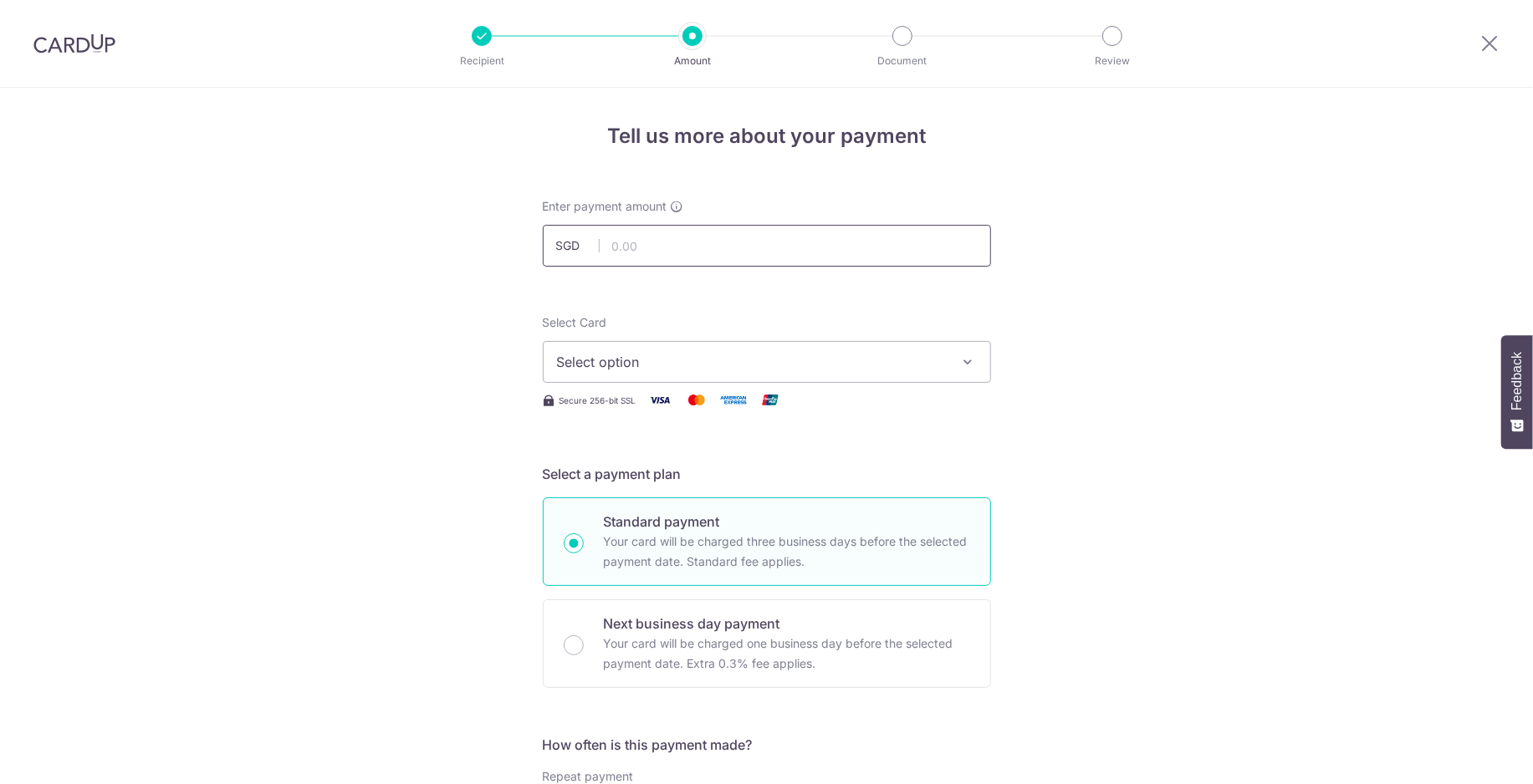
click at [759, 253] on input "text" at bounding box center [767, 246] width 448 height 42
type input "817.50"
click at [692, 359] on span "Select option" at bounding box center [752, 362] width 389 height 20
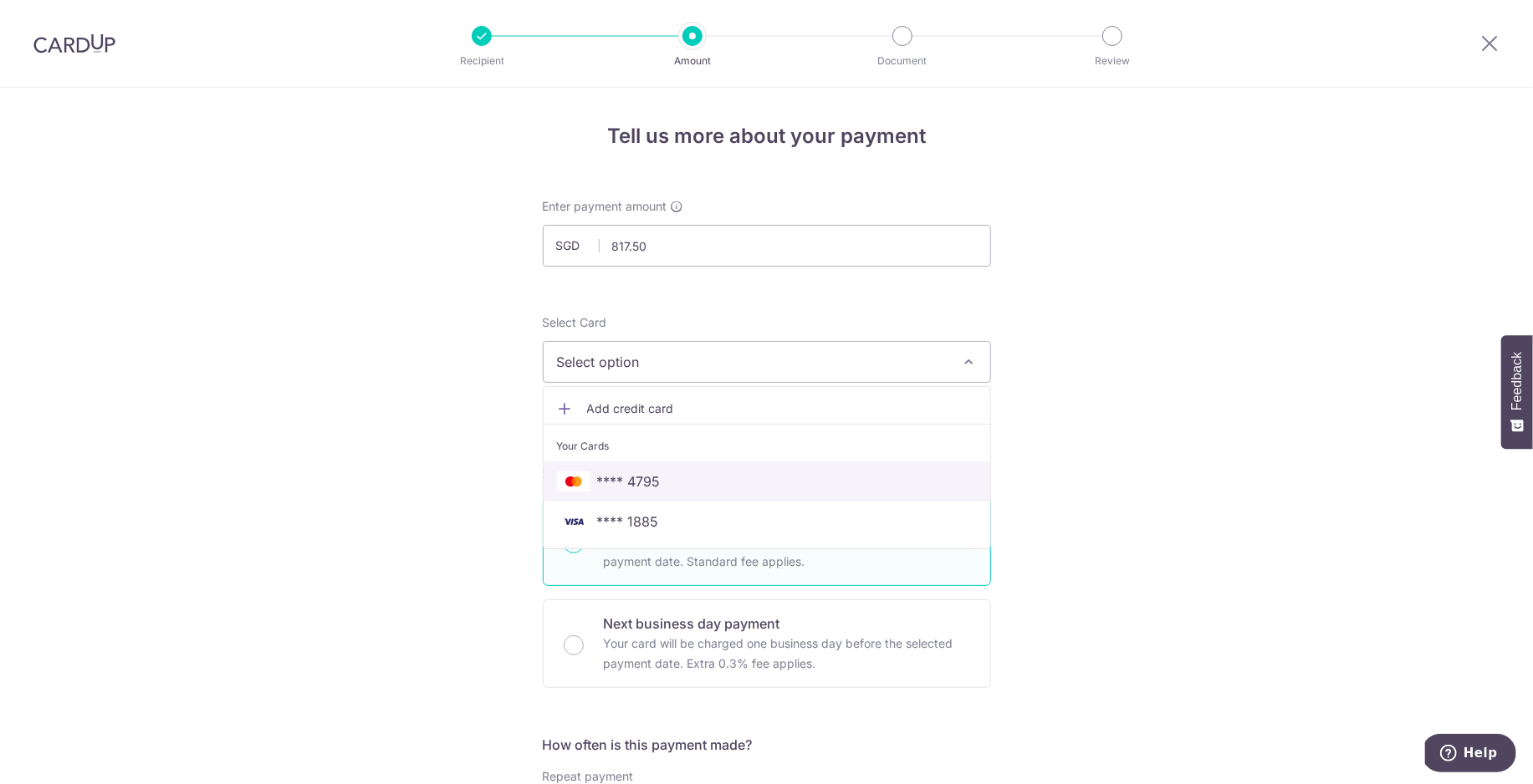
click at [644, 476] on span "**** 4795" at bounding box center [629, 482] width 64 height 20
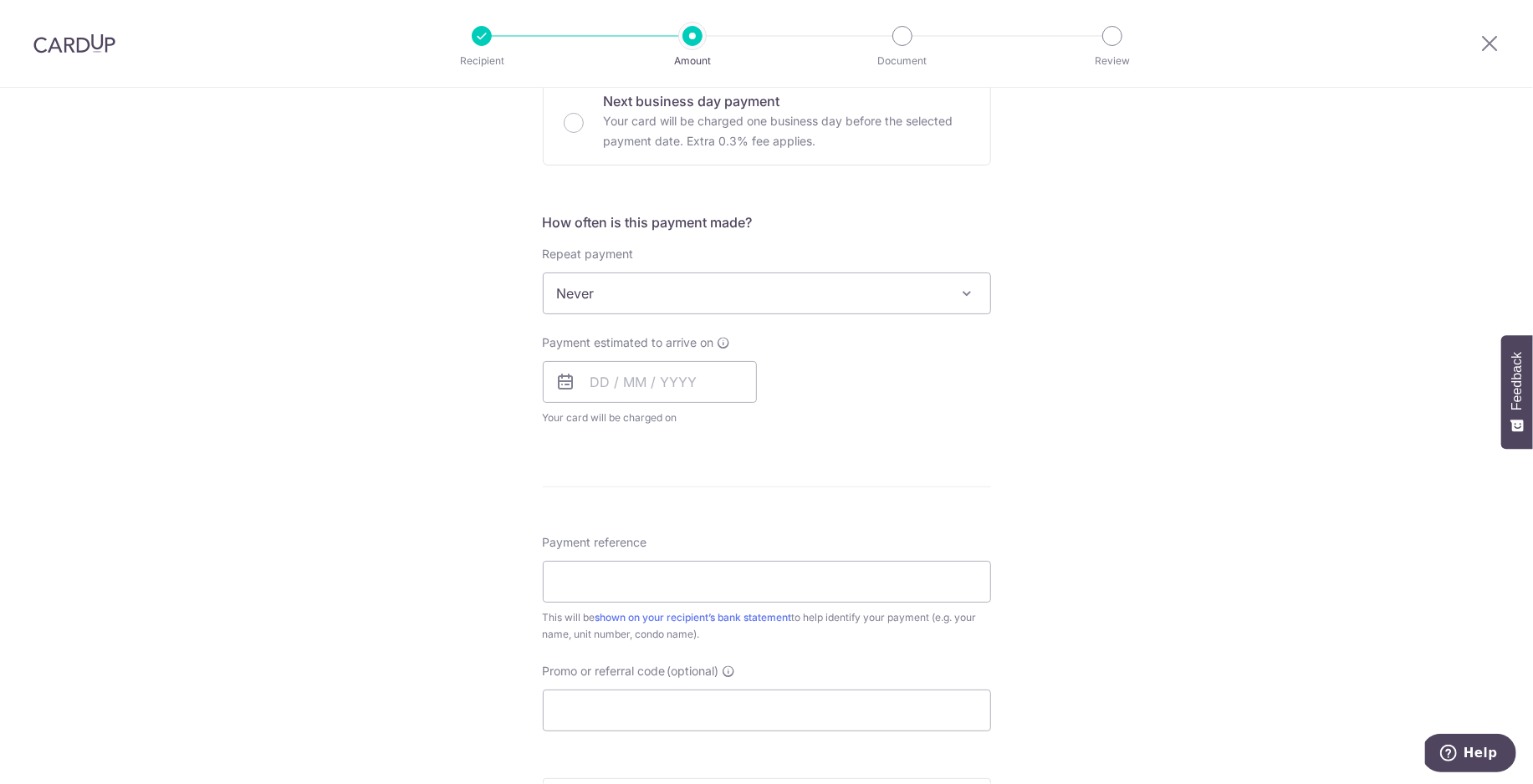
scroll to position [524, 0]
click at [713, 300] on span "Never" at bounding box center [767, 292] width 447 height 40
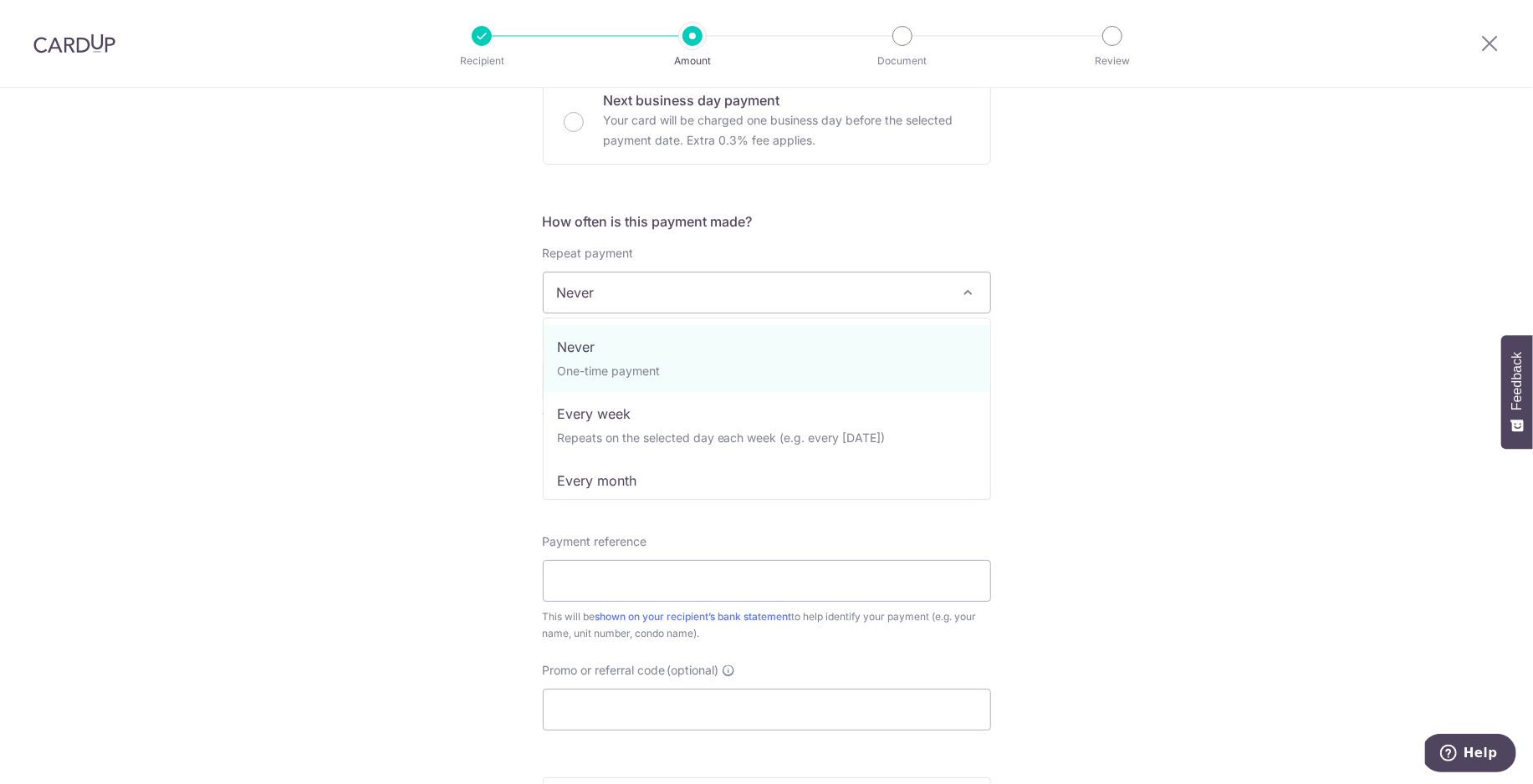
click at [713, 300] on span "Never" at bounding box center [767, 292] width 447 height 40
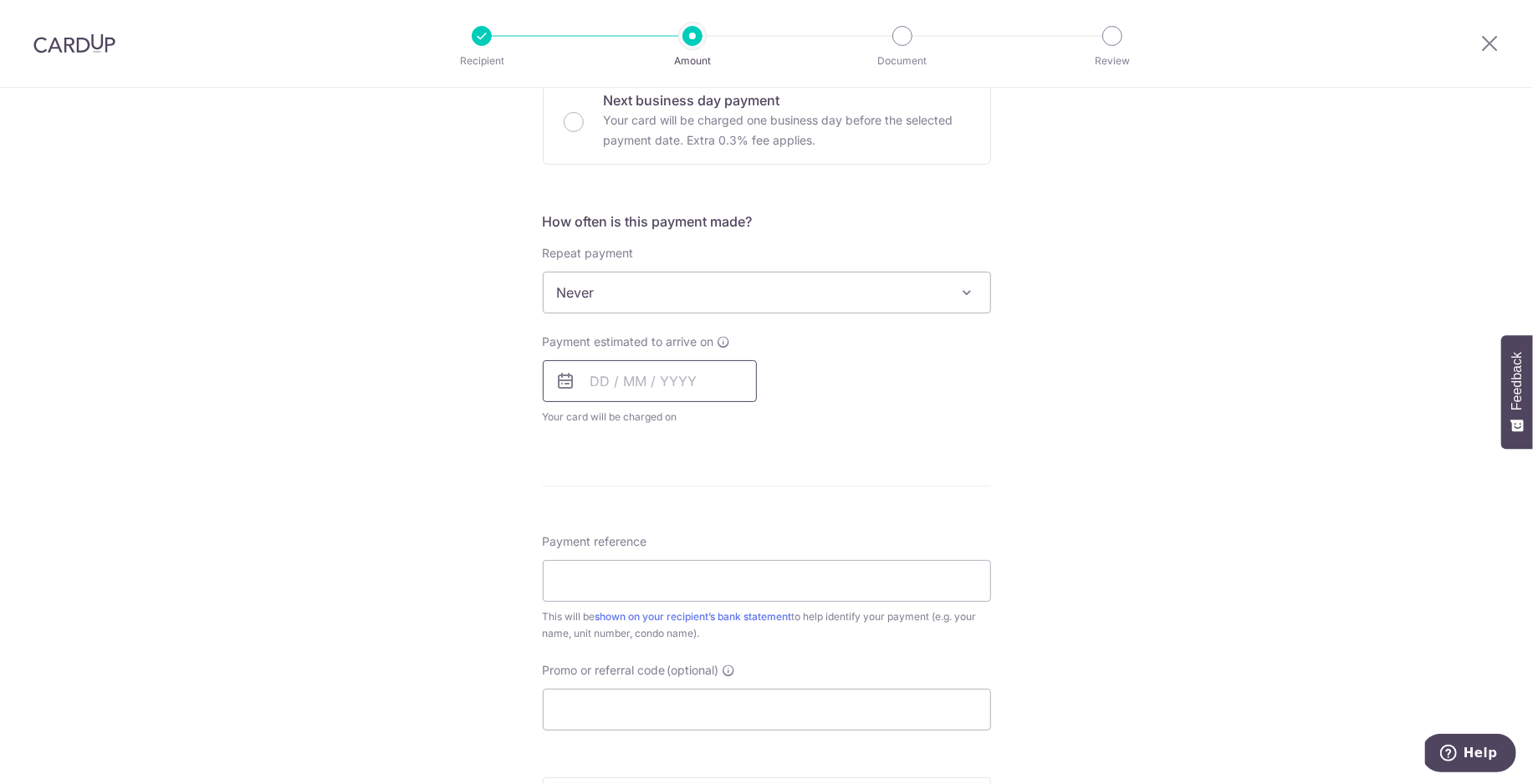
click at [665, 378] on input "text" at bounding box center [650, 381] width 214 height 42
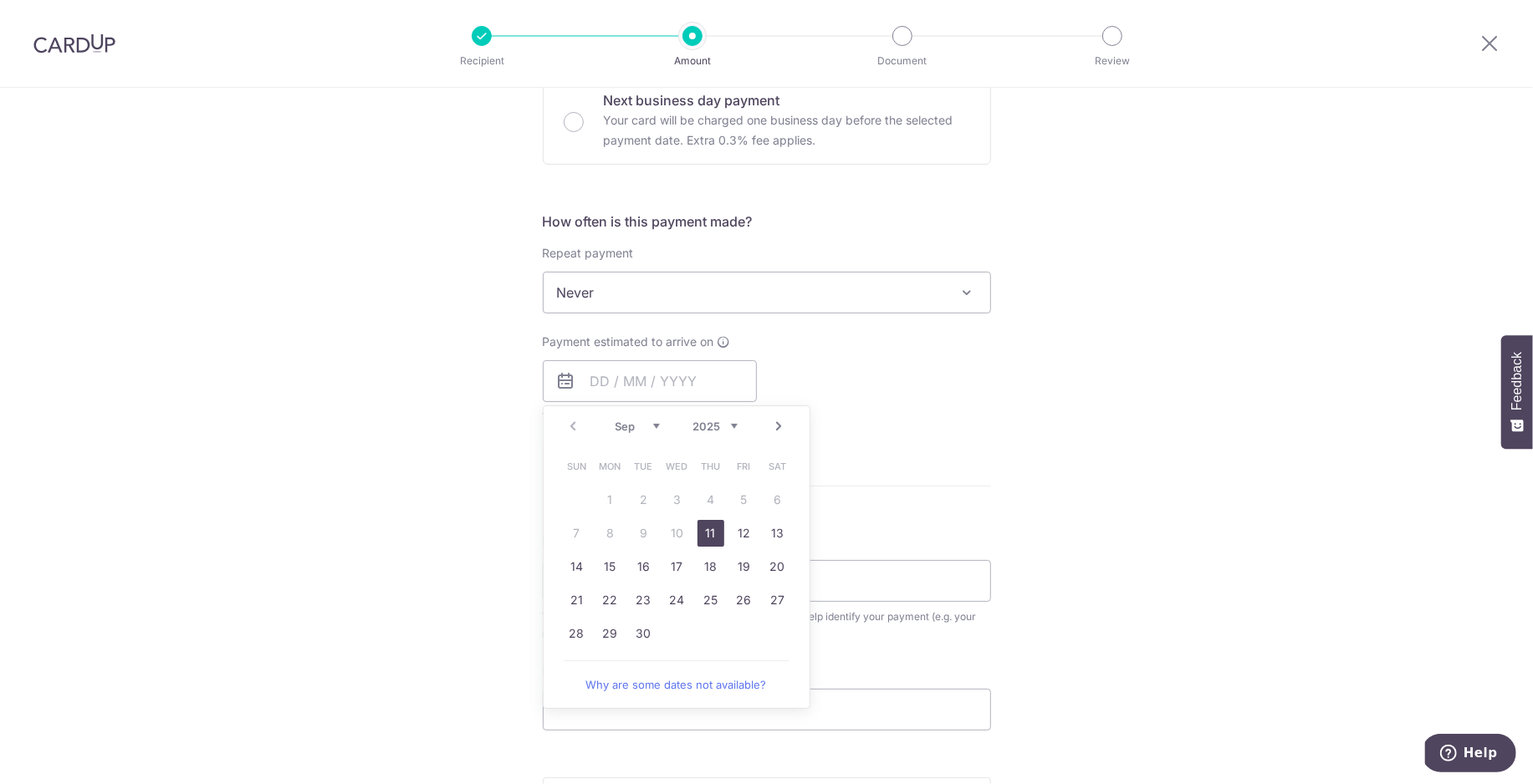
click at [1047, 333] on div "Tell us more about your payment Enter payment amount SGD 817.50 817.50 Select C…" at bounding box center [766, 320] width 1533 height 1513
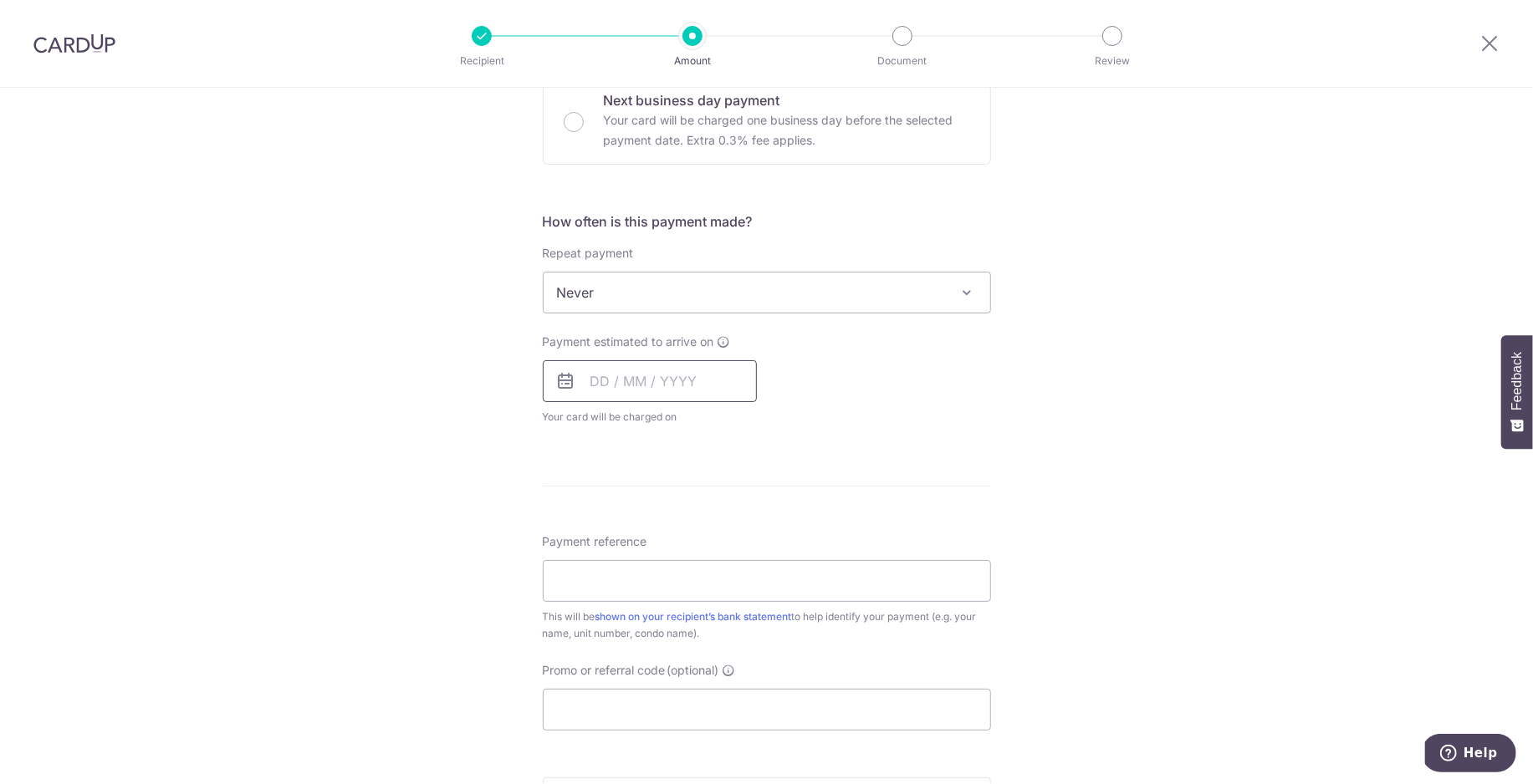
click at [663, 377] on input "text" at bounding box center [650, 381] width 214 height 42
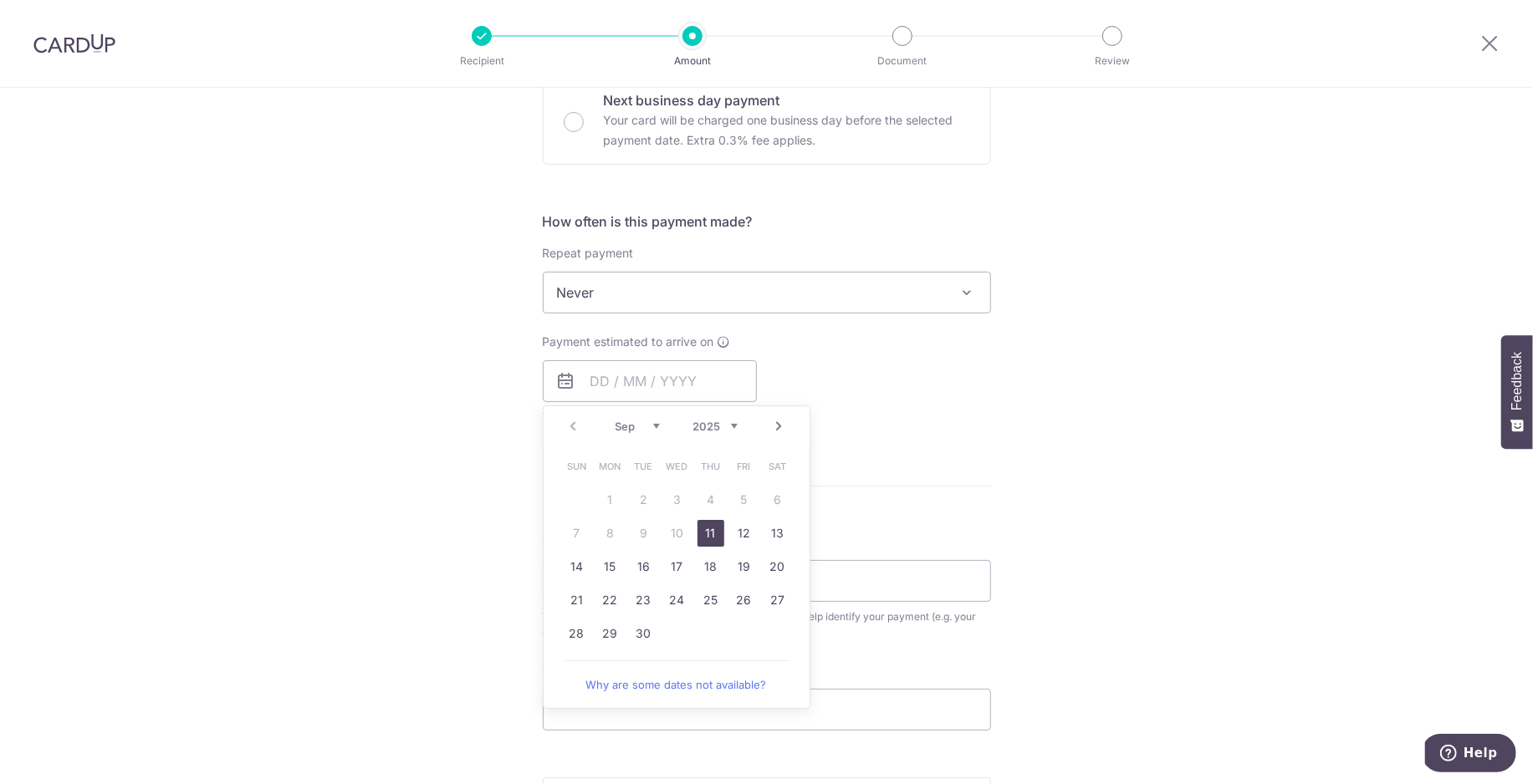
click at [778, 433] on link "Next" at bounding box center [780, 426] width 20 height 20
click at [581, 429] on link "Prev" at bounding box center [574, 426] width 20 height 20
click at [1151, 480] on div "Tell us more about your payment Enter payment amount SGD 817.50 817.50 Select C…" at bounding box center [766, 320] width 1533 height 1513
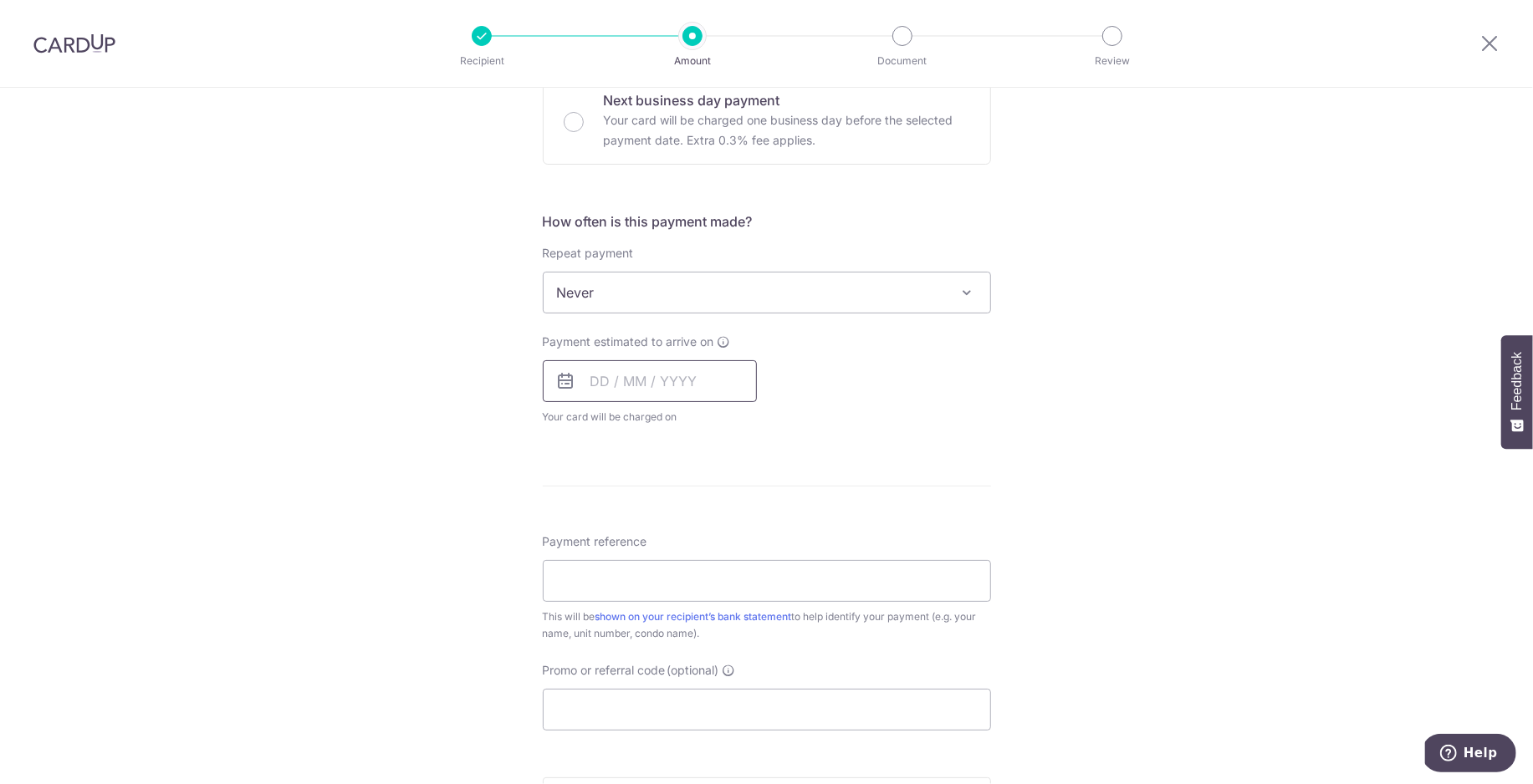
click at [607, 385] on input "text" at bounding box center [650, 381] width 214 height 42
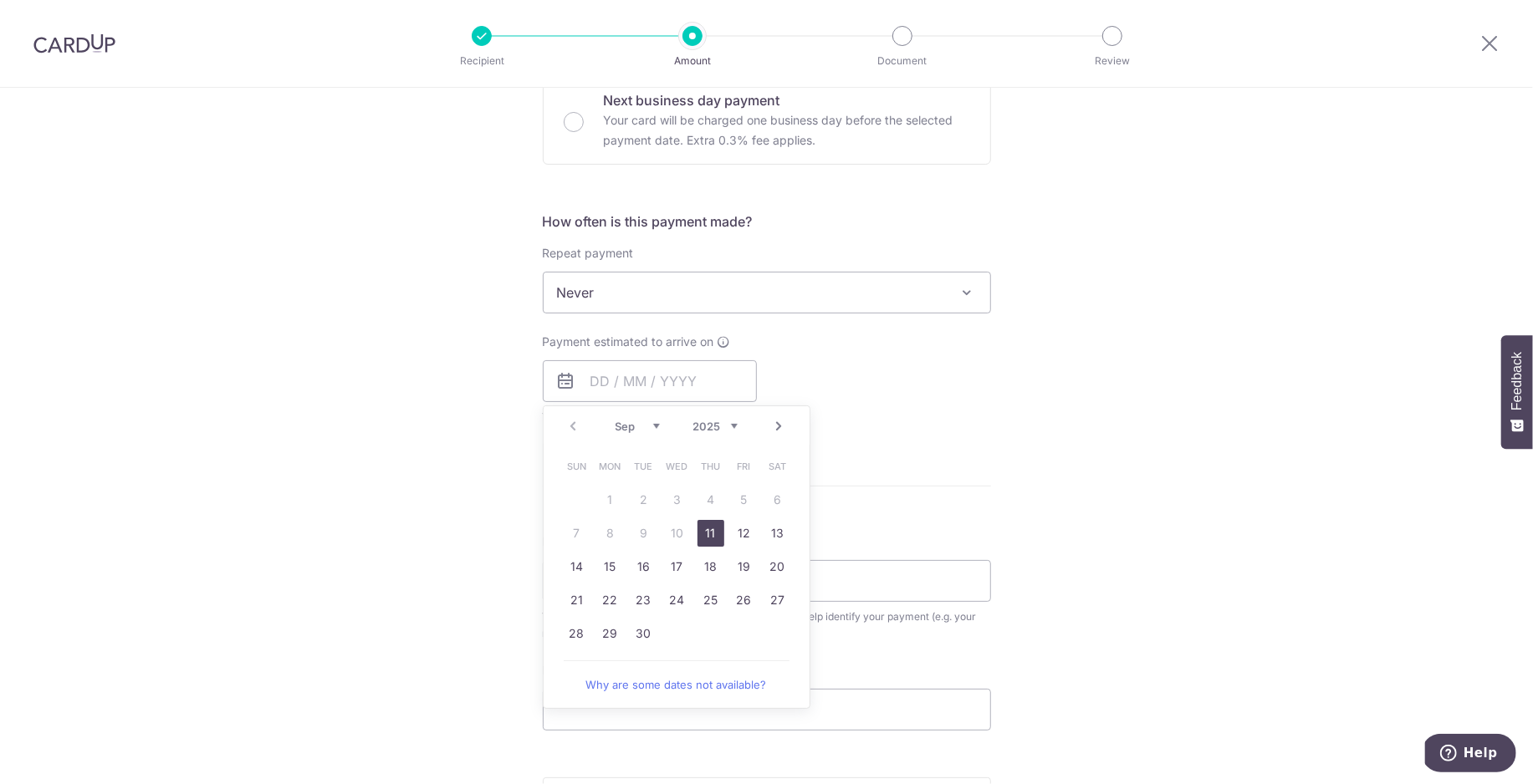
click at [708, 531] on link "11" at bounding box center [711, 533] width 26 height 26
type input "[DATE]"
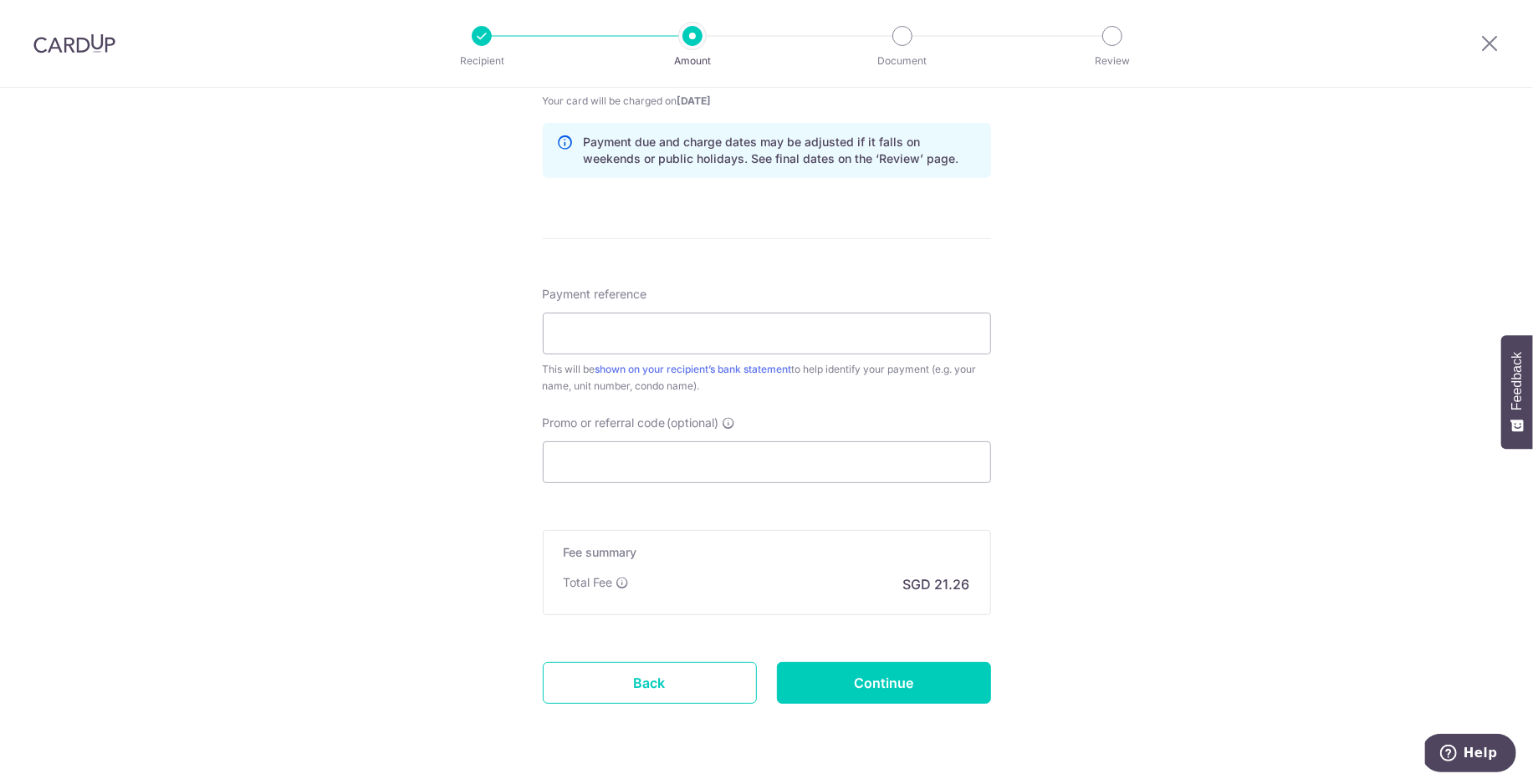
scroll to position [887, 0]
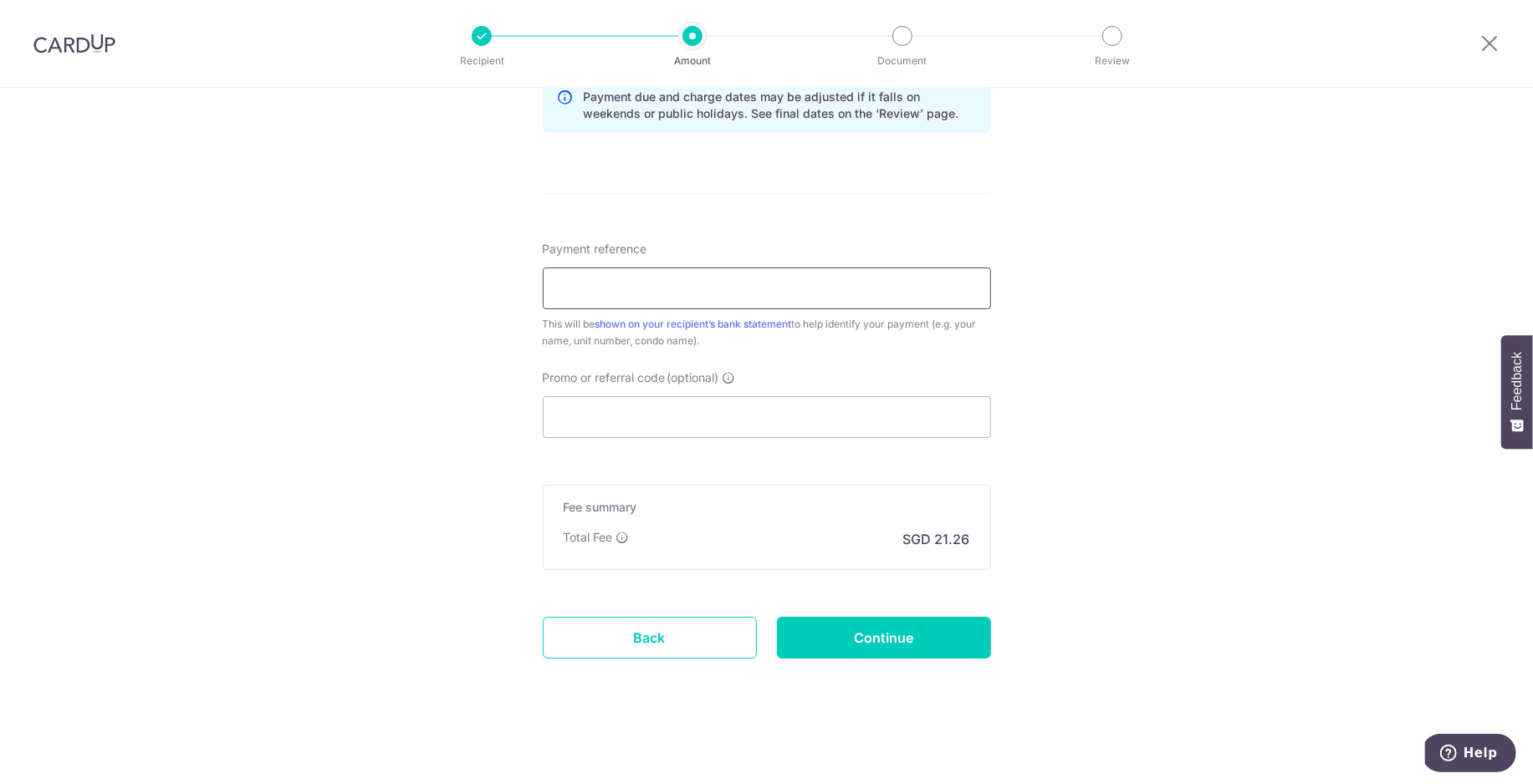
click at [792, 275] on input "Payment reference" at bounding box center [767, 289] width 448 height 42
type input "[PHONE_NUMBER]"
click at [870, 637] on input "Continue" at bounding box center [884, 638] width 214 height 42
type input "Create Schedule"
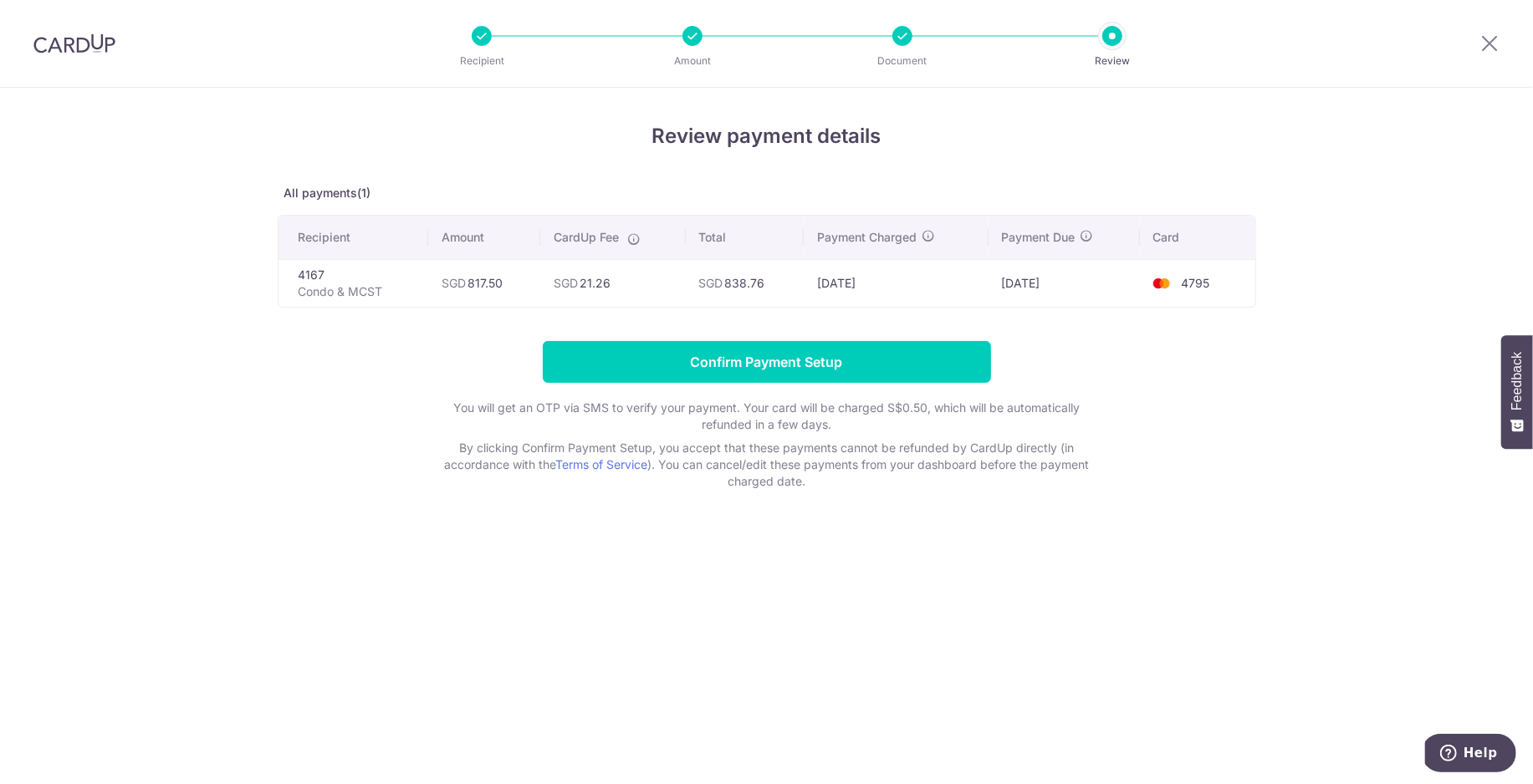
click at [1155, 417] on form "Confirm Payment Setup You will get an OTP via SMS to verify your payment. Your …" at bounding box center [767, 416] width 978 height 149
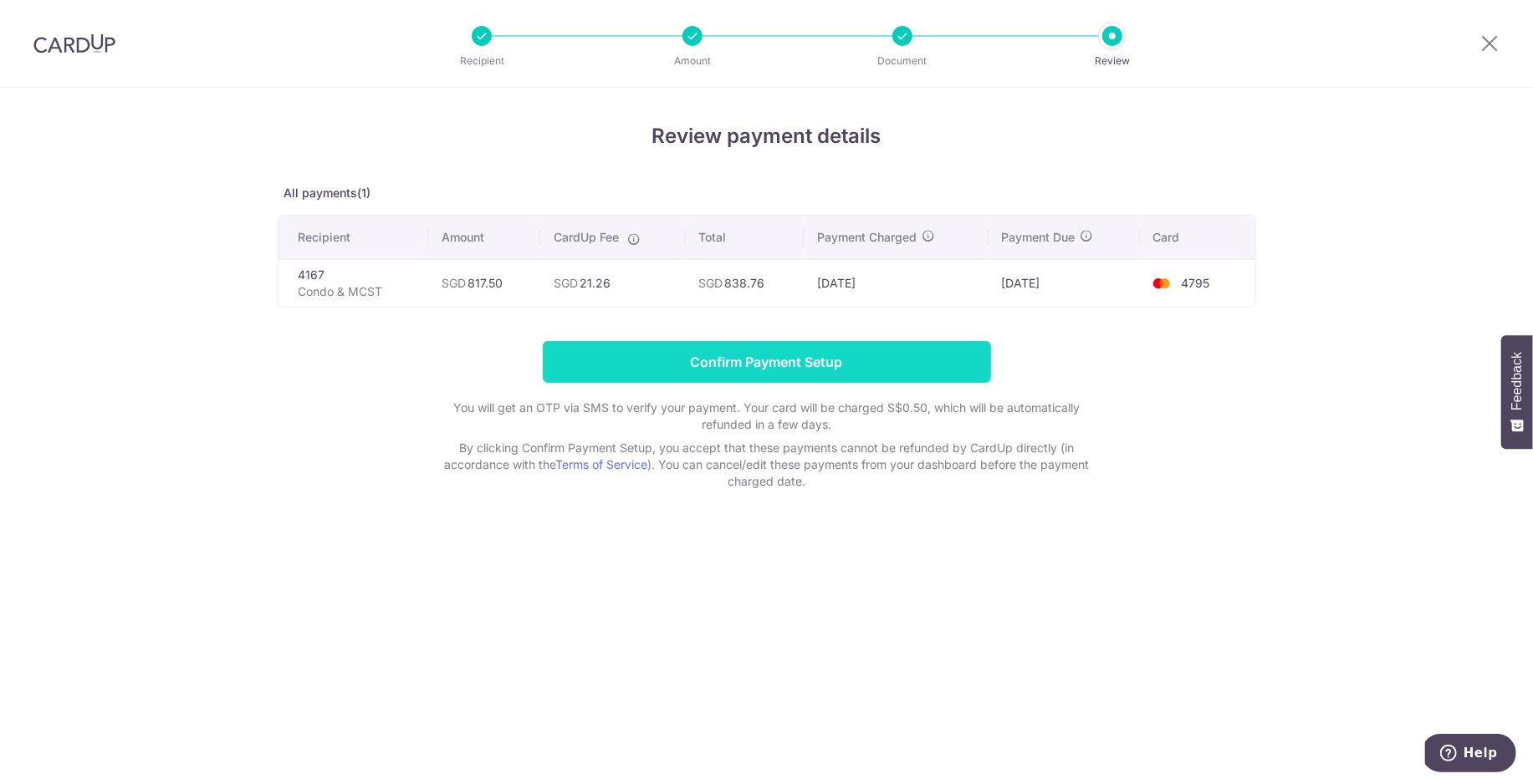
click at [752, 363] on input "Confirm Payment Setup" at bounding box center [767, 362] width 448 height 42
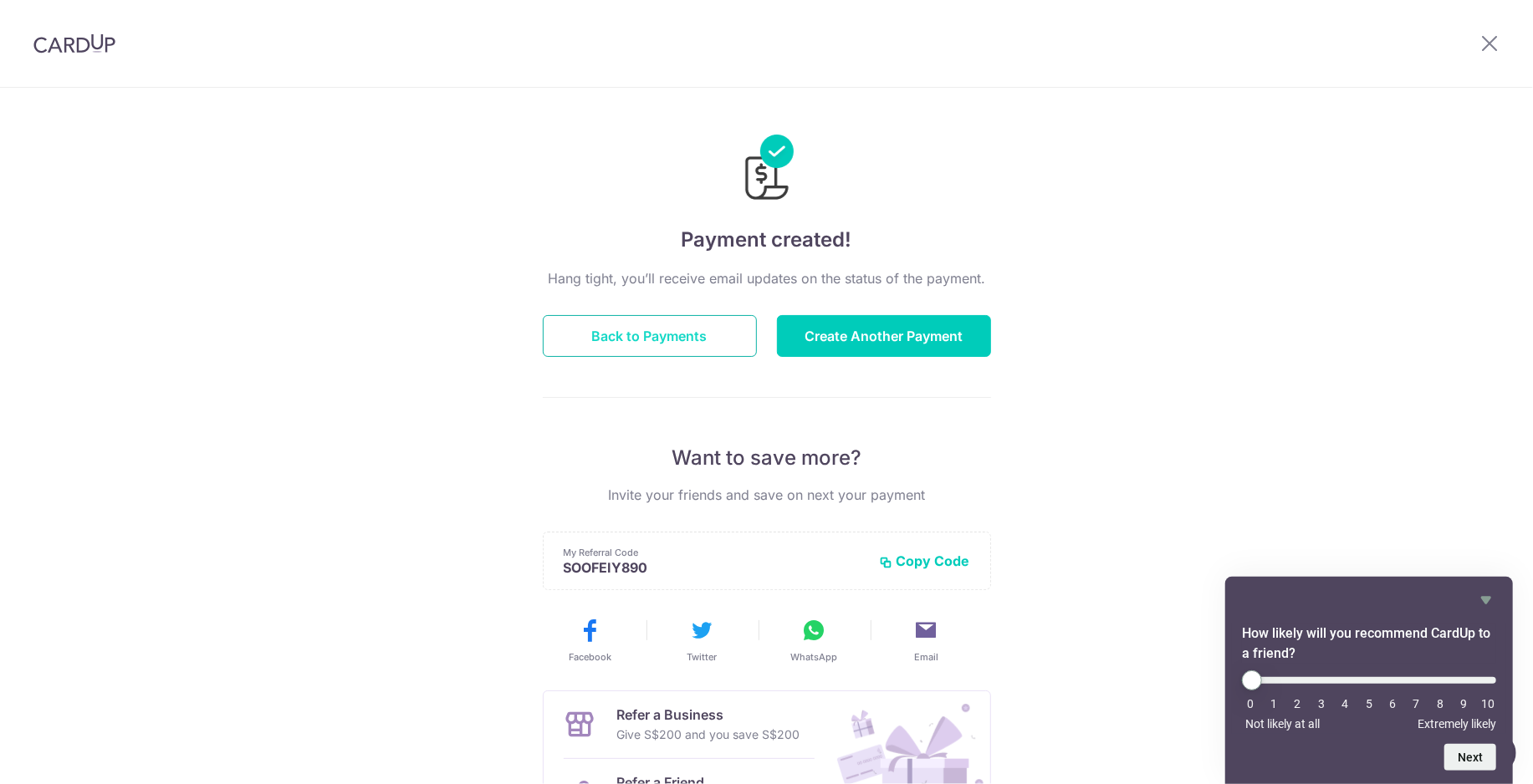
click at [676, 333] on button "Back to Payments" at bounding box center [650, 336] width 214 height 42
